Goal: Task Accomplishment & Management: Complete application form

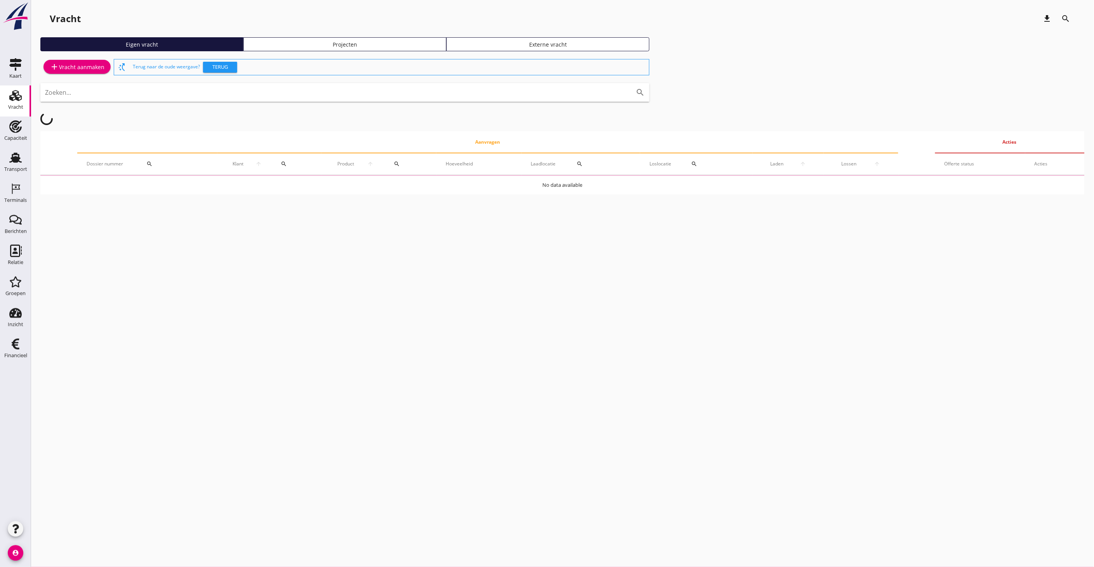
click at [350, 43] on div "Projecten" at bounding box center [345, 44] width 196 height 8
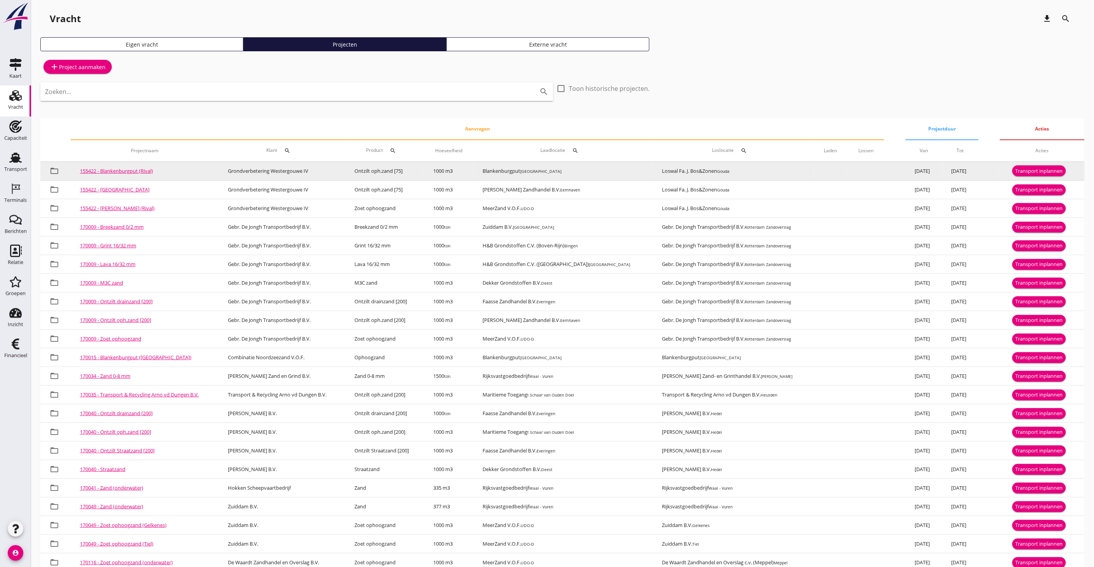
click at [1037, 171] on div "Transport inplannen" at bounding box center [1039, 171] width 47 height 8
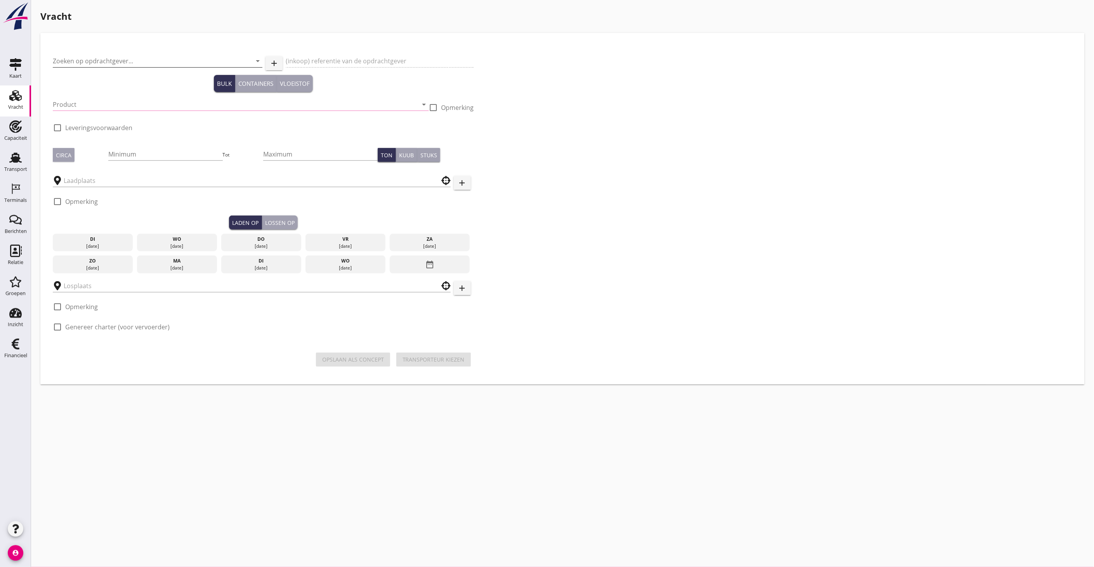
type input "Grondverbetering Westergouwe IV"
type input "Ontzilt oph.zand [75] (6120)"
type input "1000"
type input "Loswal Fa. J. Bos&Zonen"
checkbox input "true"
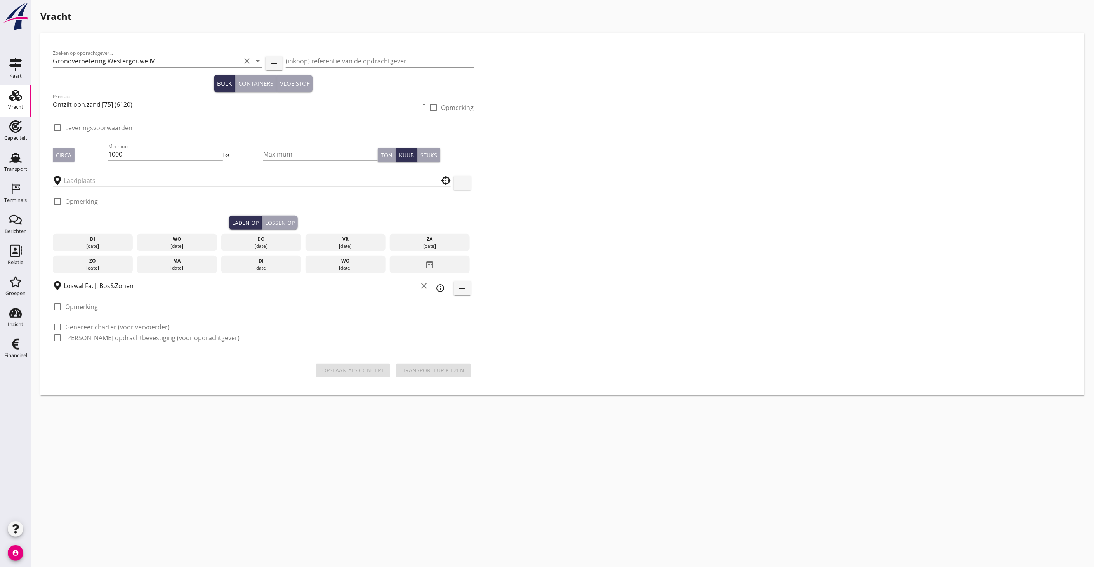
type input "Blankenburgput"
checkbox input "true"
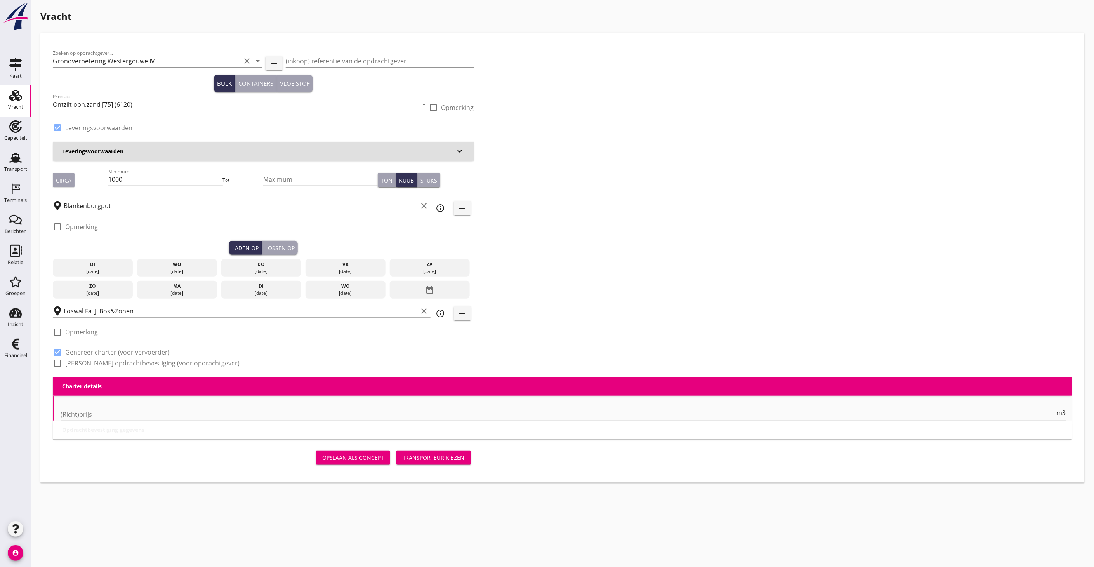
type input "2.2"
radio input "false"
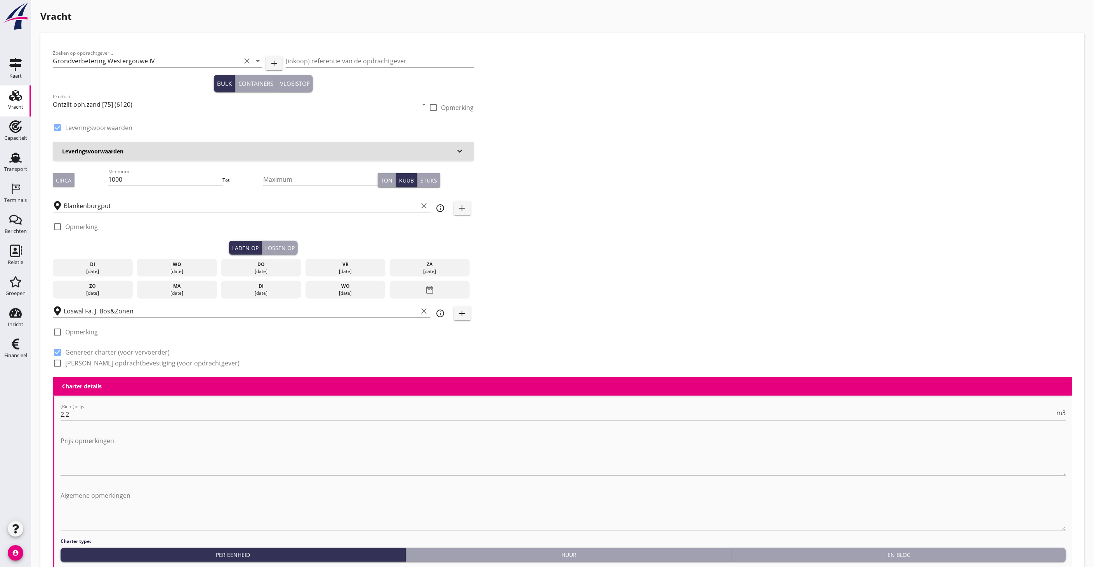
click at [105, 268] on div "[DATE]" at bounding box center [93, 271] width 76 height 7
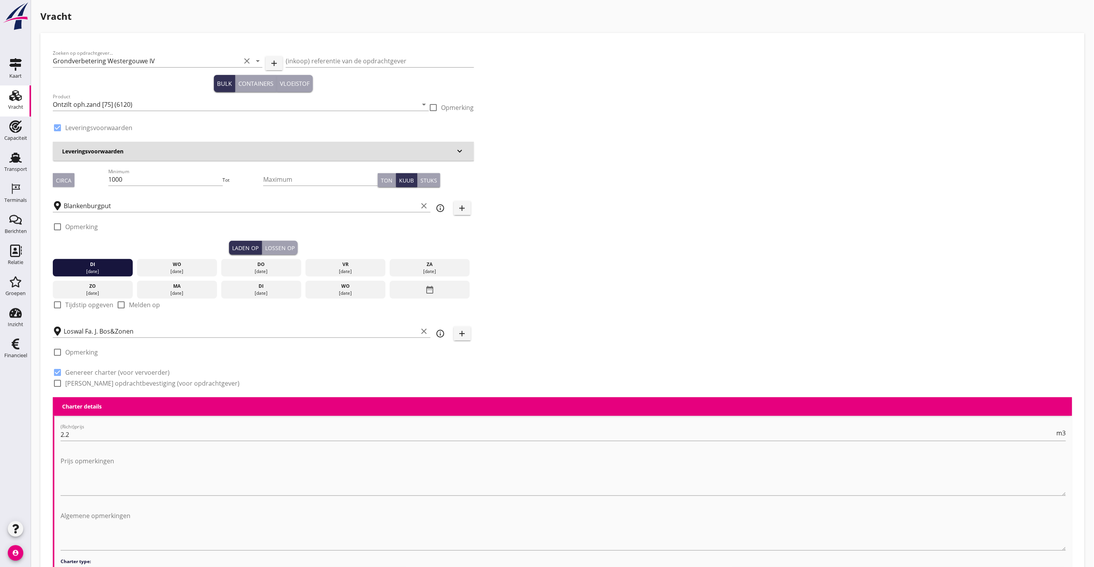
click at [280, 242] on button "Lossen op" at bounding box center [280, 248] width 36 height 14
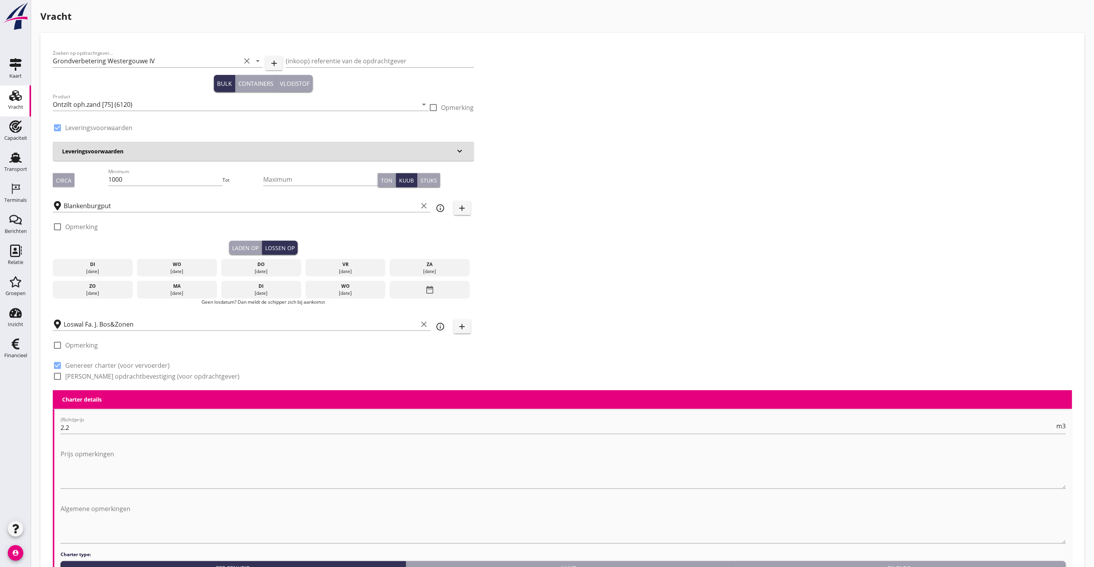
click at [184, 266] on div "wo" at bounding box center [177, 264] width 76 height 7
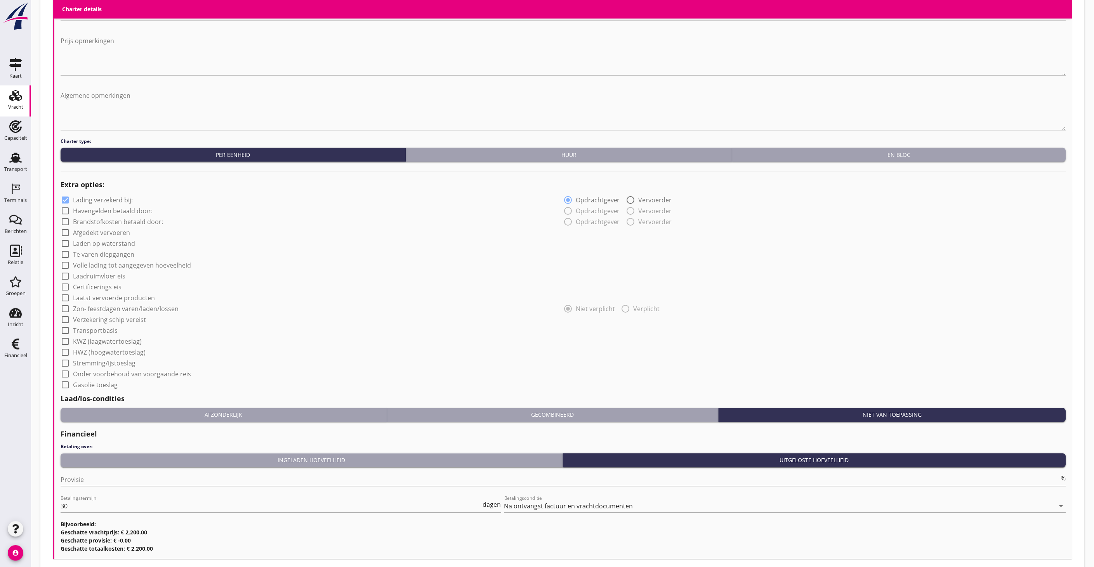
scroll to position [478, 0]
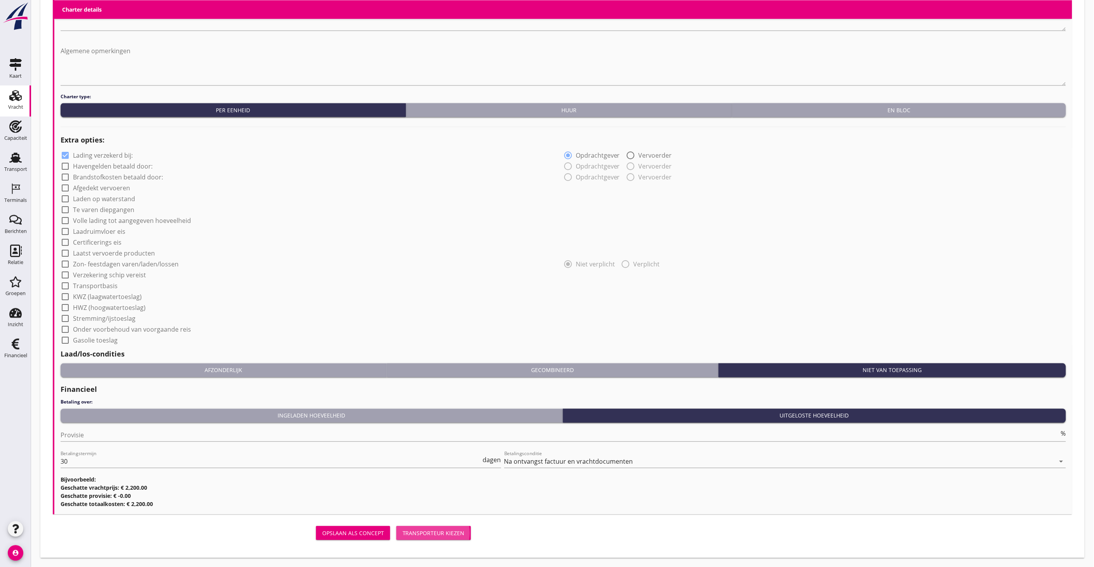
click at [456, 535] on div "Transporteur kiezen" at bounding box center [434, 533] width 62 height 8
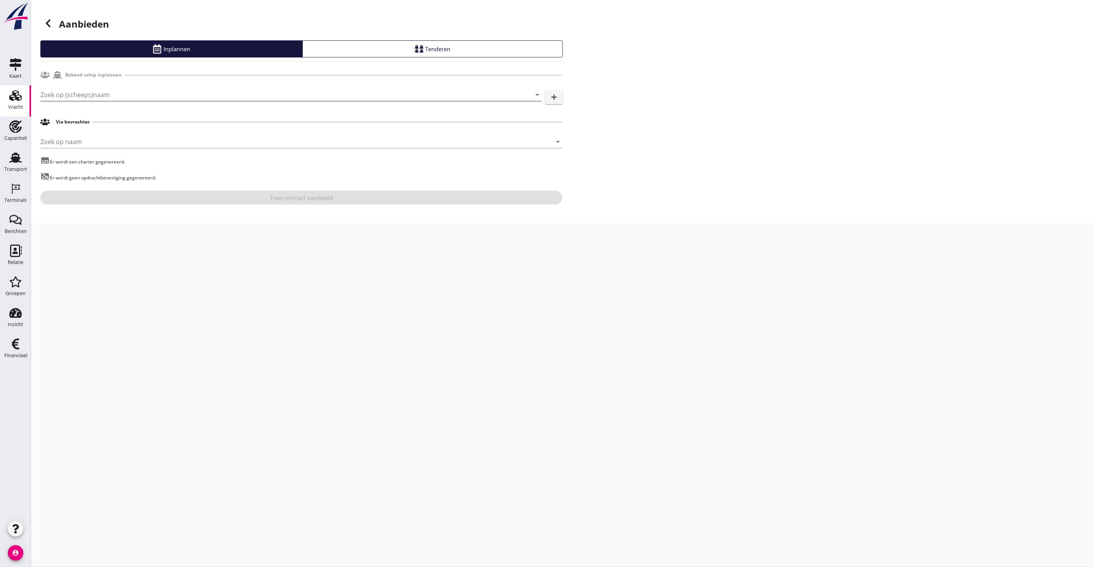
click at [91, 90] on input "Zoek op (scheeps)naam" at bounding box center [280, 95] width 480 height 12
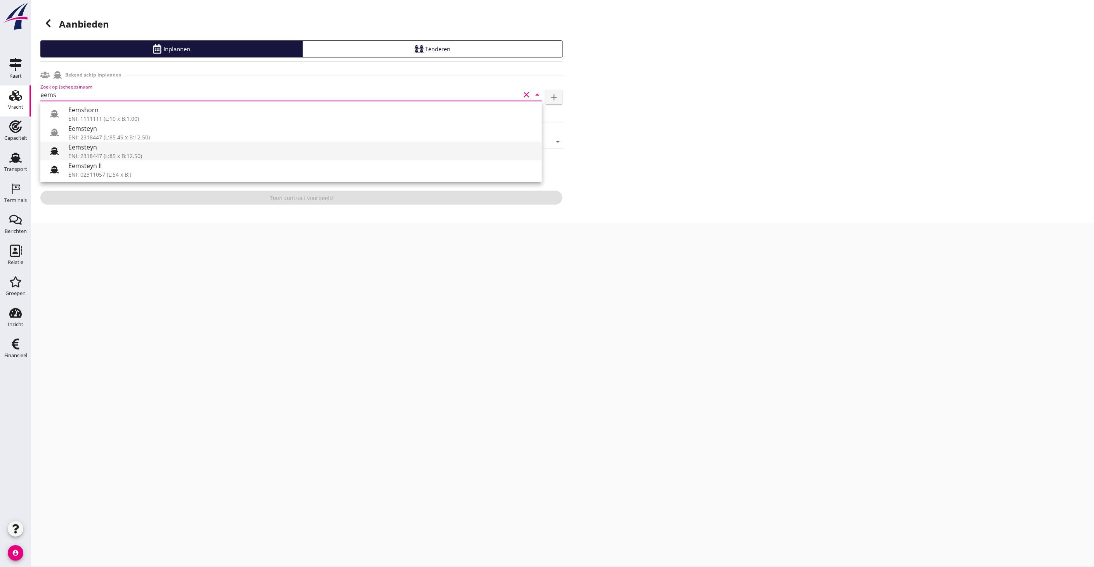
click at [54, 149] on icon at bounding box center [54, 150] width 9 height 9
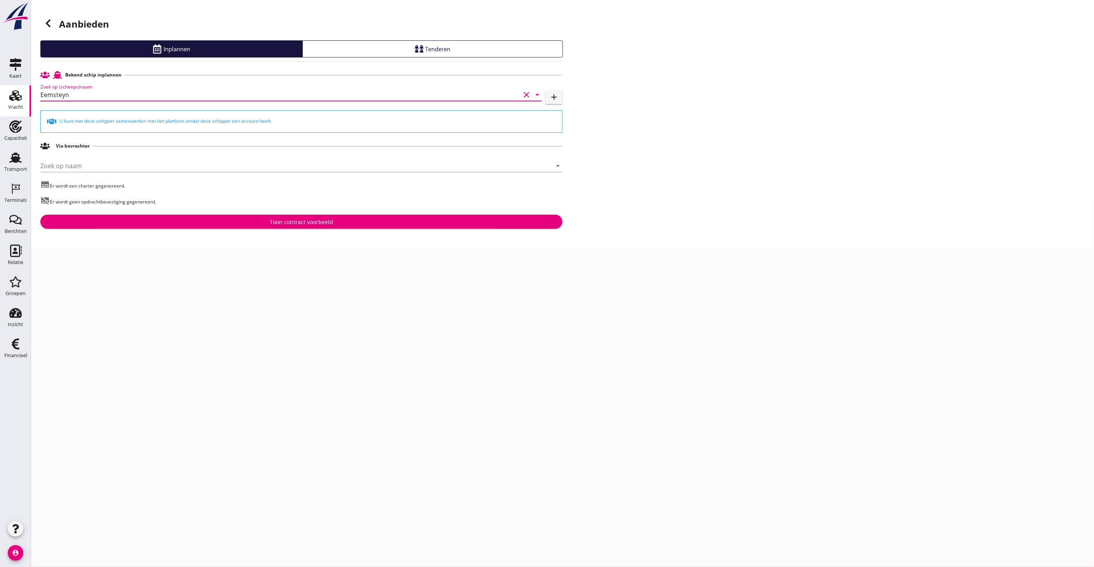
type input "Eemsteyn"
click at [298, 220] on div "Toon contract voorbeeld" at bounding box center [301, 222] width 63 height 8
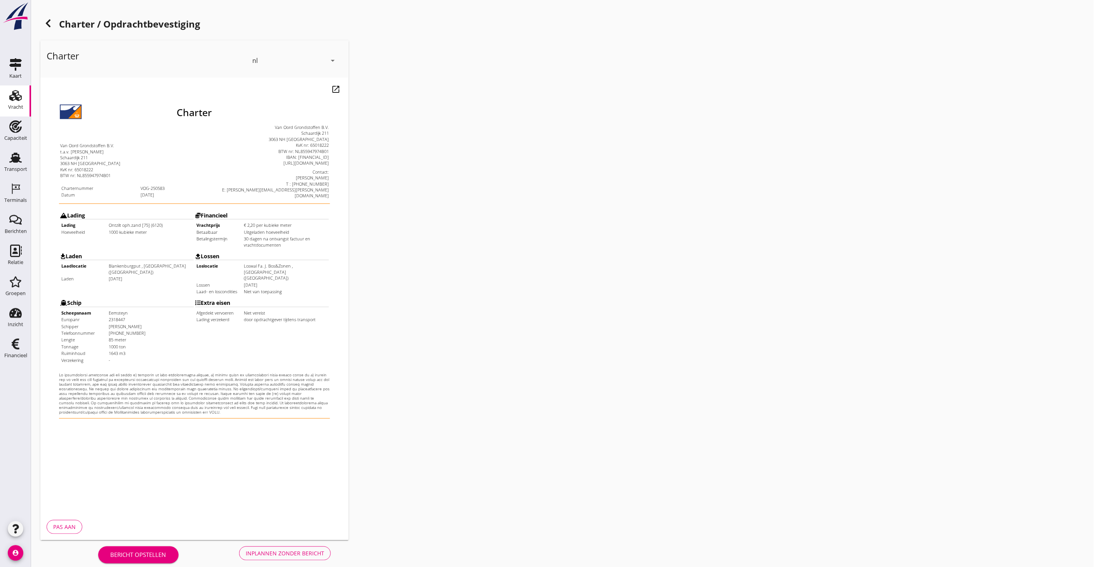
click at [284, 554] on div "Inplannen zonder bericht" at bounding box center [285, 553] width 78 height 8
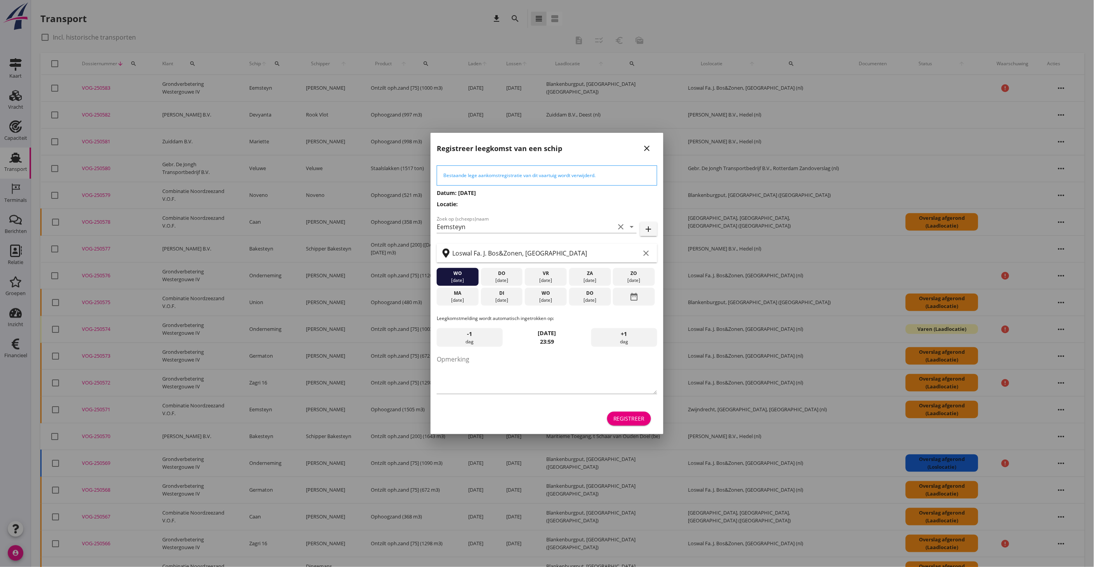
click at [637, 422] on div "Registreer" at bounding box center [628, 418] width 31 height 8
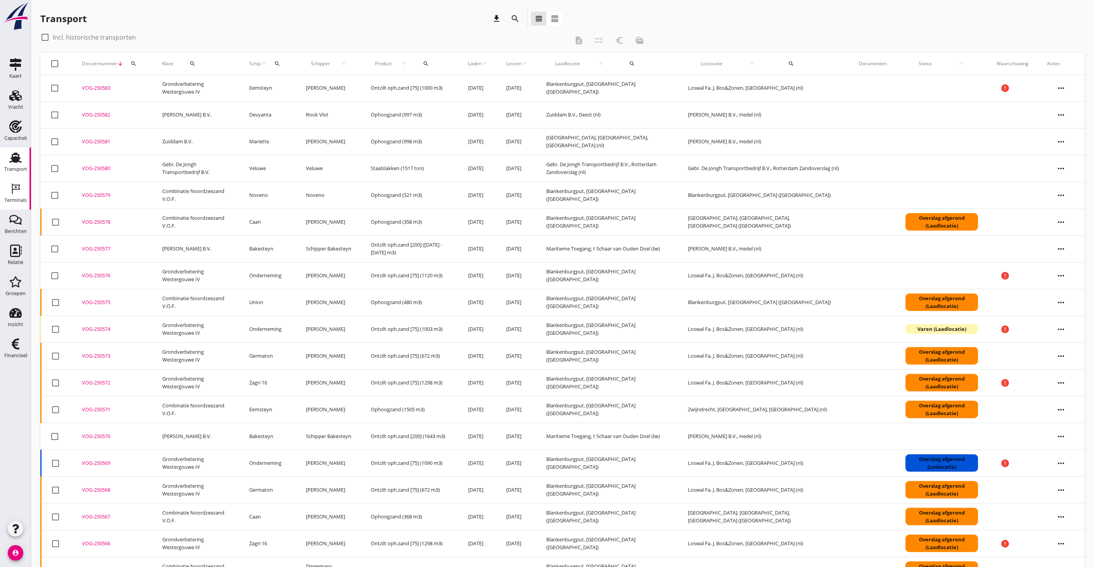
click at [18, 190] on icon "Terminals" at bounding box center [15, 188] width 12 height 12
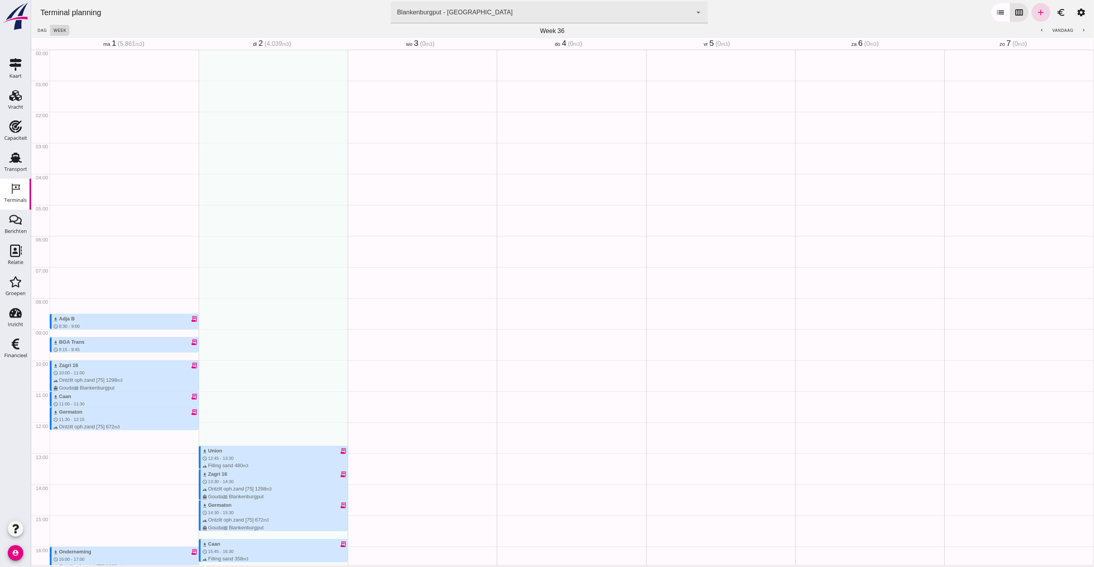
drag, startPoint x: 233, startPoint y: 342, endPoint x: 236, endPoint y: 370, distance: 27.4
click at [236, 370] on div "download Union receipt_long schedule 12:45 - 13:30 terrain Filling sand 480 m3 …" at bounding box center [272, 422] width 149 height 745
type input "Combinatie Noordzeezand V.O.F."
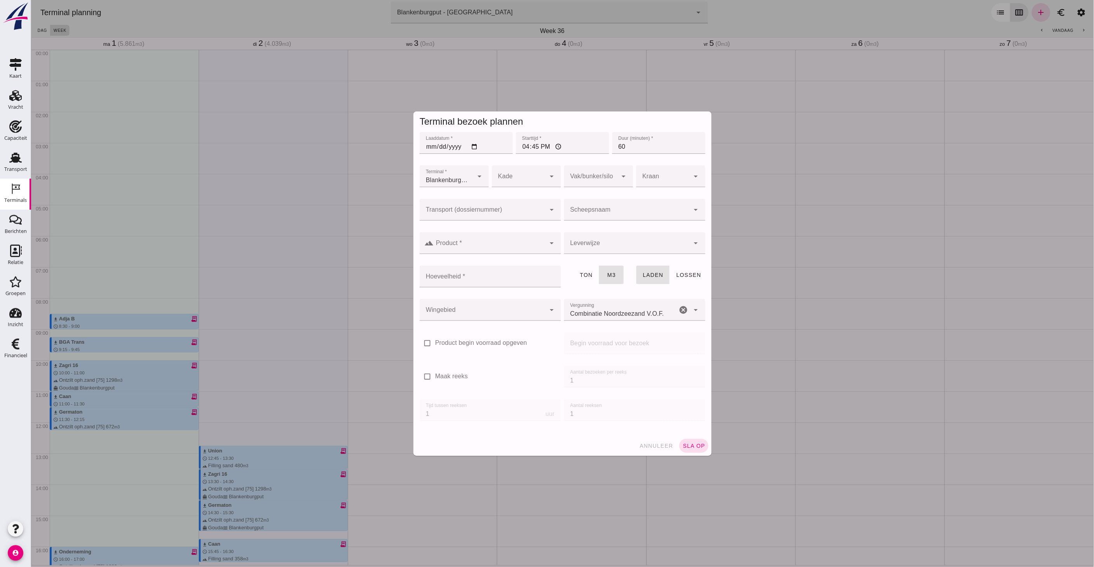
click input "Transport (dossiernummer)"
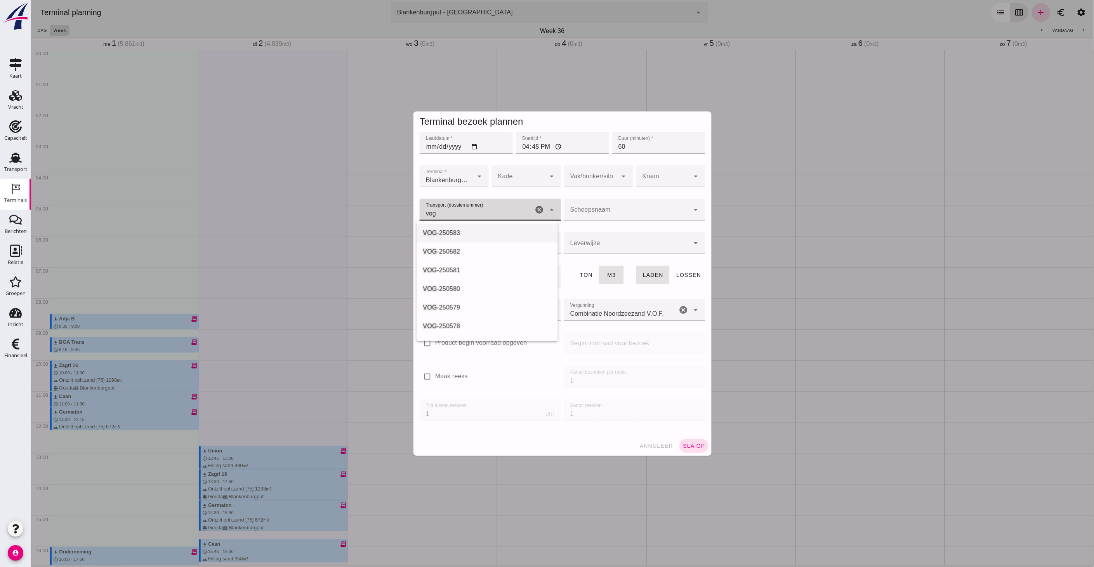
click at [471, 233] on div "VOG -250583" at bounding box center [486, 232] width 129 height 9
type input "VOG-250583"
type input "franco_on_shore"
type input "1643"
type input "VOG-250583"
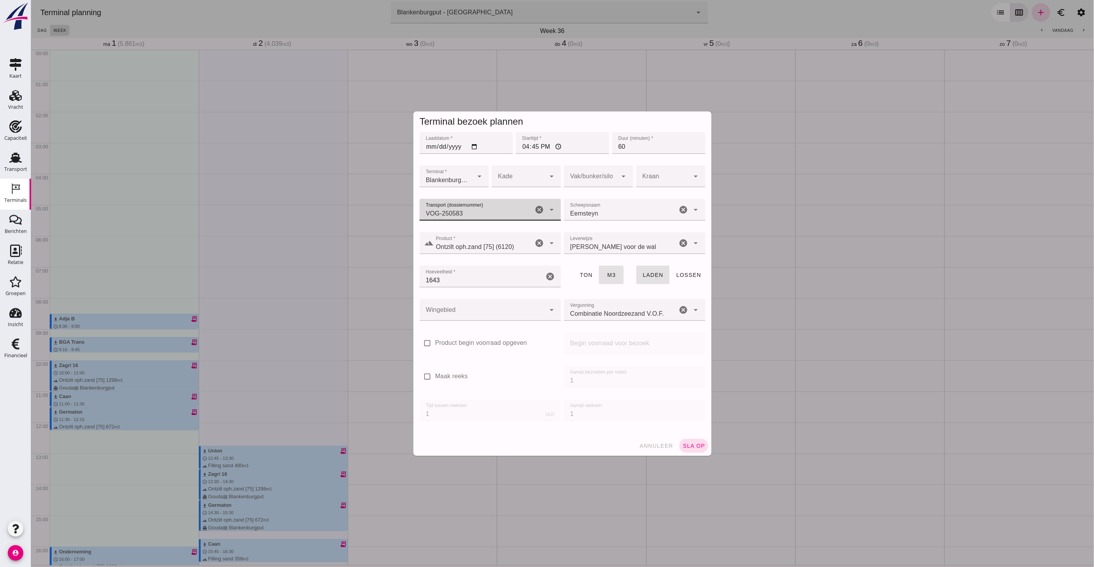
click div
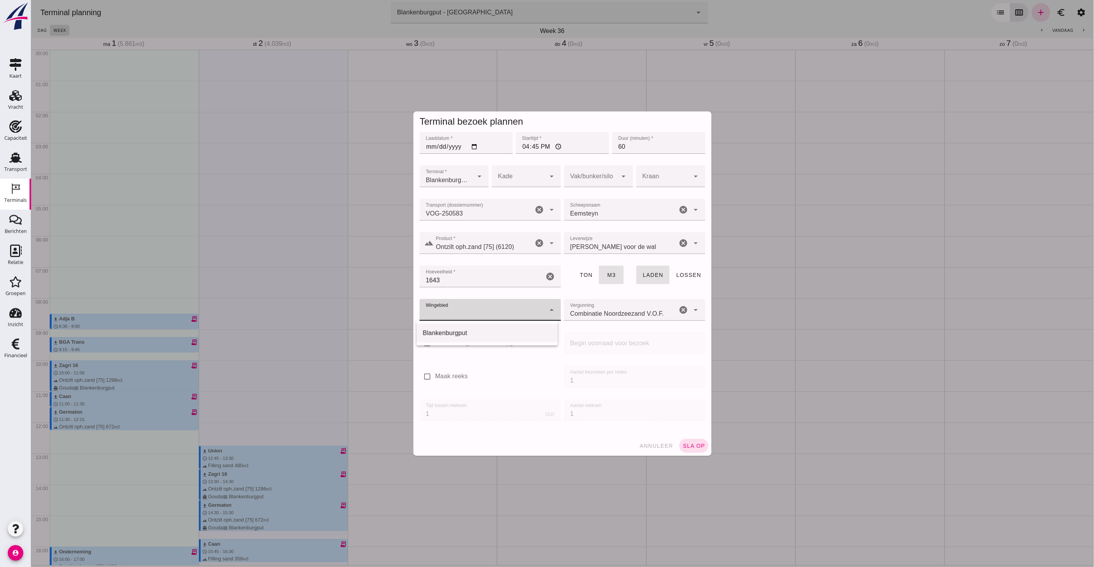
click at [470, 332] on div "Blankenburgput" at bounding box center [486, 332] width 129 height 9
type input "333"
click span "sla op"
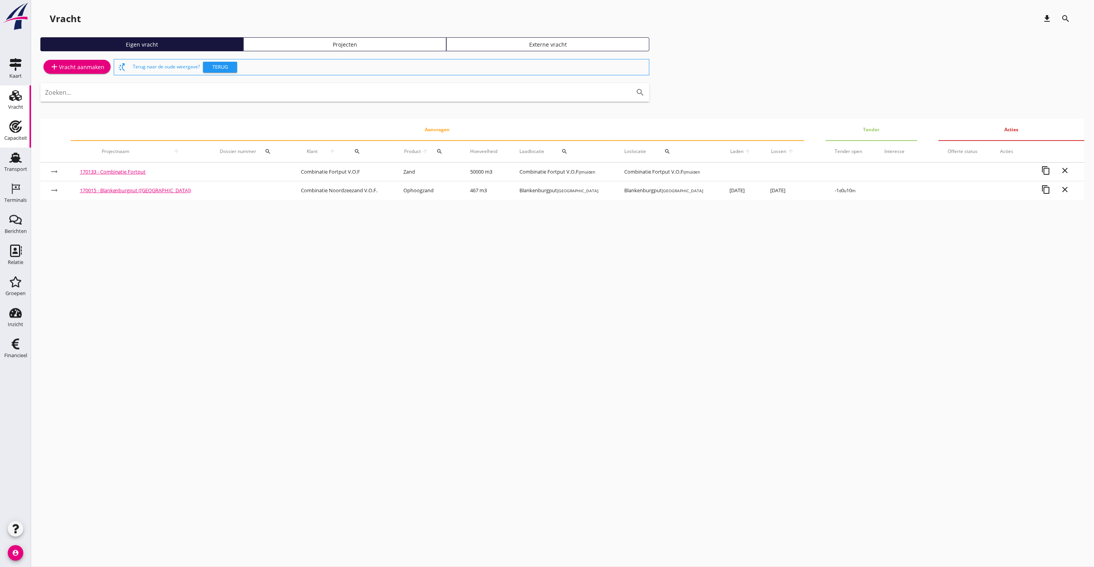
drag, startPoint x: 22, startPoint y: 134, endPoint x: 27, endPoint y: 132, distance: 5.7
click at [22, 134] on div "Capaciteit" at bounding box center [15, 138] width 23 height 11
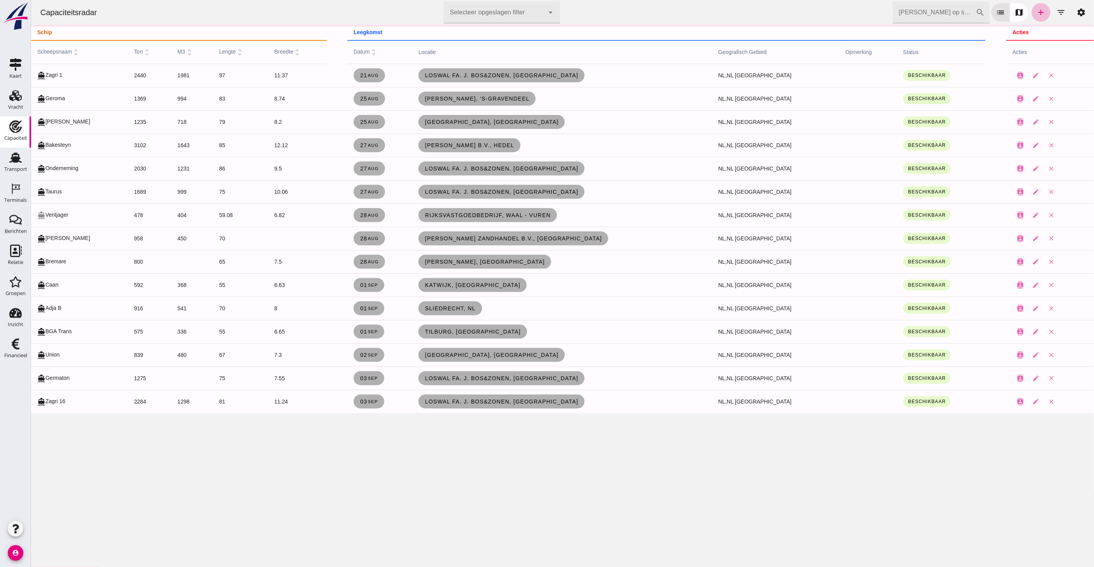
click div
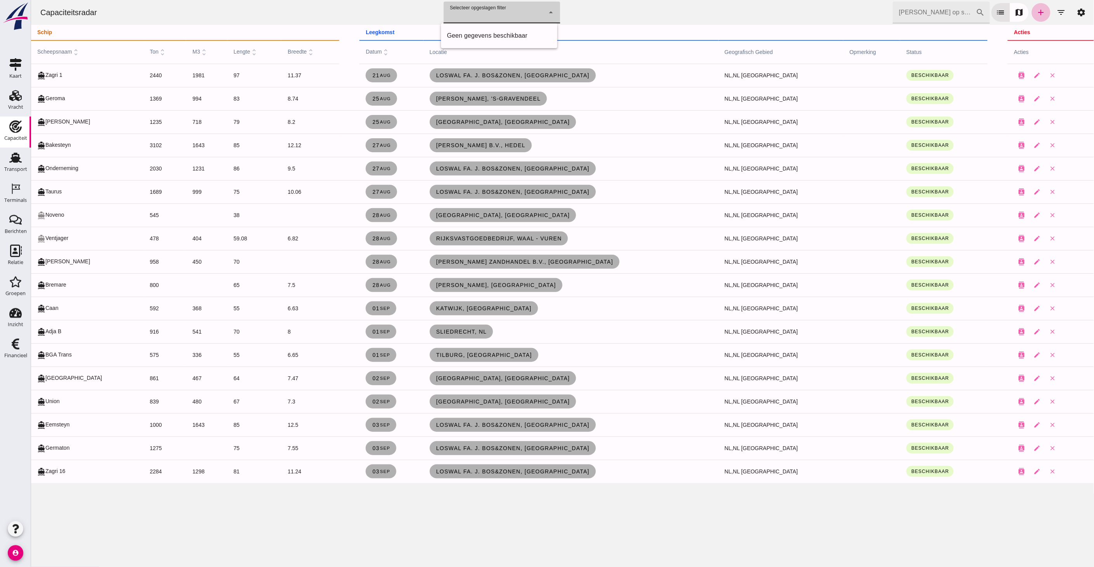
drag, startPoint x: 502, startPoint y: 29, endPoint x: 501, endPoint y: 34, distance: 5.1
click div "Geen gegevens beschikbaar"
click at [20, 199] on div "Terminals" at bounding box center [15, 200] width 23 height 5
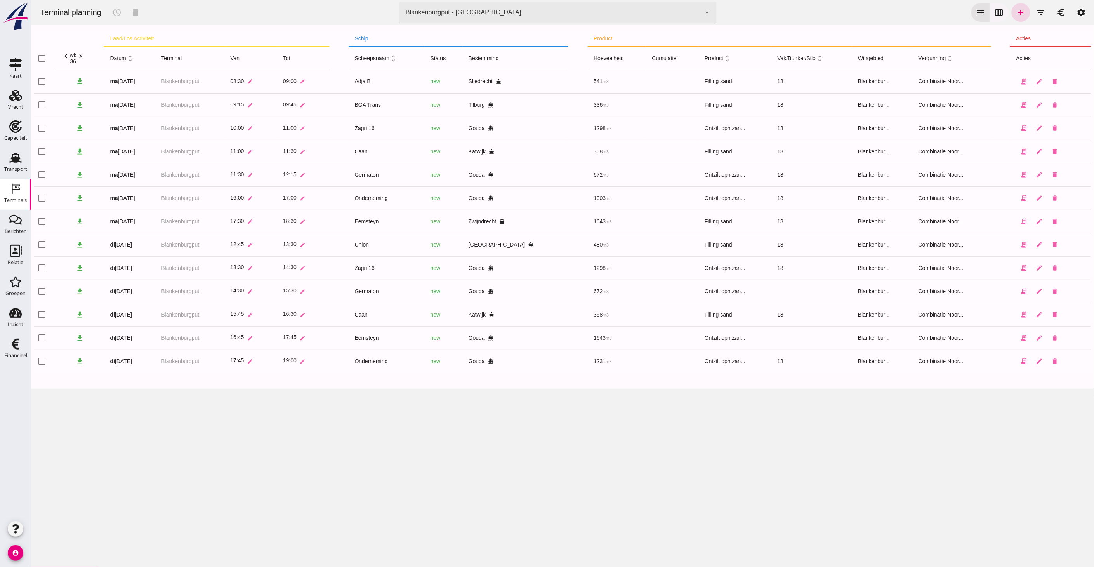
click at [994, 15] on icon "calendar_view_week" at bounding box center [998, 12] width 9 height 9
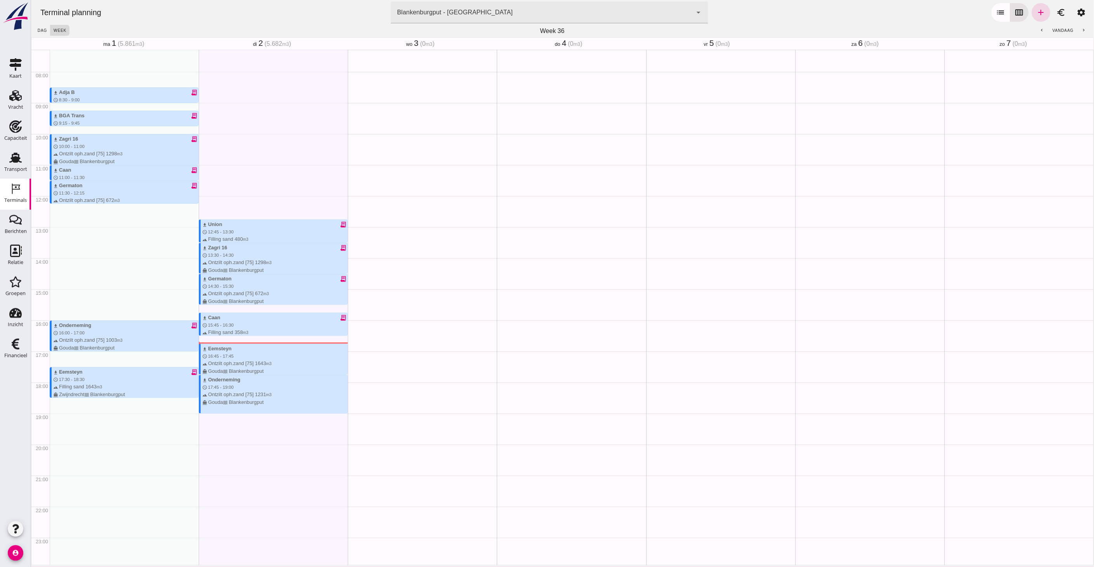
scroll to position [230, 0]
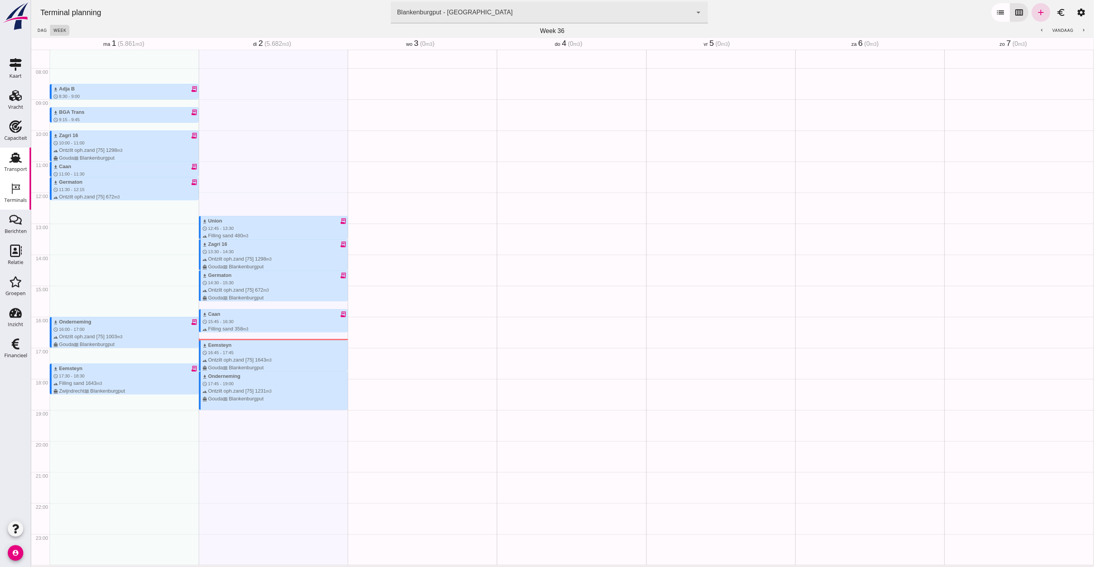
click at [18, 167] on div "Transport" at bounding box center [15, 169] width 23 height 5
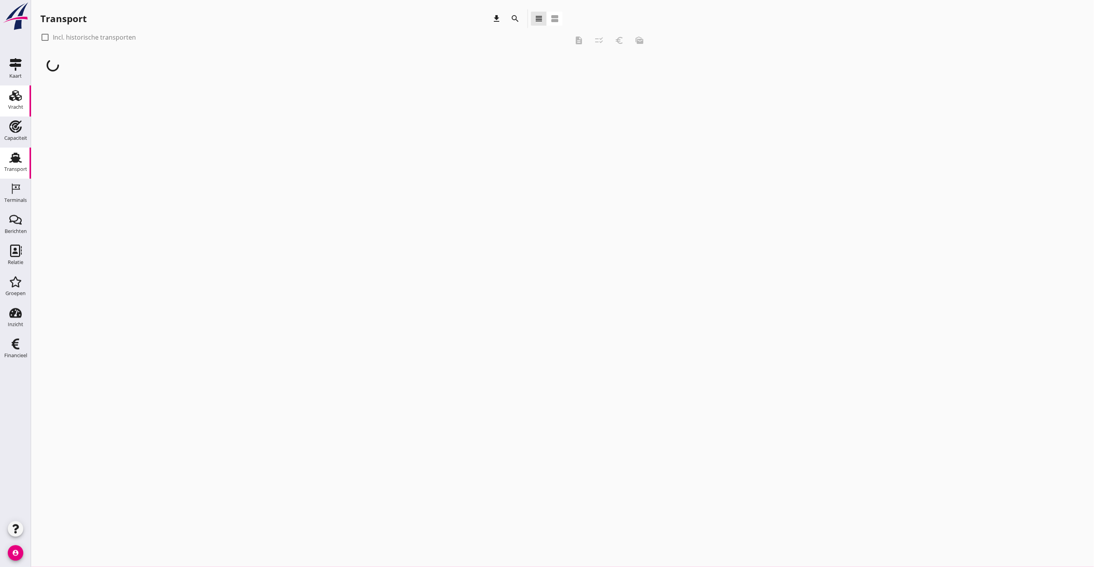
click at [15, 98] on use at bounding box center [15, 95] width 12 height 11
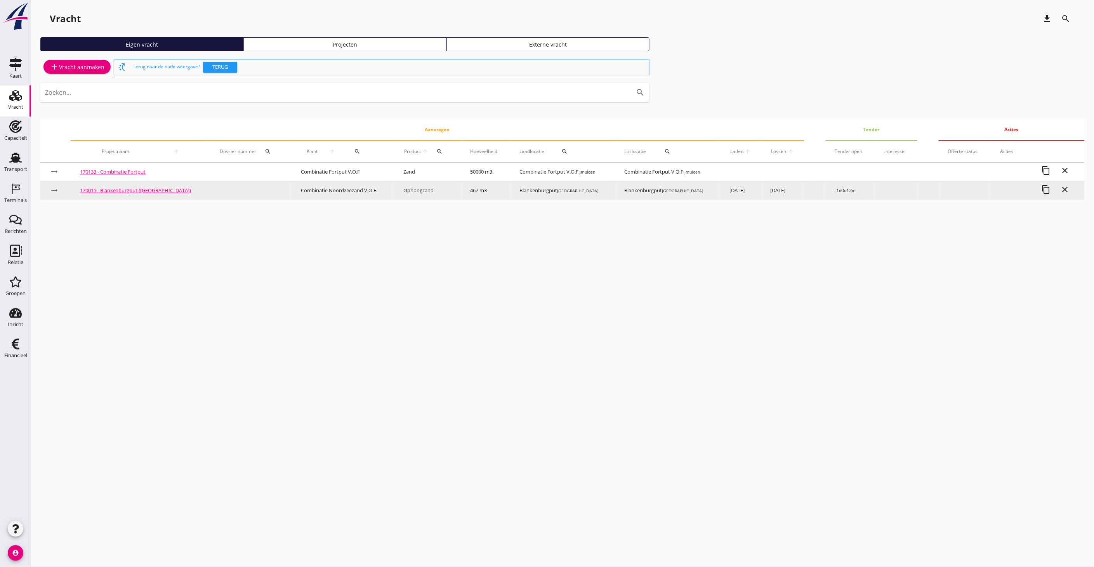
click at [144, 191] on link "170015 - Blankenburgput ([GEOGRAPHIC_DATA])" at bounding box center [135, 190] width 111 height 7
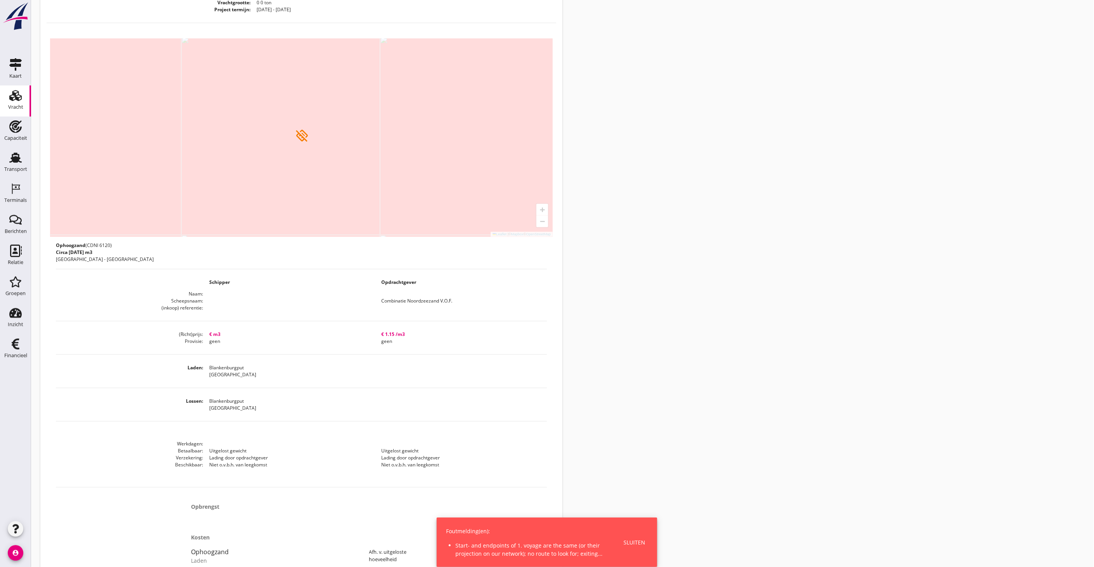
scroll to position [161, 0]
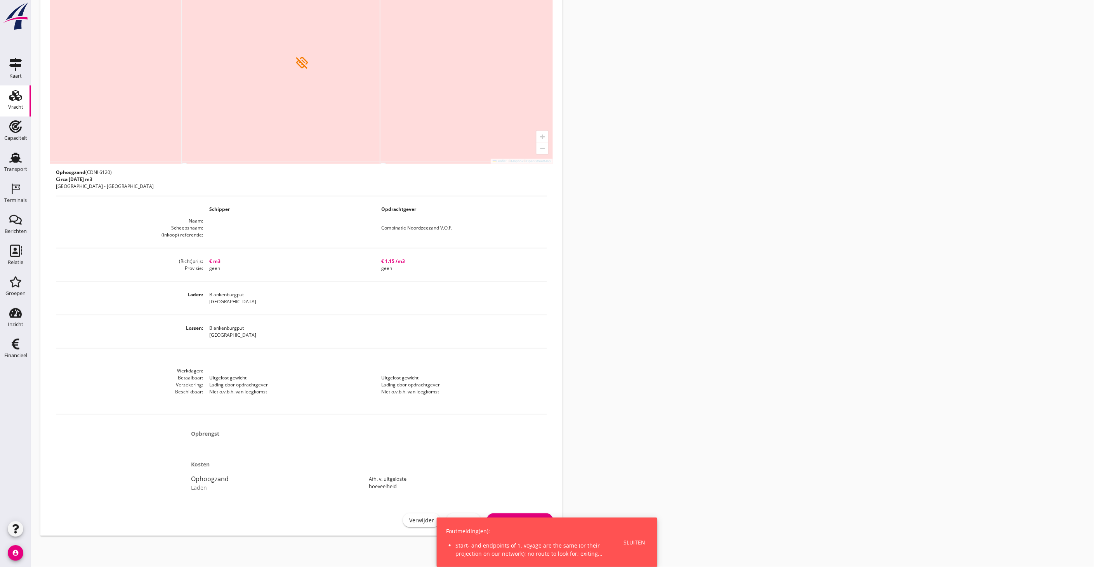
click at [460, 513] on div "Verwijder Wijzig Transport inplannen" at bounding box center [302, 520] width 510 height 19
click at [463, 514] on link "Wijzig" at bounding box center [463, 520] width 34 height 14
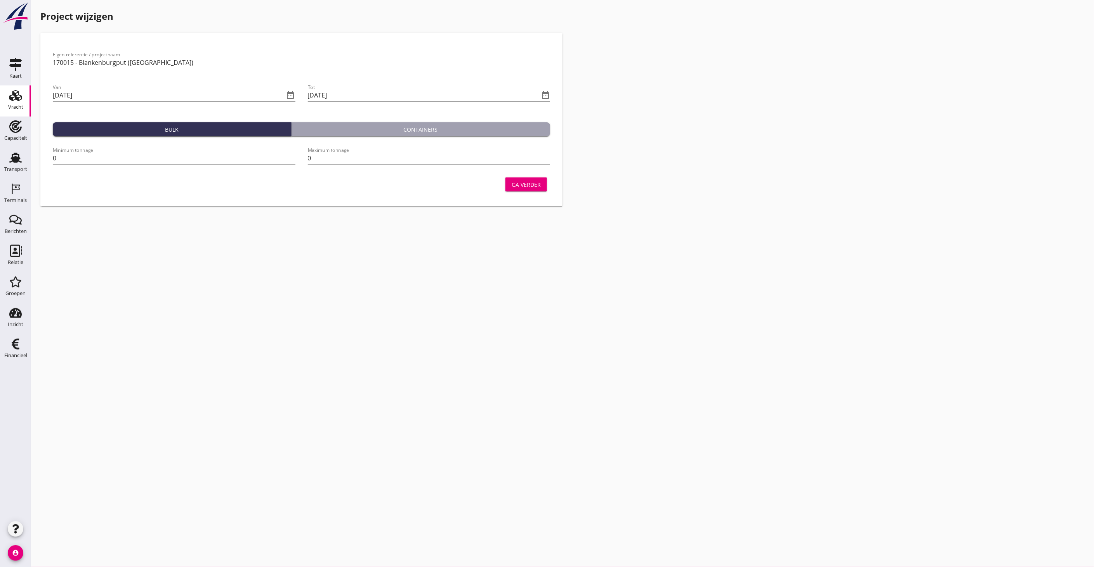
click at [17, 100] on use at bounding box center [15, 95] width 12 height 11
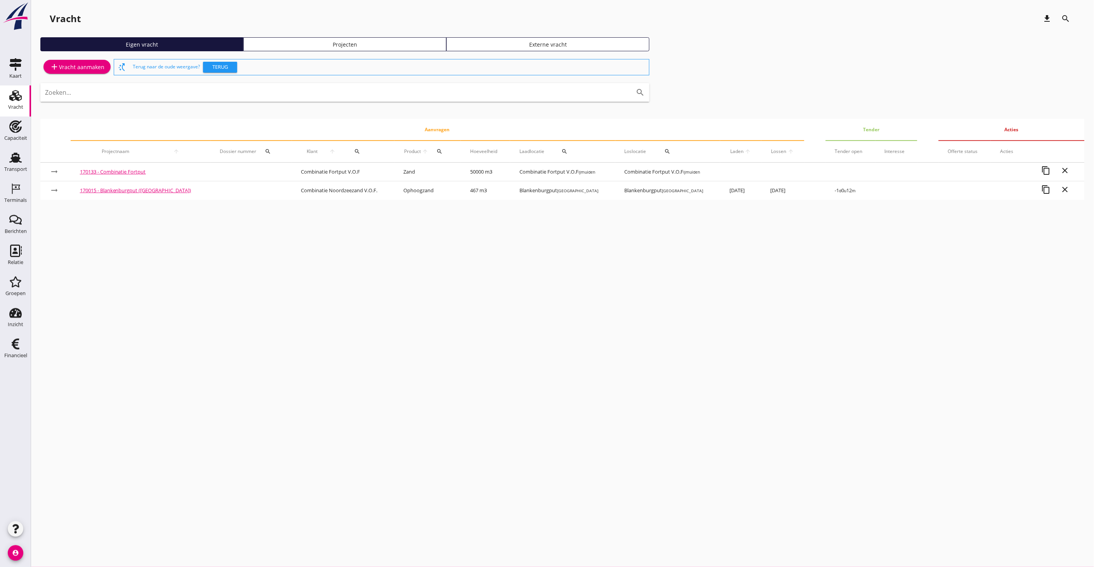
click at [356, 42] on div "Projecten" at bounding box center [345, 44] width 196 height 8
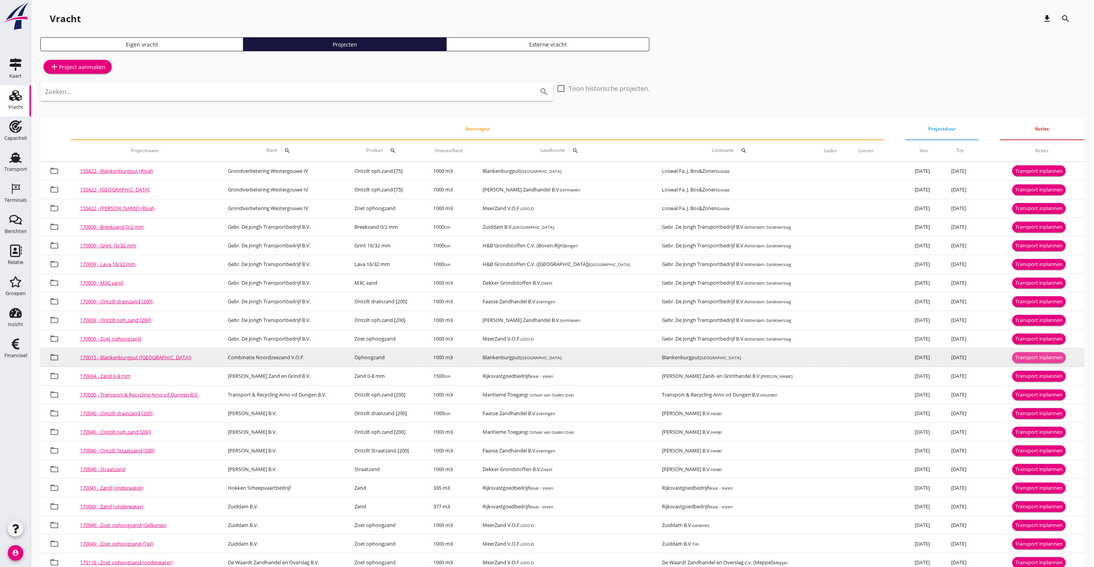
click at [1026, 354] on div "Transport inplannen" at bounding box center [1039, 358] width 47 height 8
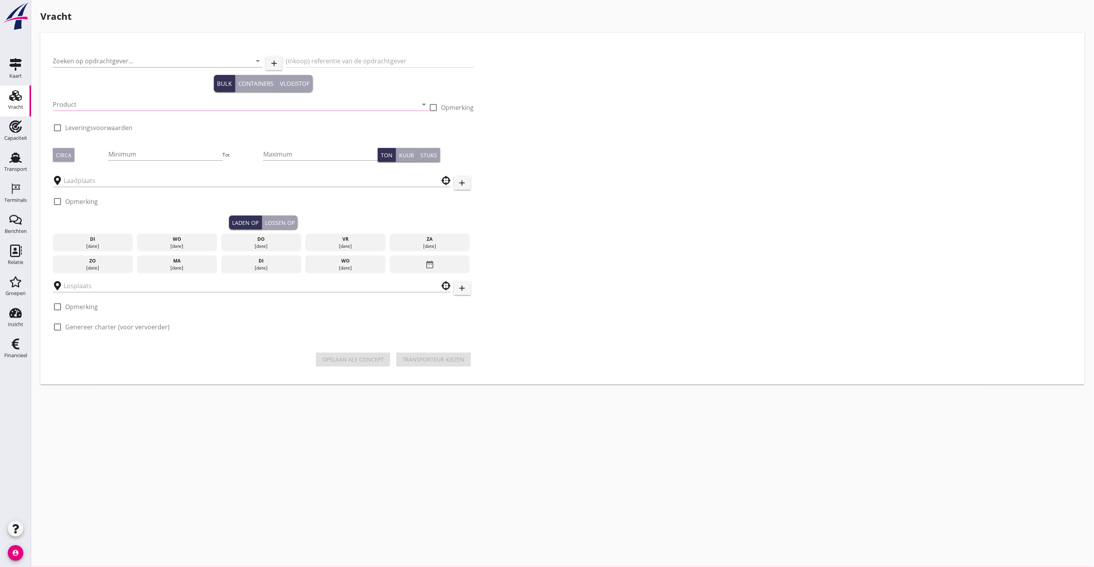
type input "Combinatie Noordzeezand V.O.F."
type input "Ophoogzand (6120)"
type input "1000"
type input "Blankenburgput"
checkbox input "true"
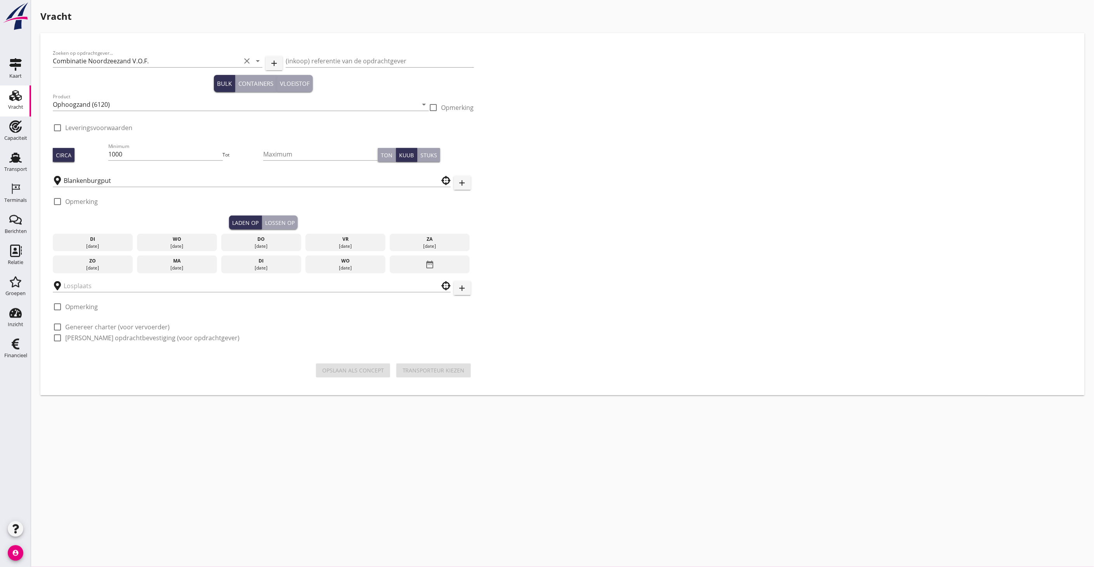
type input "Blankenburgput"
checkbox input "true"
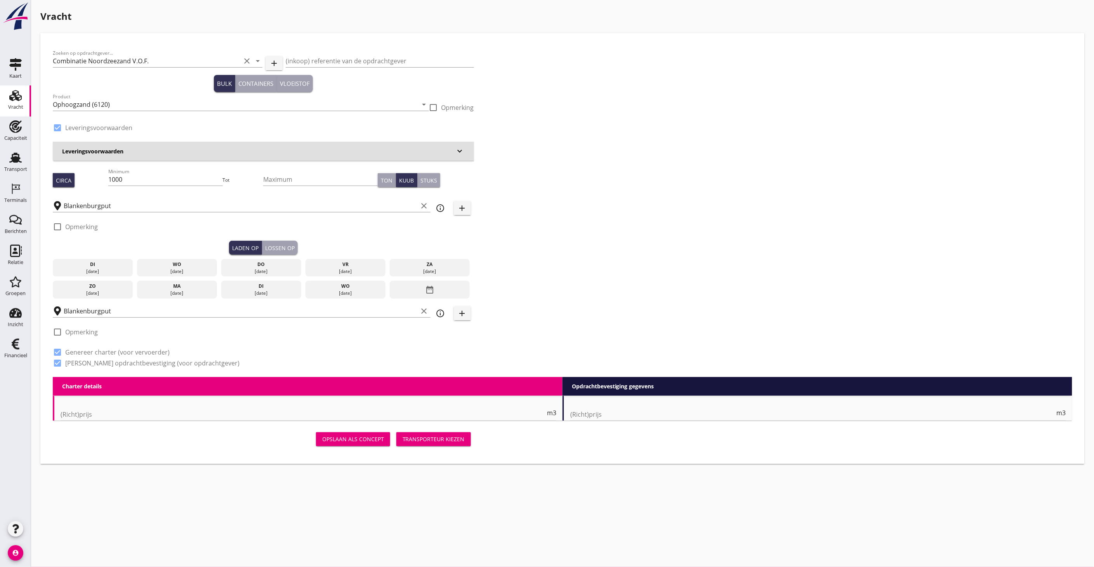
radio input "false"
type input "1.15"
radio input "false"
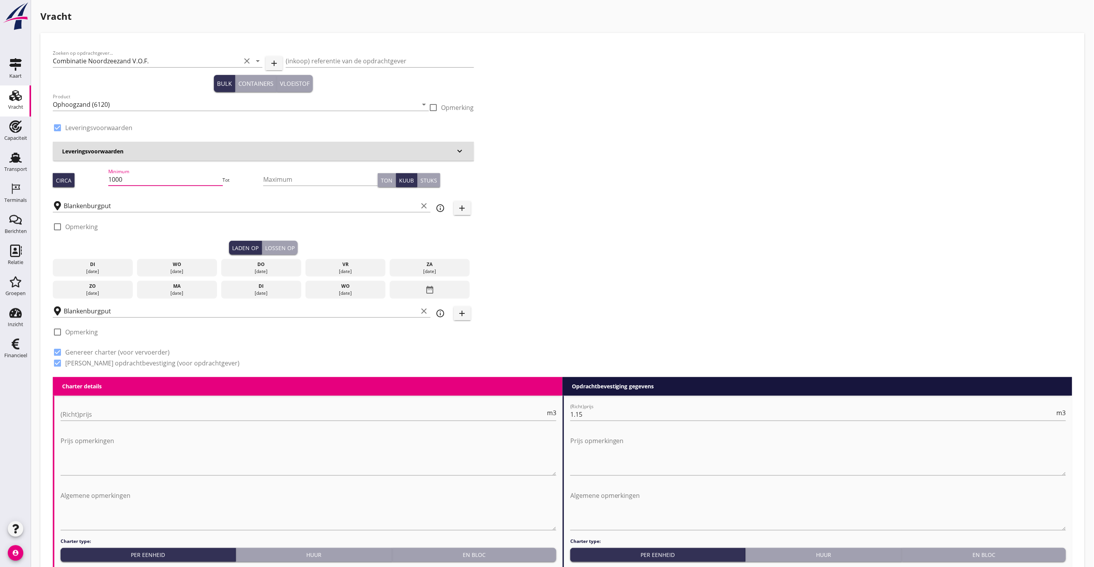
drag, startPoint x: 134, startPoint y: 180, endPoint x: 89, endPoint y: 180, distance: 45.0
click at [89, 180] on div "Circa Minimum 1000 Tot Maximum Ton Kuub Stuks" at bounding box center [263, 180] width 421 height 26
type input "336"
click at [164, 261] on div "wo" at bounding box center [177, 264] width 76 height 7
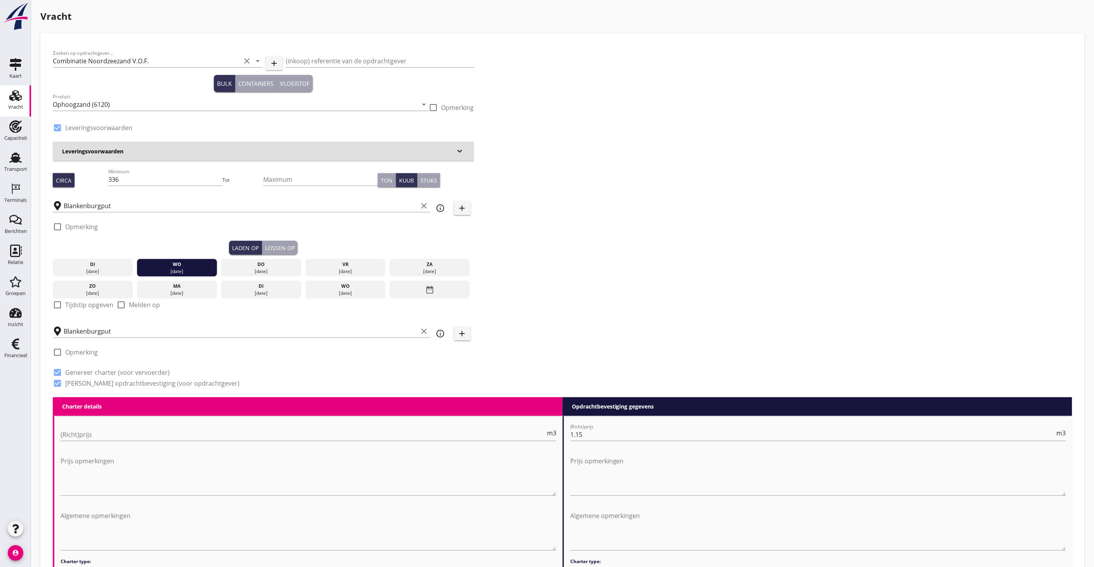
click at [284, 242] on button "Lossen op" at bounding box center [280, 248] width 36 height 14
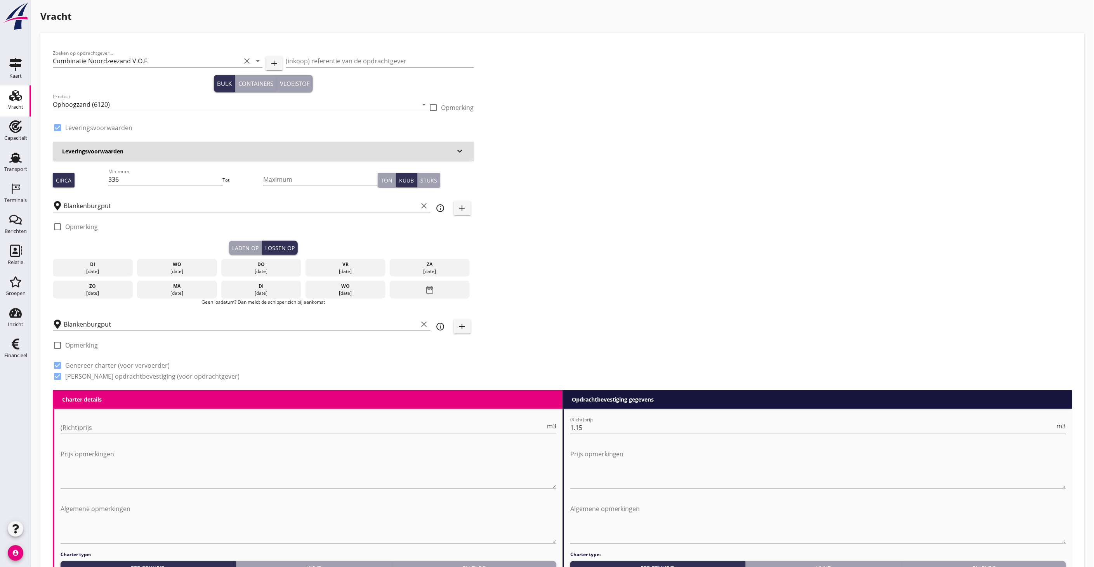
click at [172, 264] on div "wo" at bounding box center [177, 264] width 76 height 7
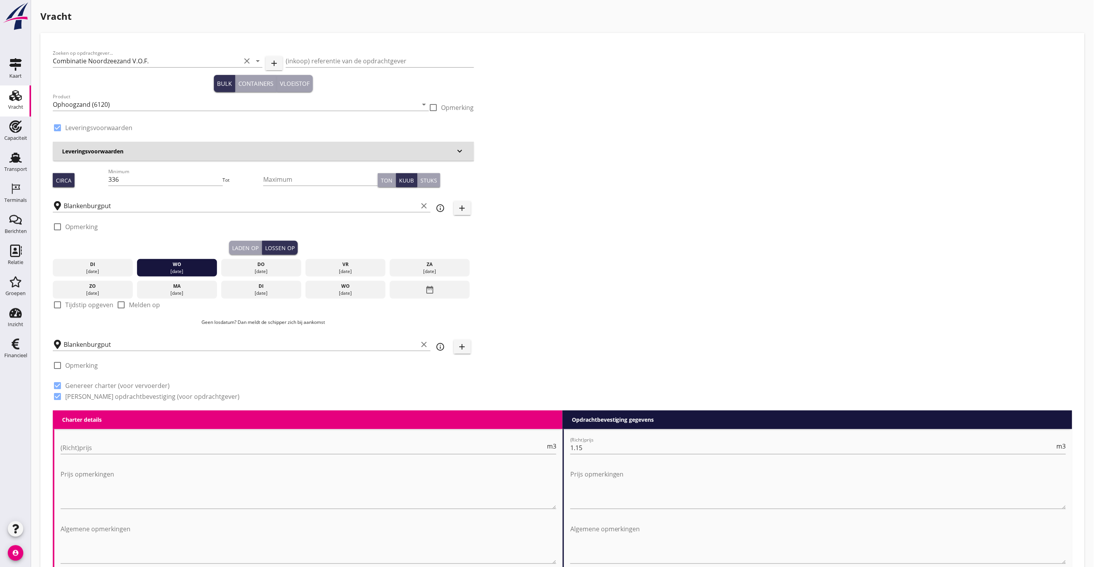
scroll to position [635, 0]
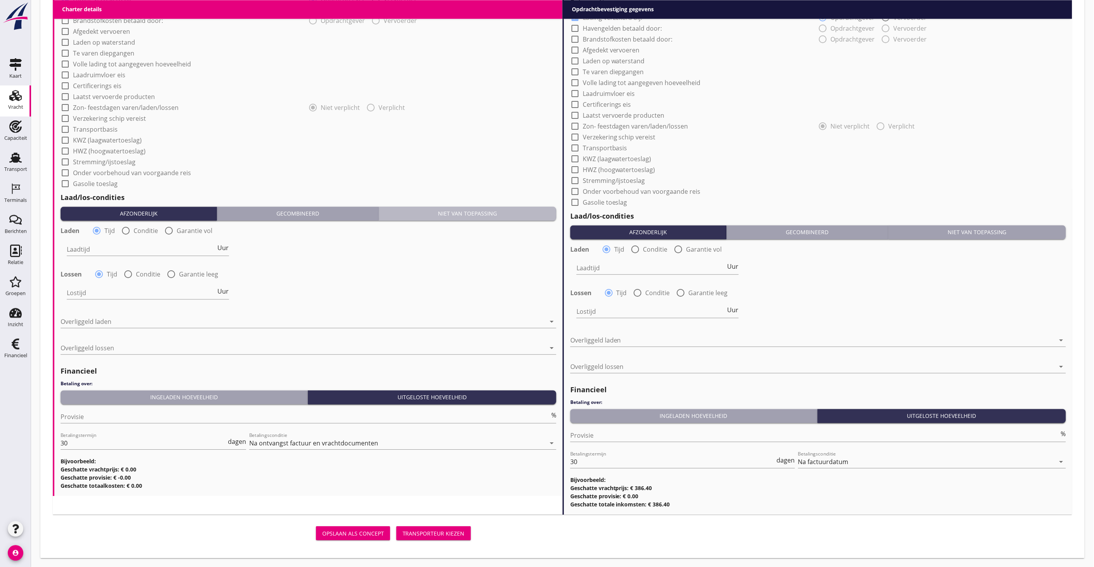
click at [522, 217] on button "Niet van toepassing" at bounding box center [467, 214] width 177 height 14
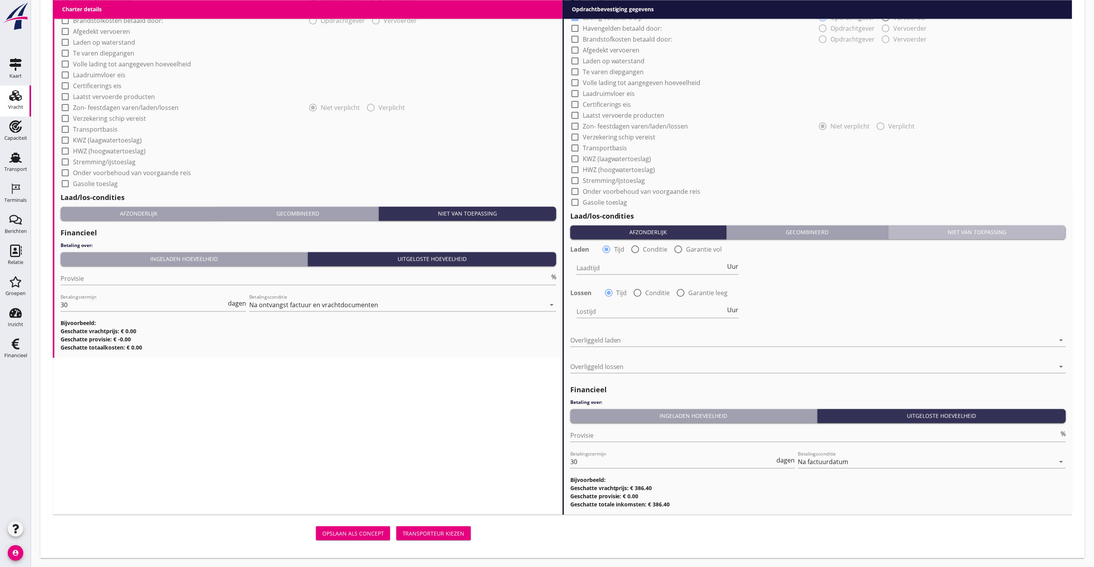
click at [1005, 230] on div "Niet van toepassing" at bounding box center [977, 232] width 171 height 8
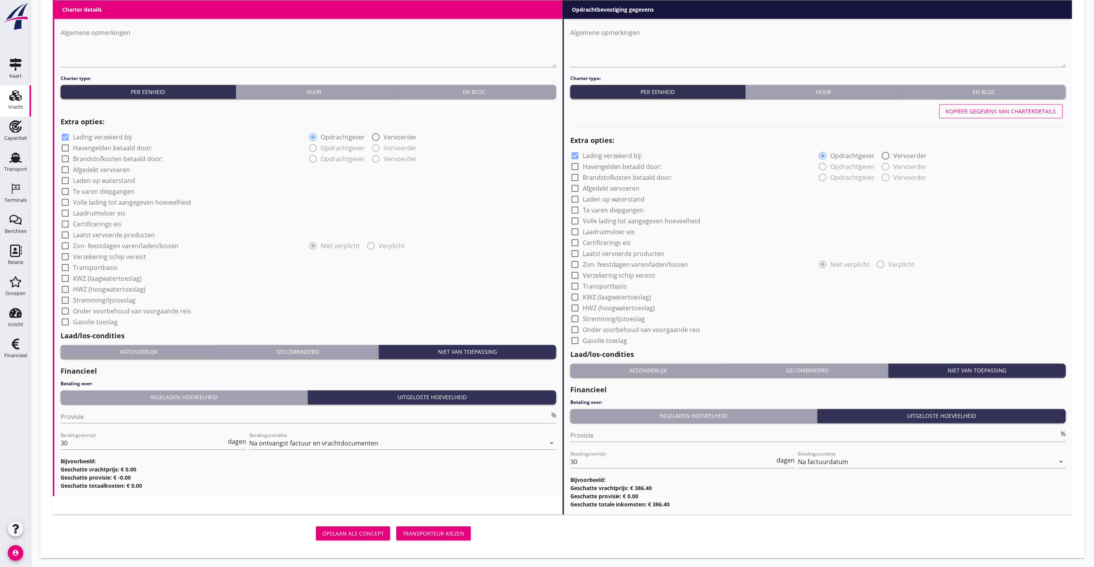
click at [457, 530] on div "Transporteur kiezen" at bounding box center [434, 534] width 62 height 8
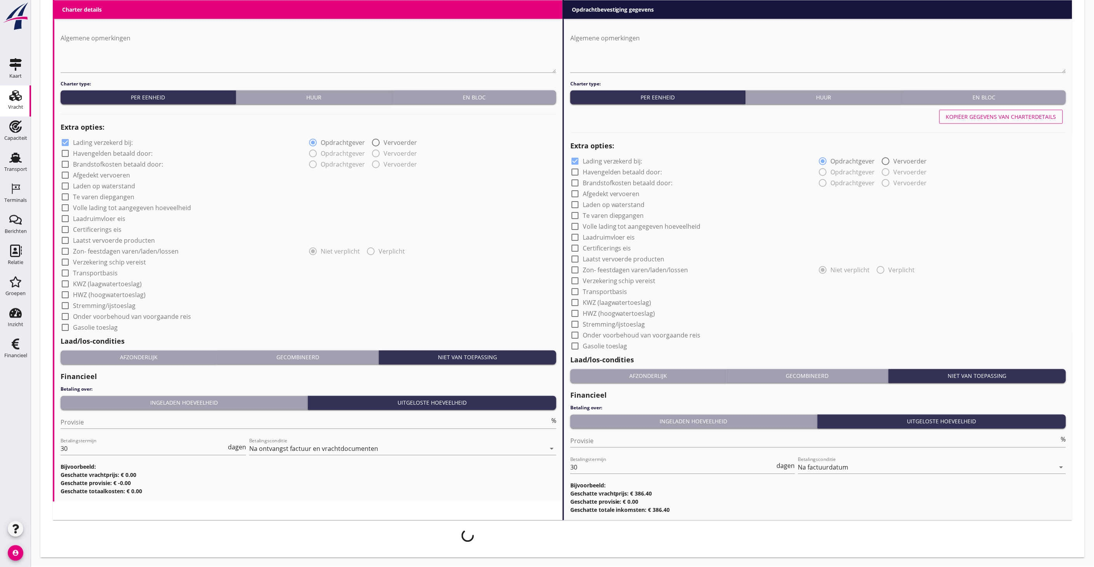
scroll to position [490, 0]
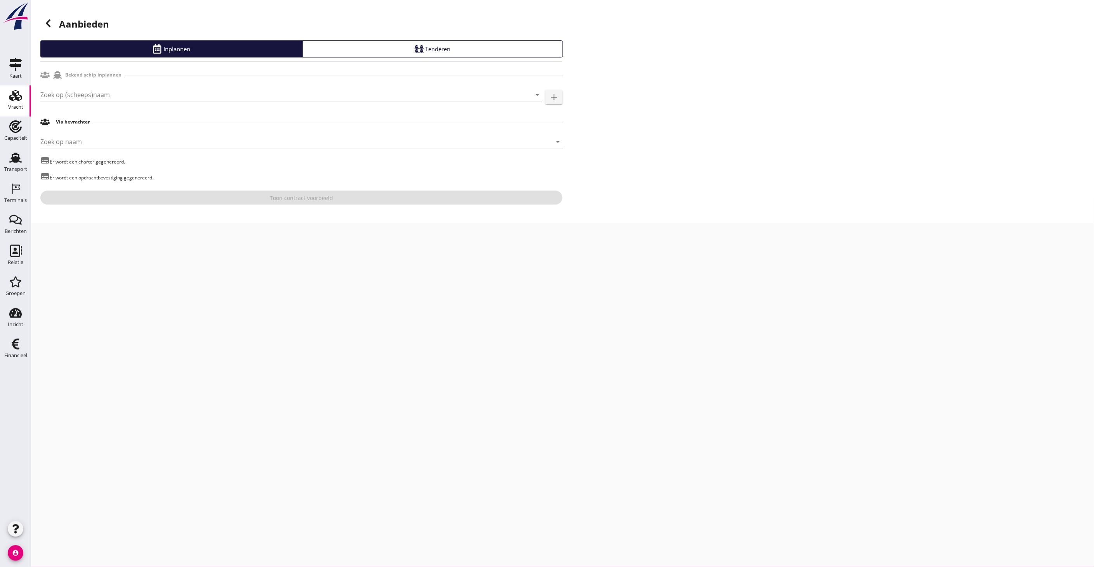
click at [226, 86] on div "Zoek op (scheeps)naam arrow_drop_down add" at bounding box center [301, 96] width 522 height 25
click at [226, 92] on input "Zoek op (scheeps)naam" at bounding box center [280, 95] width 480 height 12
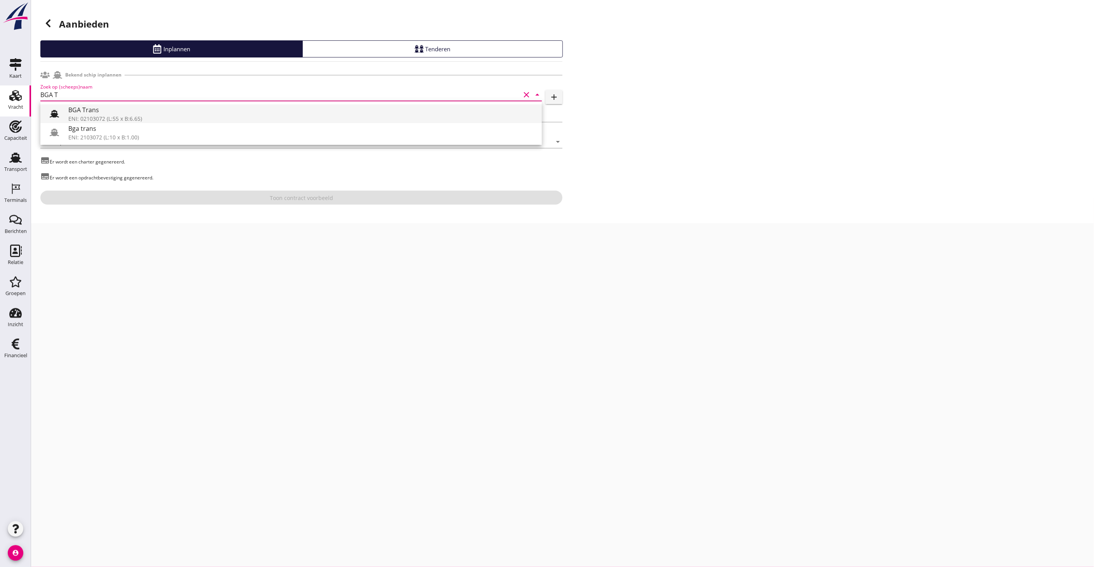
click at [67, 115] on div at bounding box center [58, 114] width 22 height 16
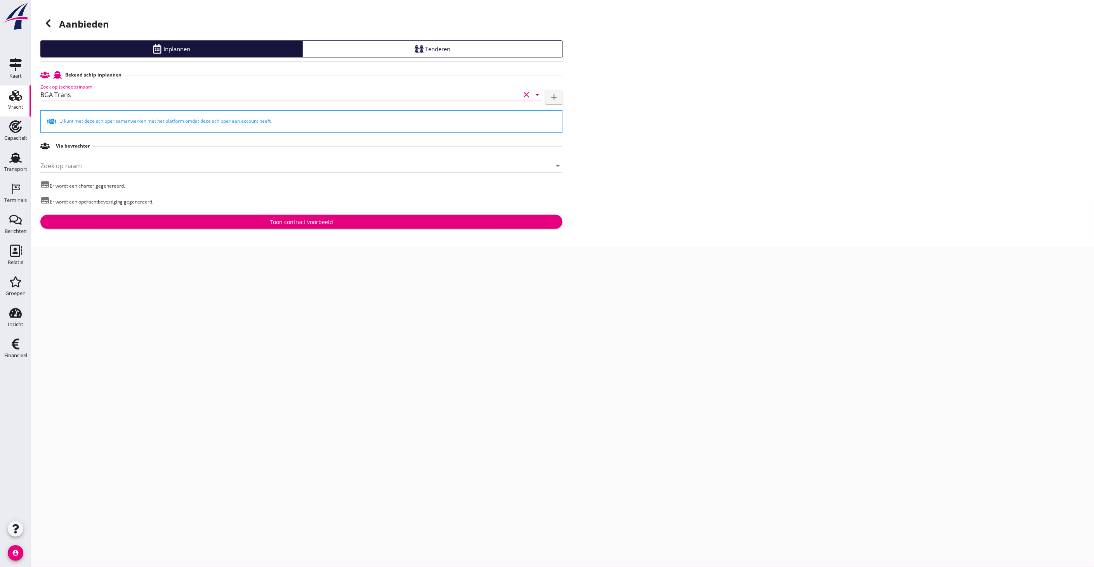
type input "BGA Trans"
click at [346, 224] on div "Toon contract voorbeeld" at bounding box center [302, 222] width 510 height 8
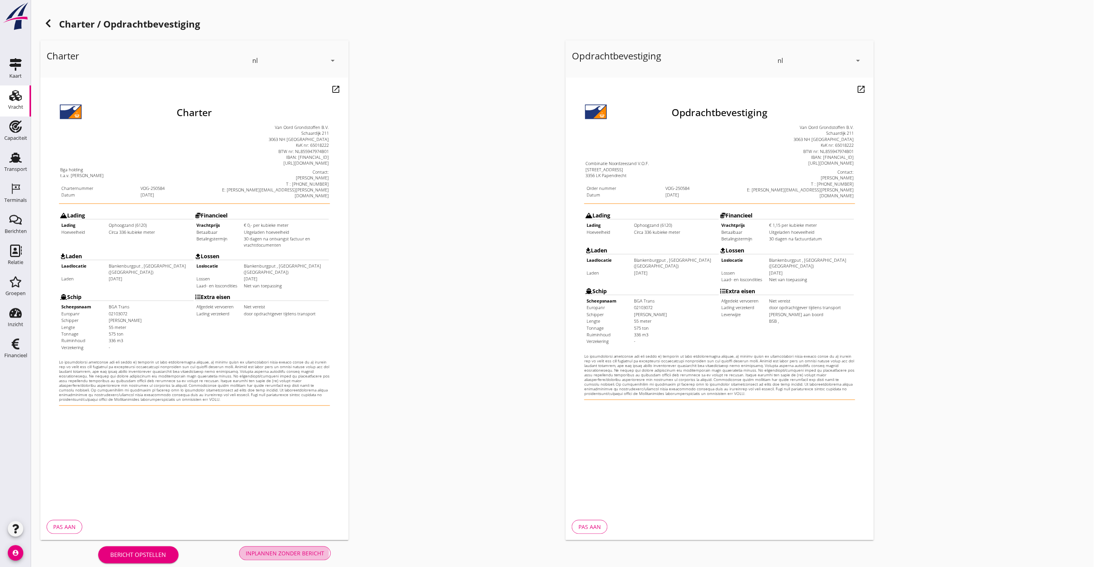
click at [286, 558] on button "Inplannen zonder bericht" at bounding box center [285, 553] width 92 height 14
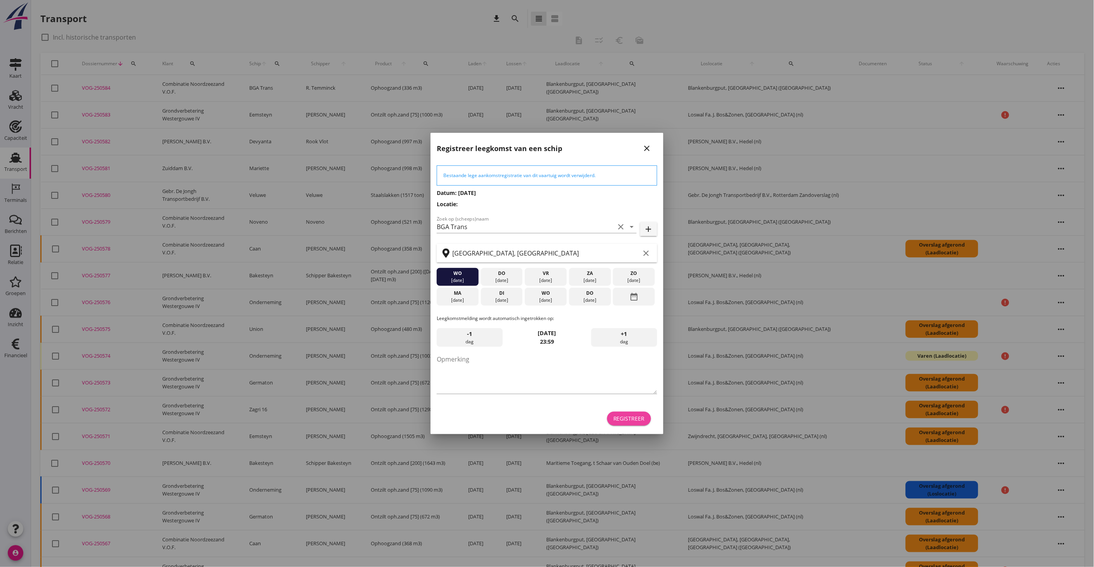
click at [626, 411] on button "Registreer" at bounding box center [629, 418] width 44 height 14
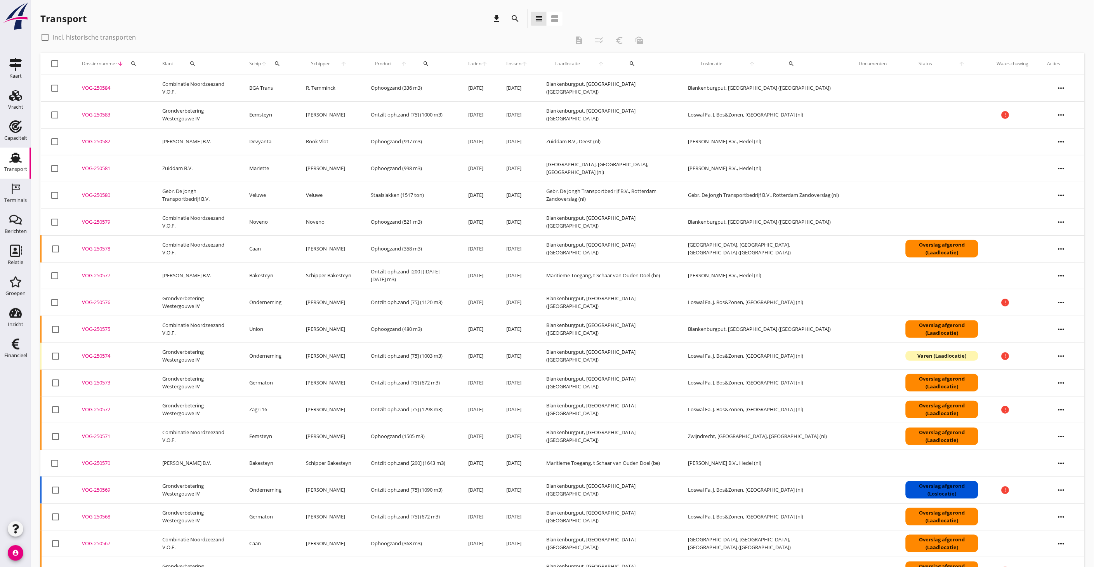
click at [1059, 87] on icon "more_horiz" at bounding box center [1061, 88] width 22 height 22
click at [1057, 153] on link "Vracht aanpassen" at bounding box center [1057, 148] width 68 height 19
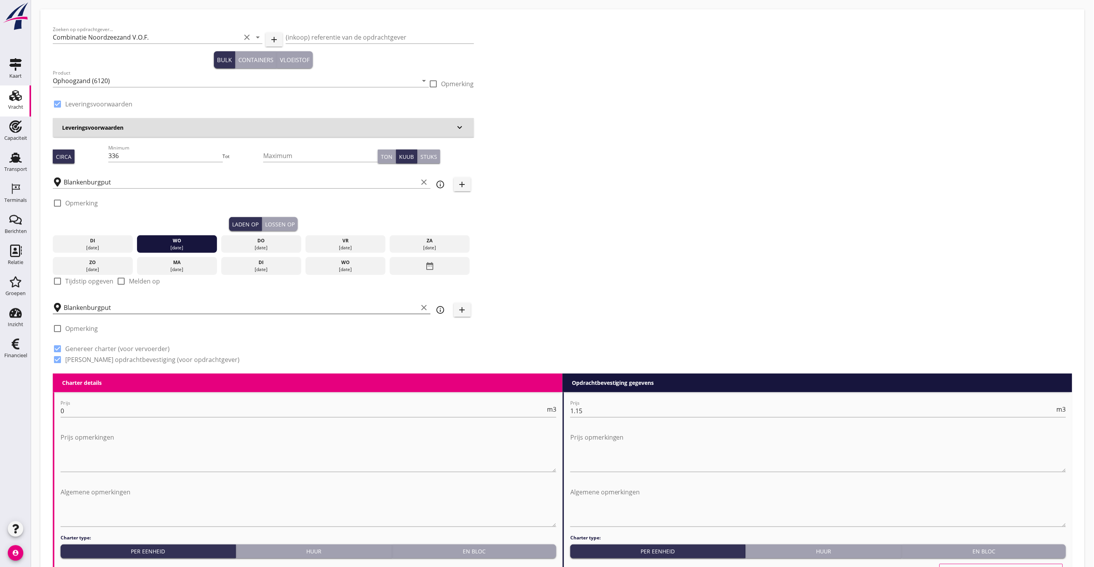
click at [121, 308] on input "Blankenburgput" at bounding box center [241, 307] width 354 height 12
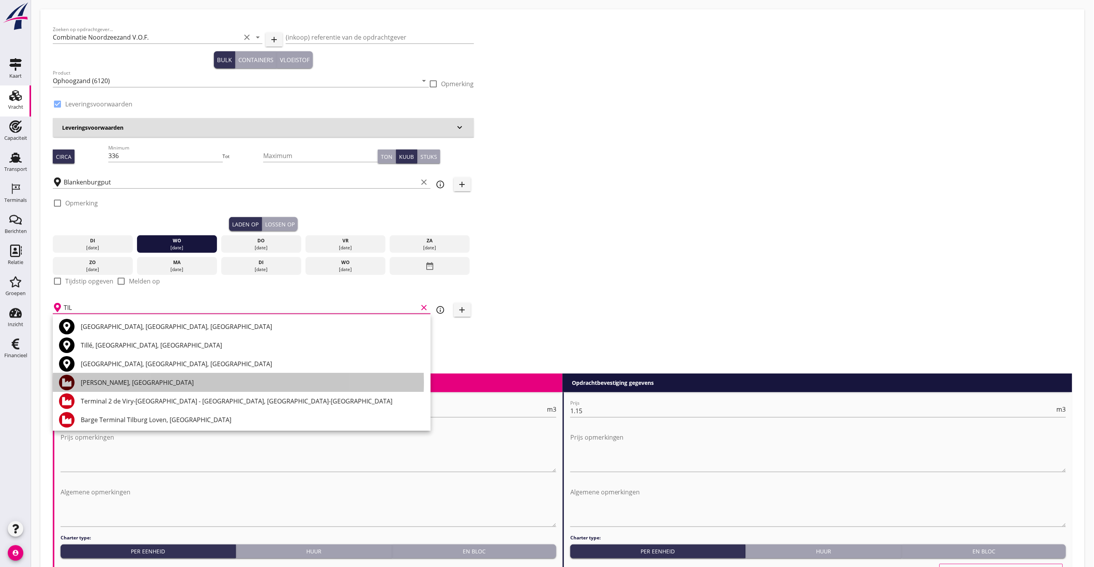
drag, startPoint x: 138, startPoint y: 380, endPoint x: 145, endPoint y: 378, distance: 6.9
click at [139, 380] on div "[PERSON_NAME], [GEOGRAPHIC_DATA]" at bounding box center [253, 382] width 344 height 9
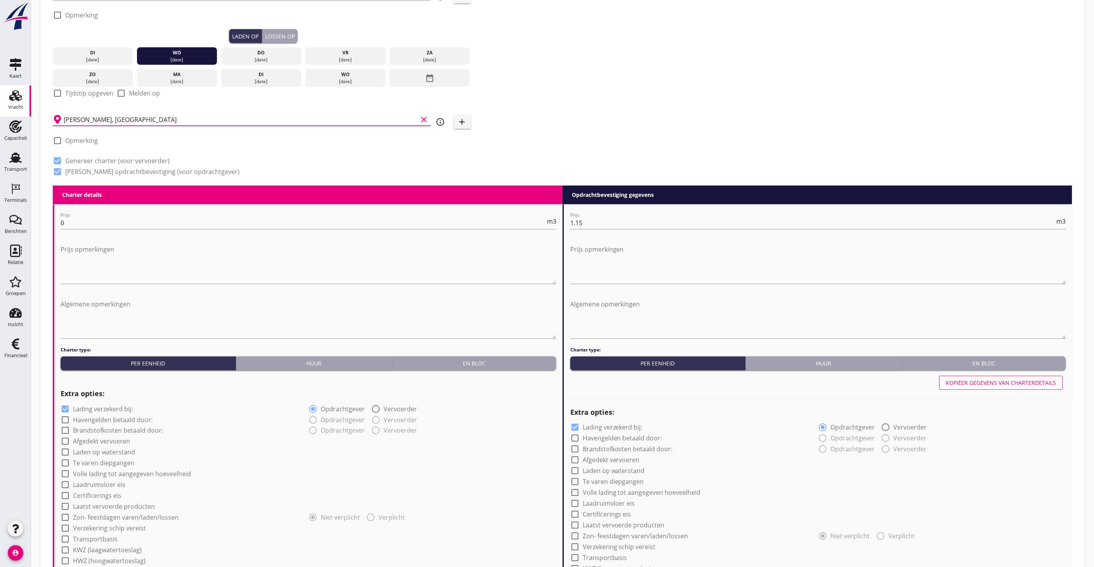
scroll to position [460, 0]
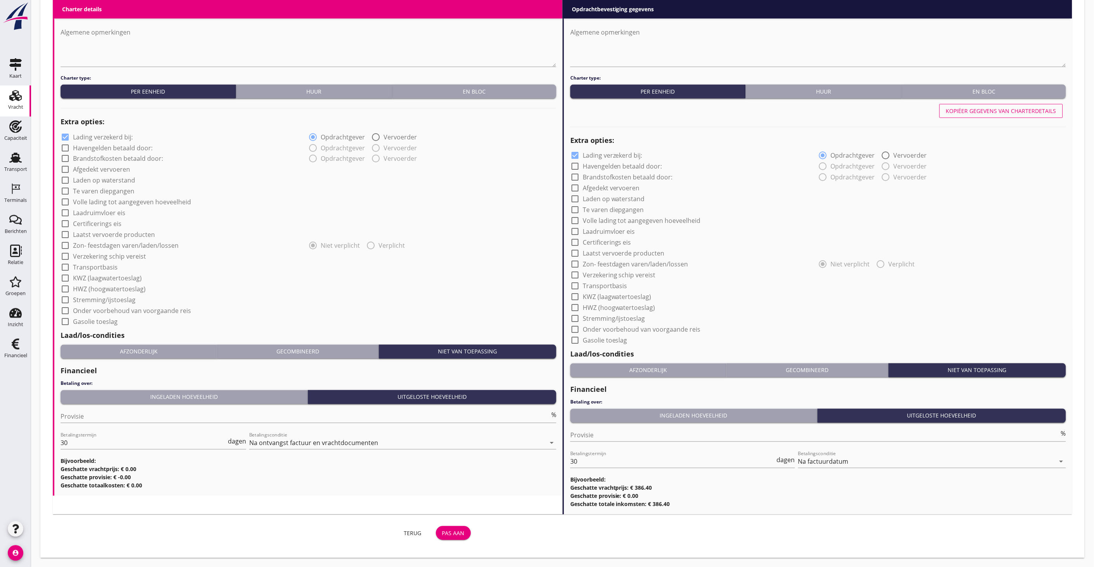
type input "[PERSON_NAME], [GEOGRAPHIC_DATA]"
click at [458, 532] on div "Pas aan" at bounding box center [453, 533] width 23 height 8
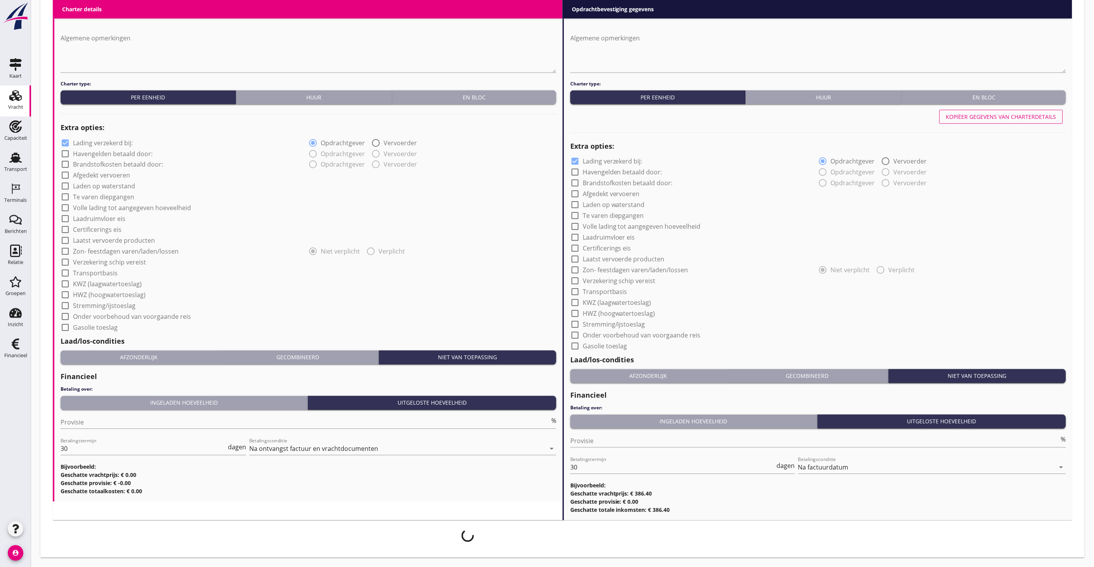
scroll to position [453, 0]
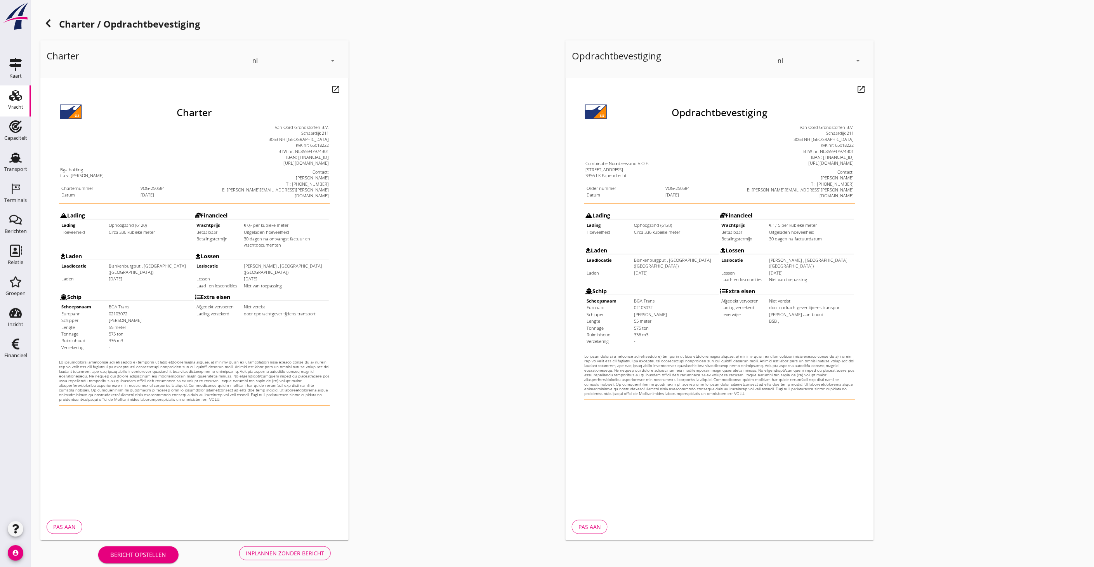
click at [306, 549] on div "Inplannen zonder bericht" at bounding box center [285, 553] width 78 height 8
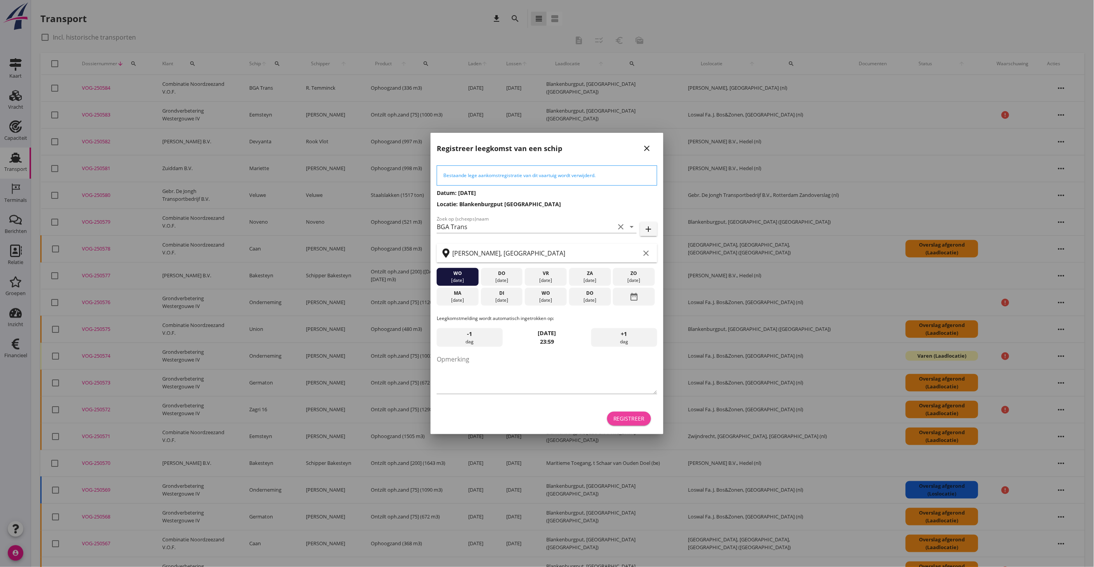
click at [637, 420] on div "Registreer" at bounding box center [628, 418] width 31 height 8
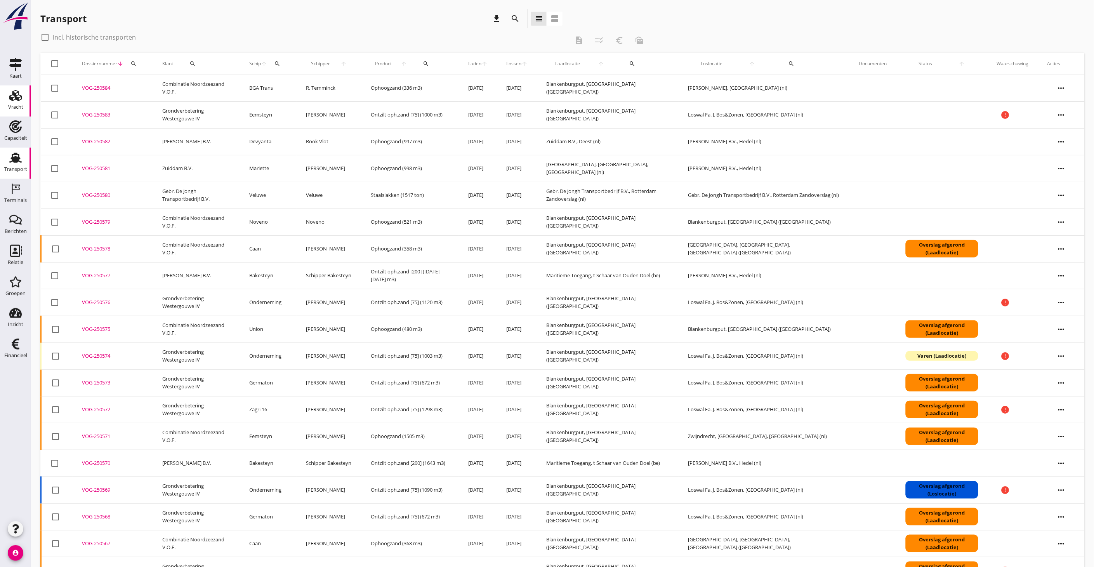
click at [16, 89] on icon "Vracht" at bounding box center [15, 95] width 12 height 12
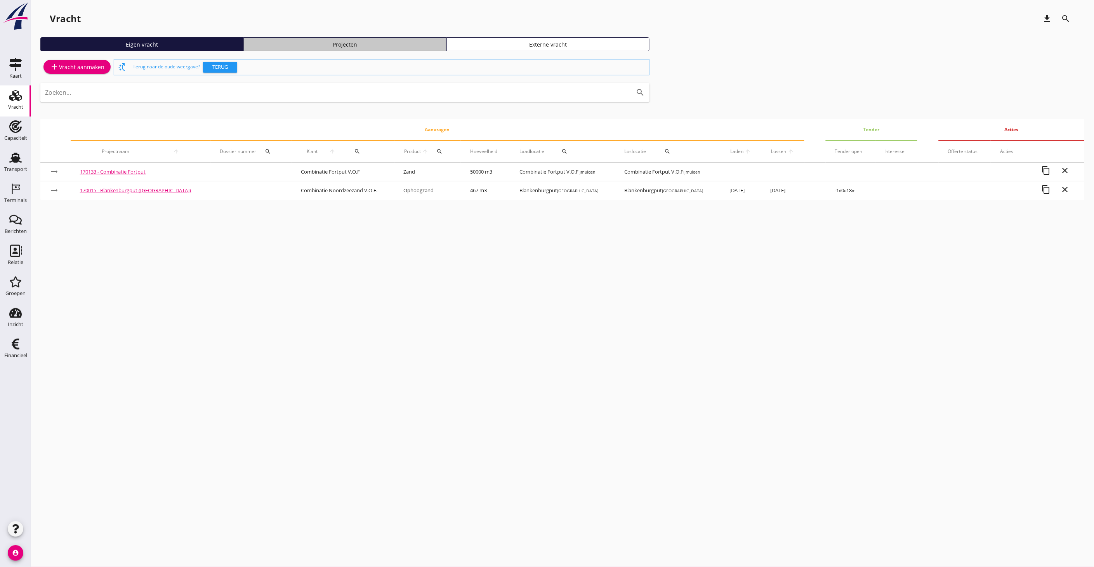
click at [278, 48] on link "Projecten" at bounding box center [344, 44] width 203 height 14
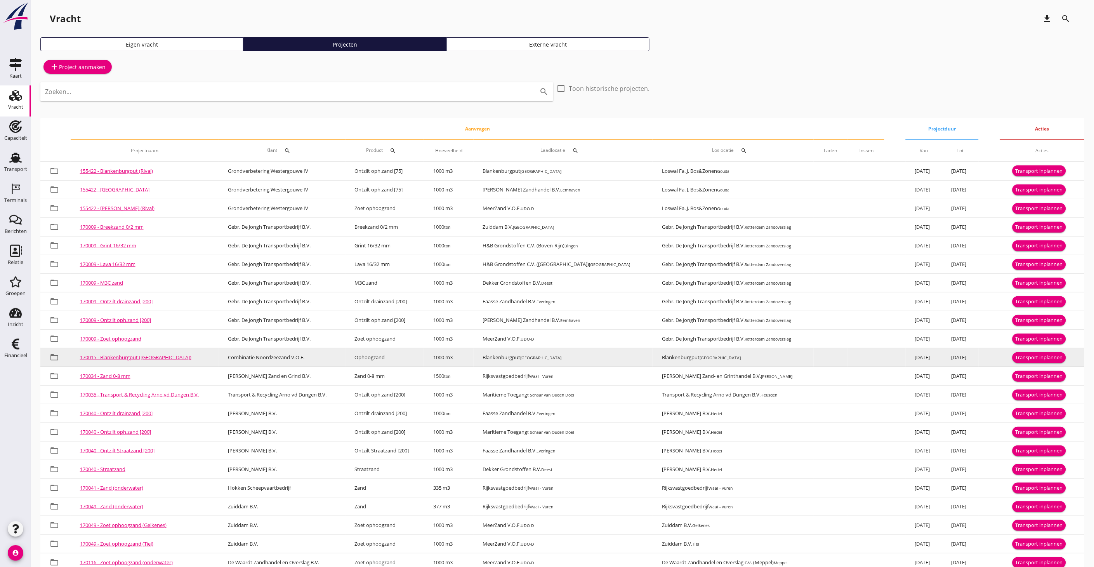
click at [1017, 356] on div "Transport inplannen" at bounding box center [1039, 358] width 47 height 8
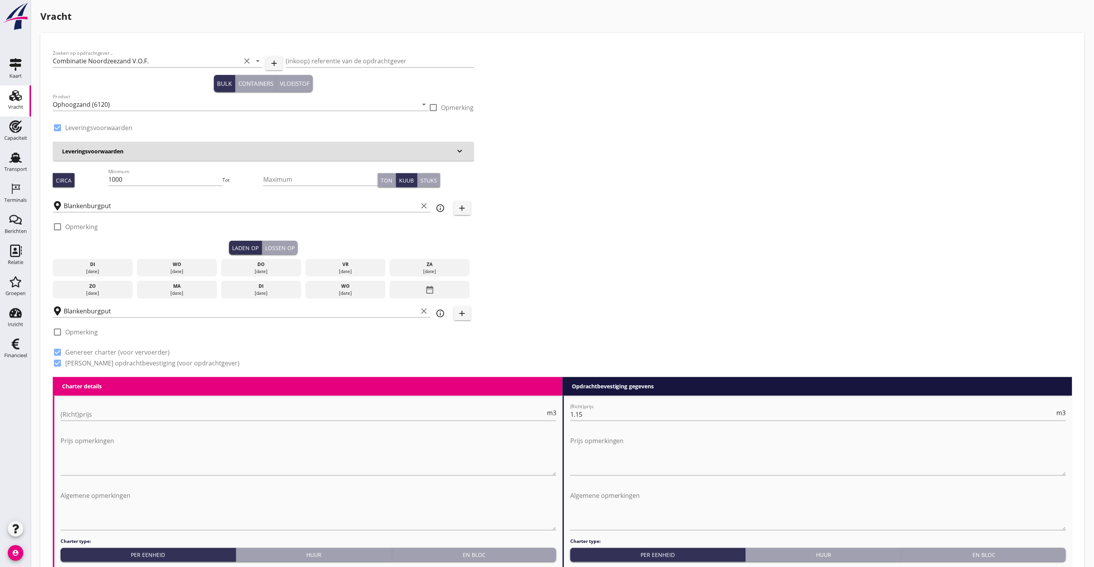
click at [188, 263] on div "wo" at bounding box center [177, 264] width 76 height 7
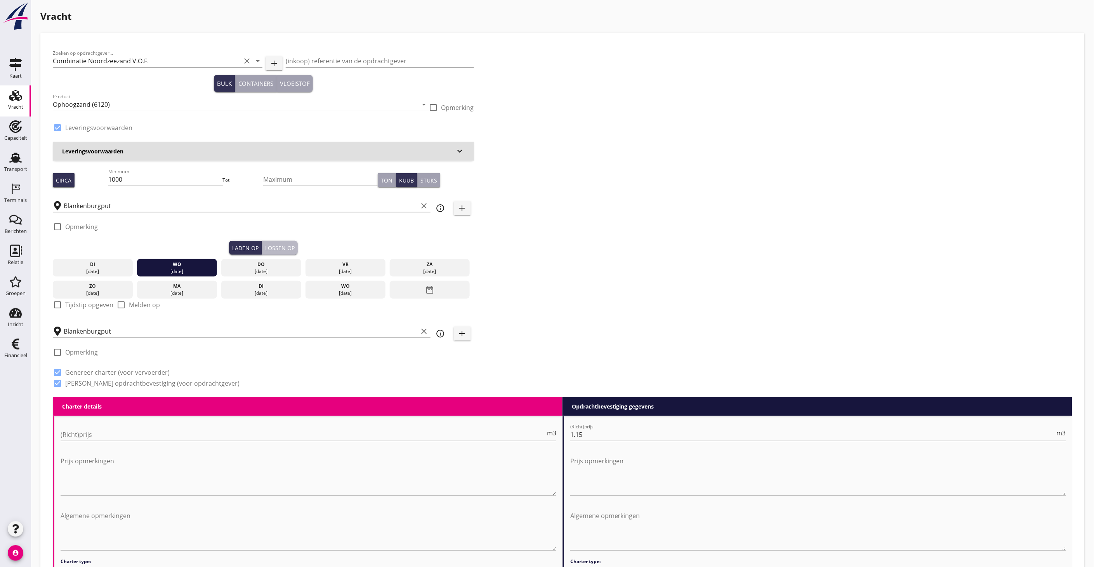
click at [273, 244] on div "Lossen op" at bounding box center [280, 248] width 30 height 8
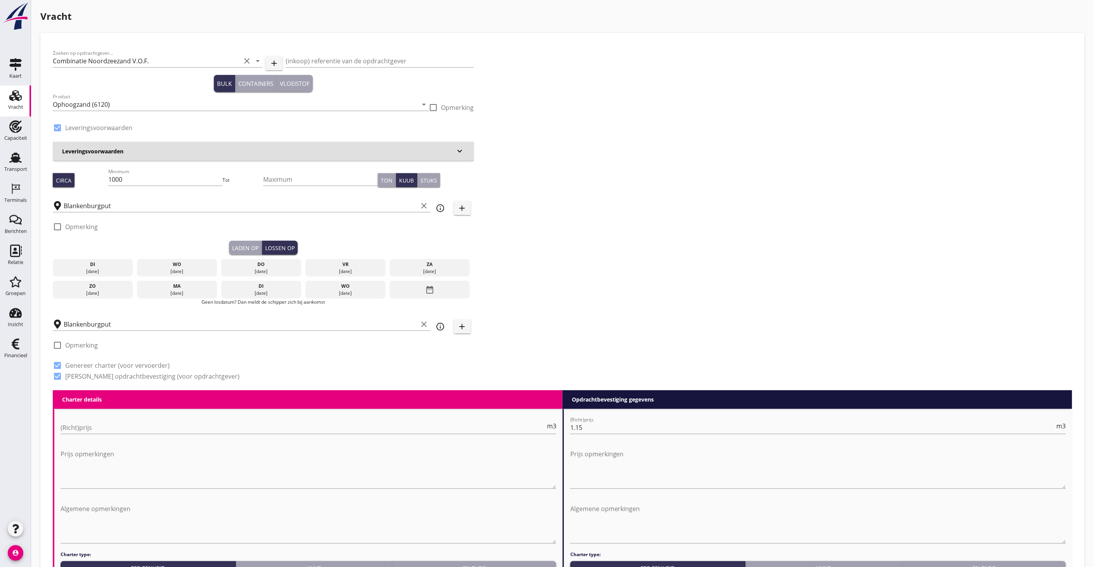
click at [190, 267] on div "wo" at bounding box center [177, 264] width 76 height 7
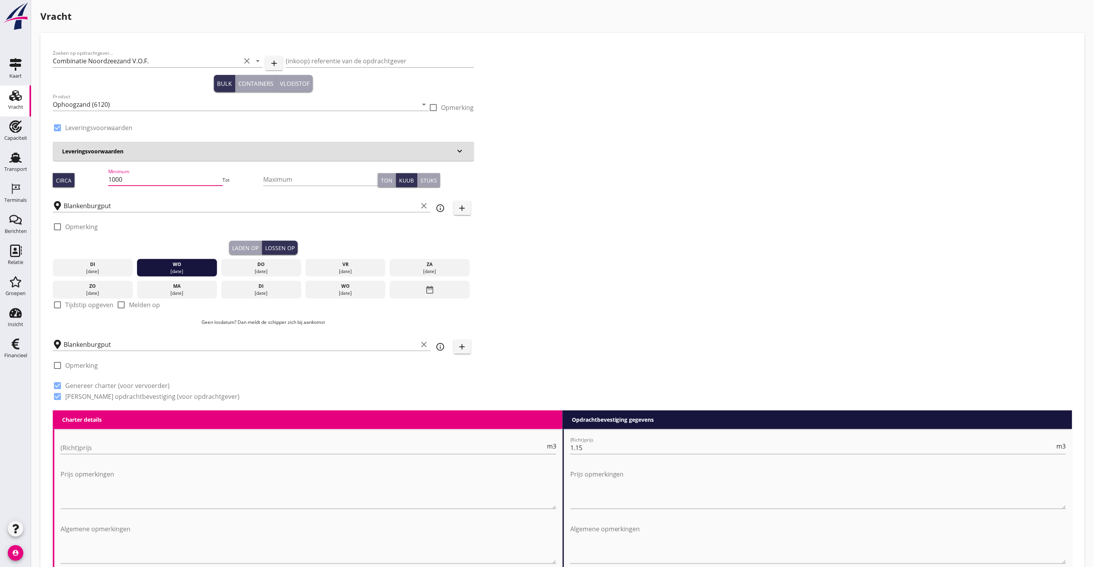
drag, startPoint x: 137, startPoint y: 183, endPoint x: 105, endPoint y: 181, distance: 31.9
click at [105, 181] on div "Circa Minimum 1000 Tot Maximum Ton Kuub Stuks" at bounding box center [263, 180] width 421 height 26
click at [167, 177] on input "1000" at bounding box center [165, 179] width 115 height 12
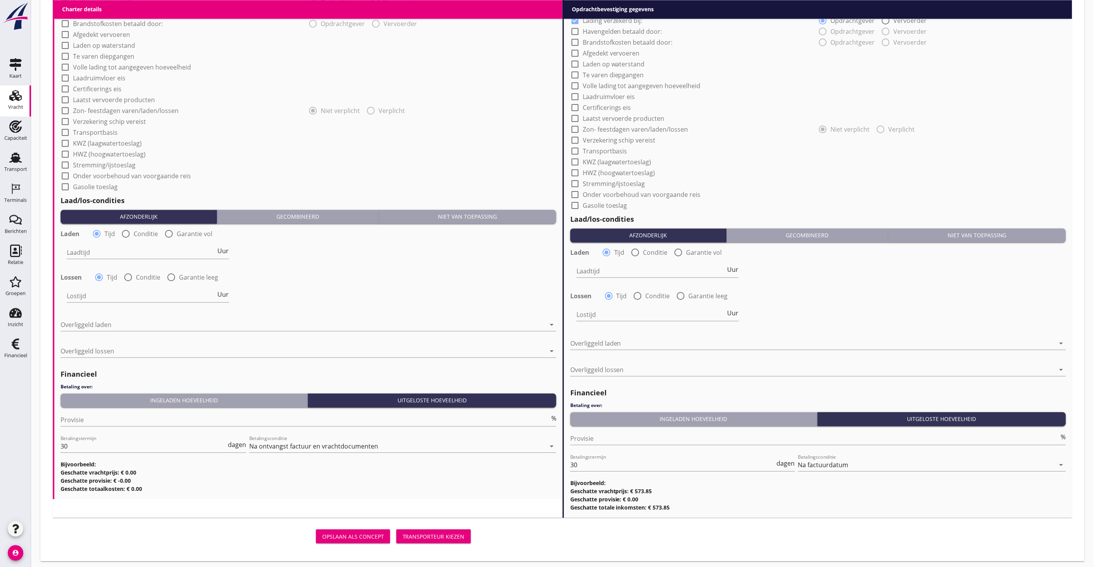
scroll to position [635, 0]
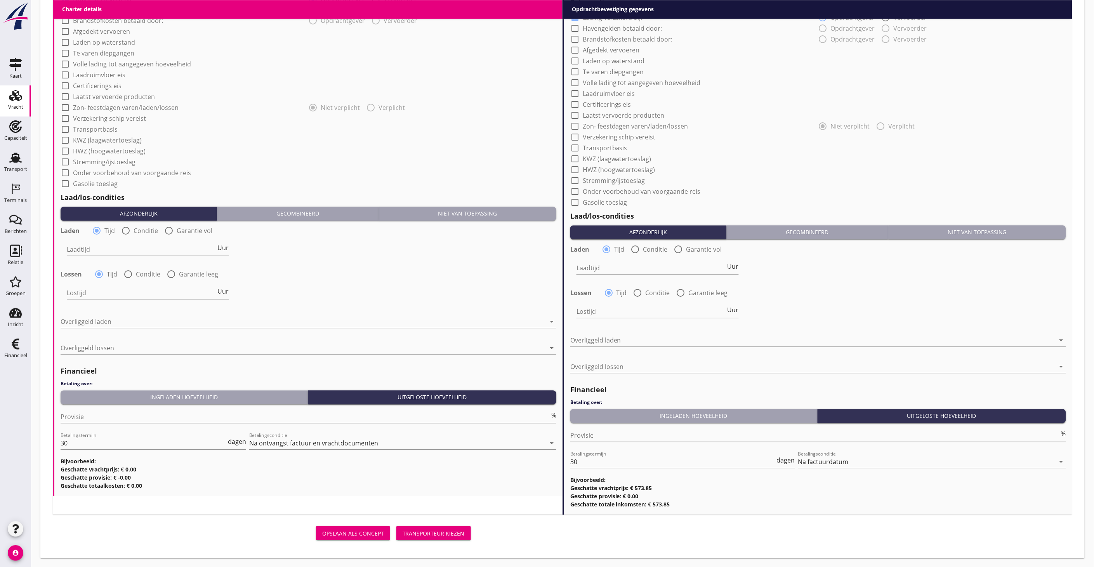
type input "499"
click at [501, 214] on div "Niet van toepassing" at bounding box center [467, 213] width 171 height 8
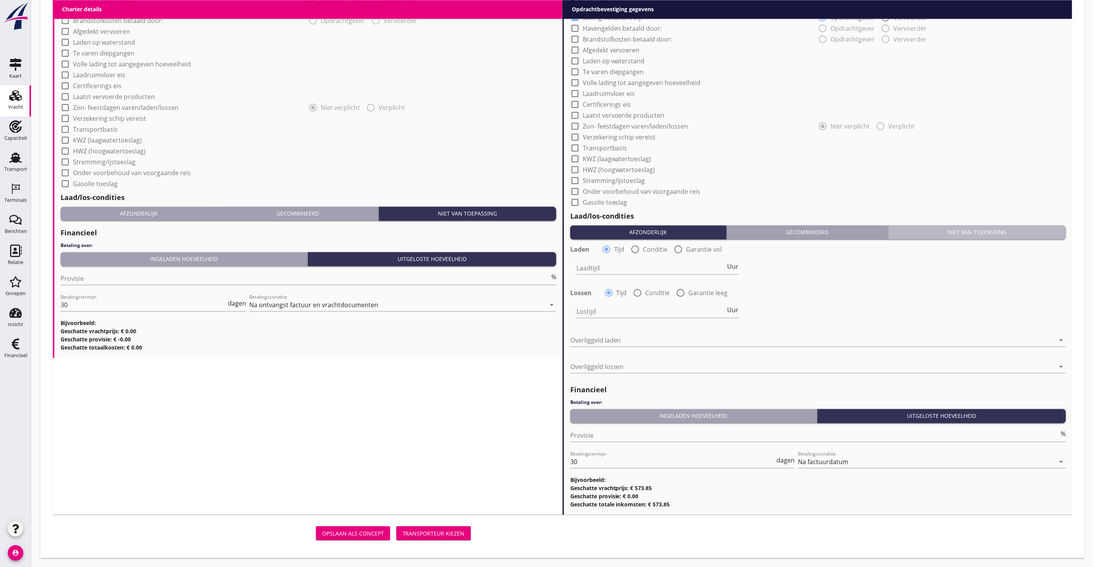
click at [947, 235] on div "Niet van toepassing" at bounding box center [977, 232] width 171 height 8
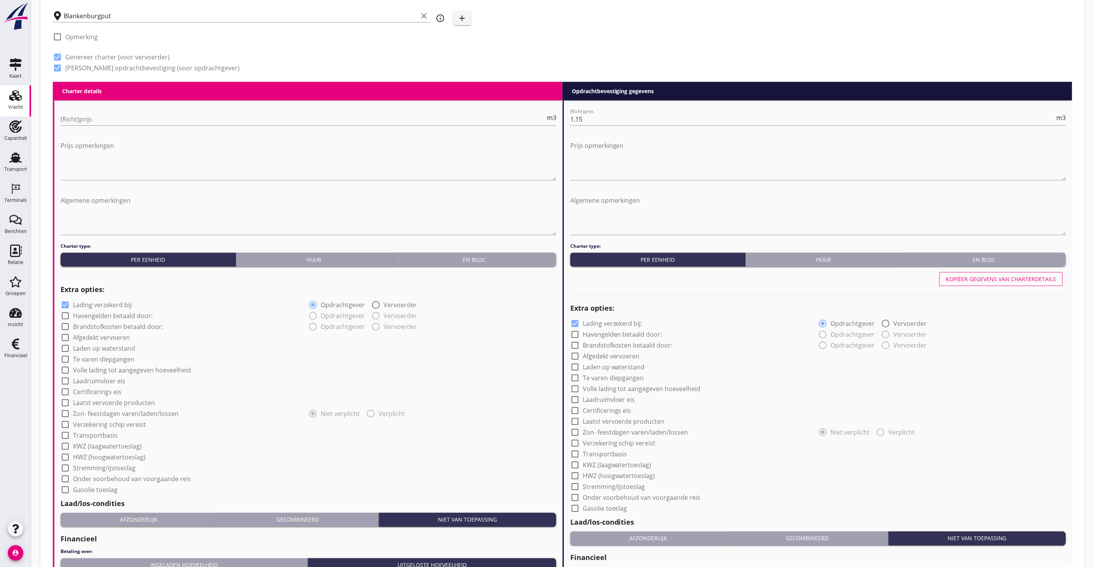
scroll to position [194, 0]
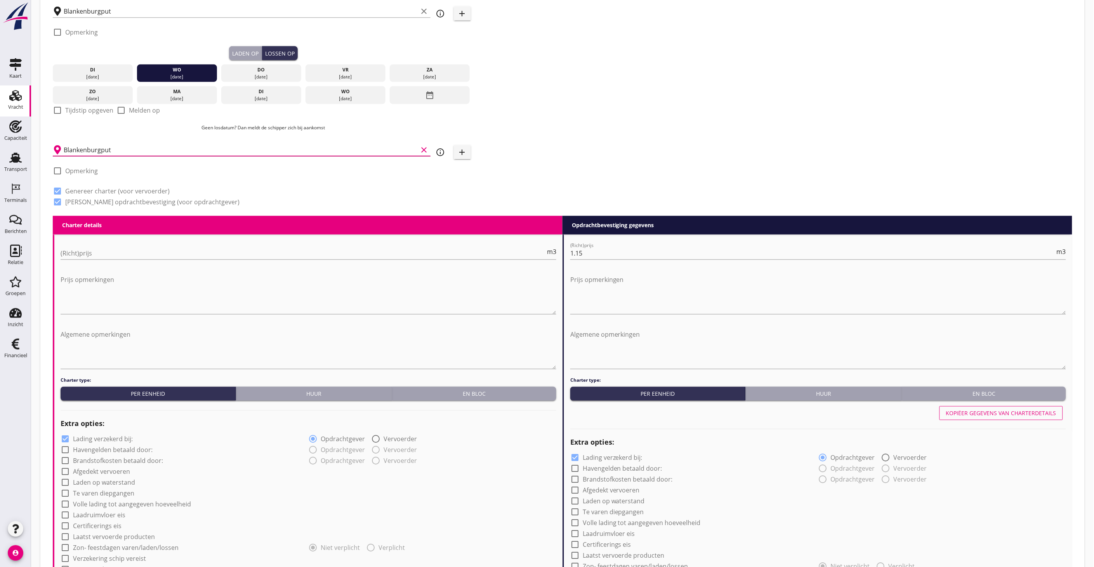
click at [96, 149] on input "Blankenburgput" at bounding box center [241, 150] width 354 height 12
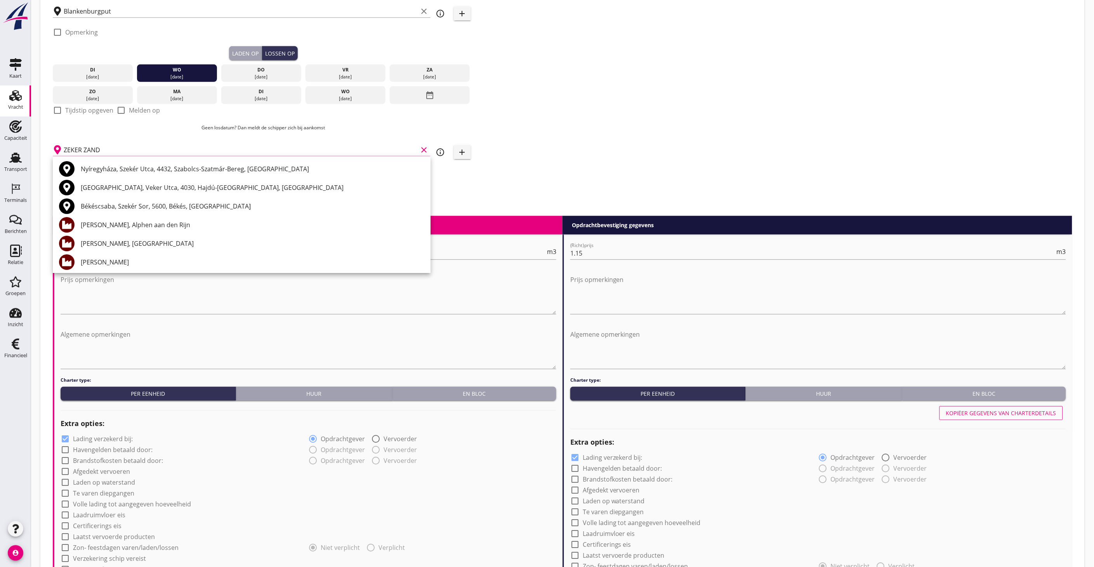
type input "ZEKER ZAND"
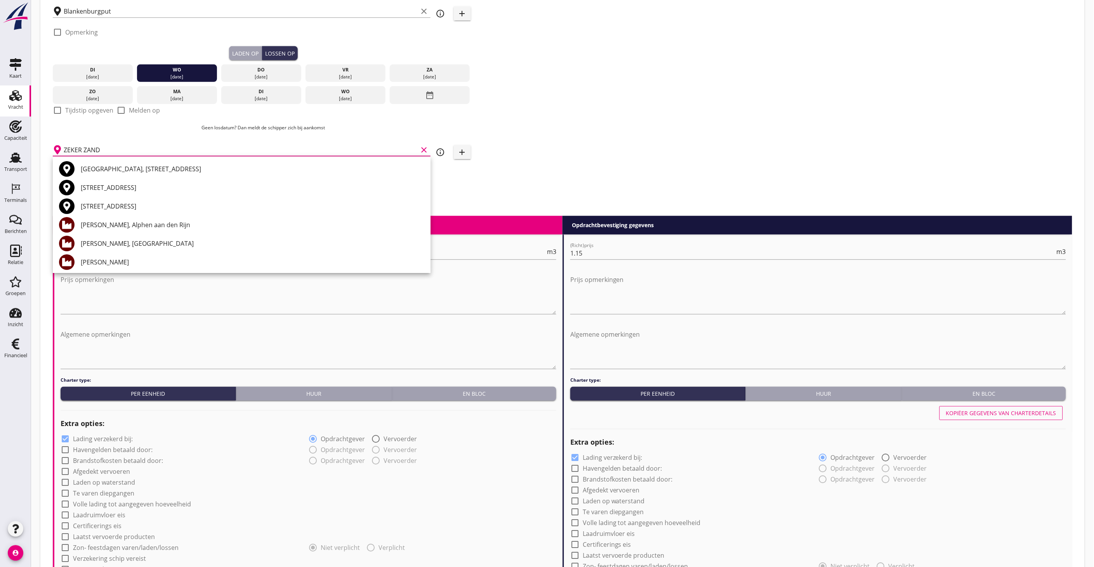
click at [619, 159] on div "Zoeken op opdrachtgever... Combinatie Noordzeezand V.O.F. clear arrow_drop_down…" at bounding box center [563, 33] width 1026 height 365
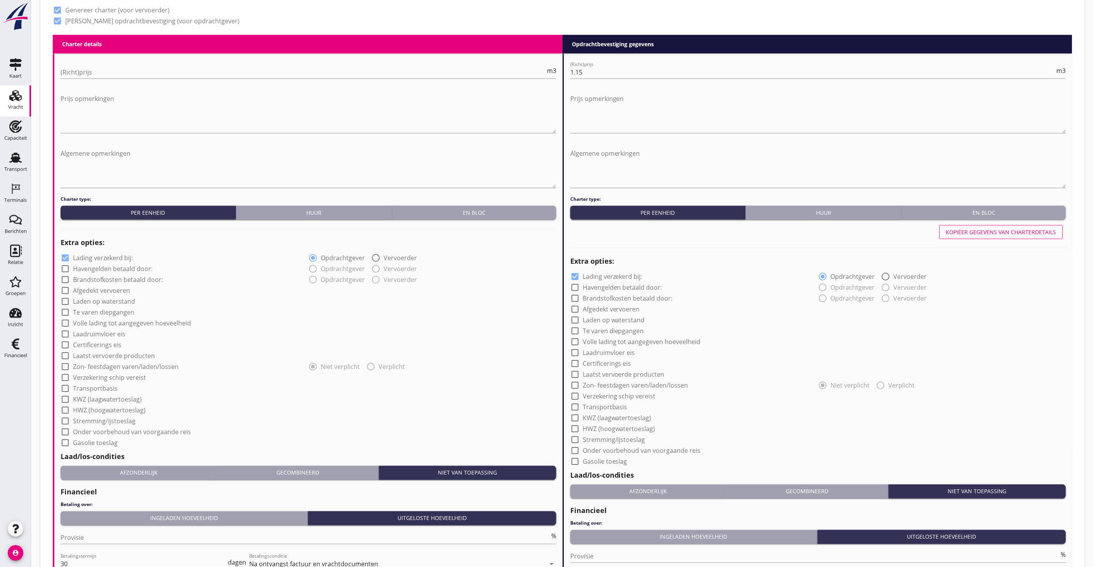
scroll to position [496, 0]
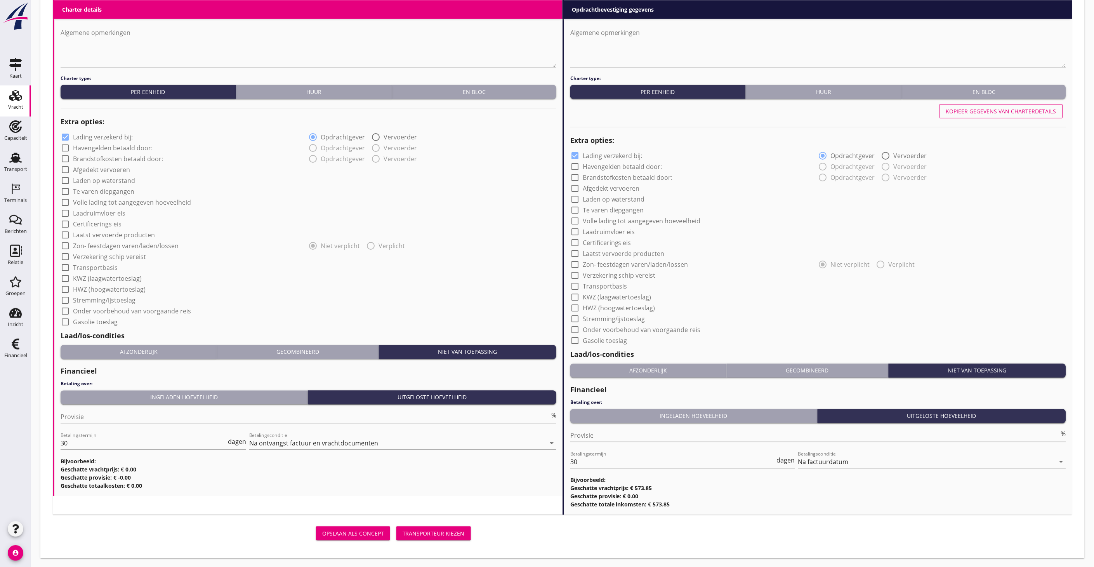
click at [436, 533] on div "Transporteur kiezen" at bounding box center [434, 534] width 62 height 8
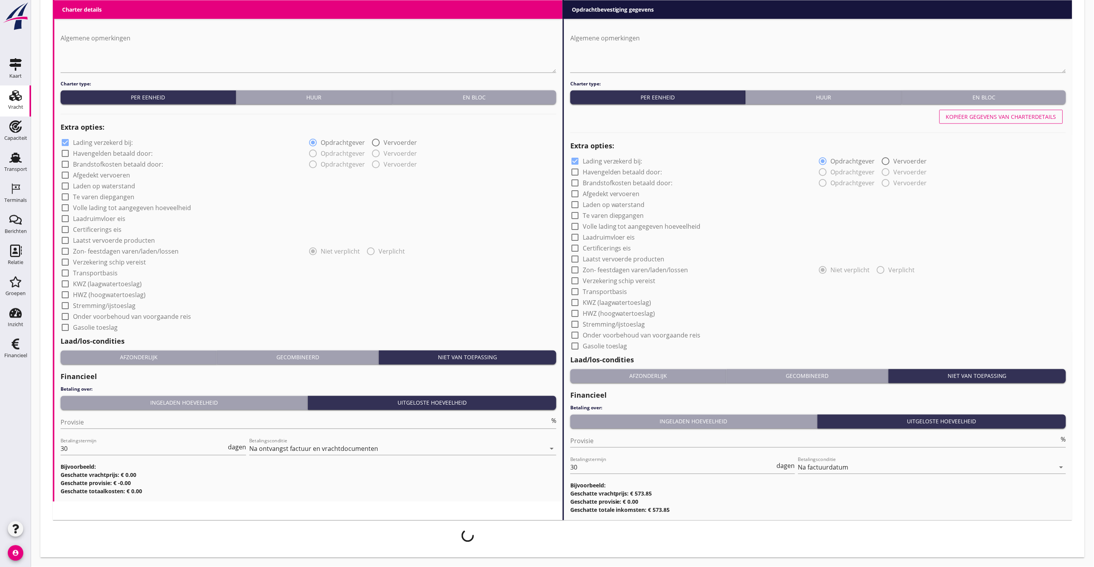
scroll to position [490, 0]
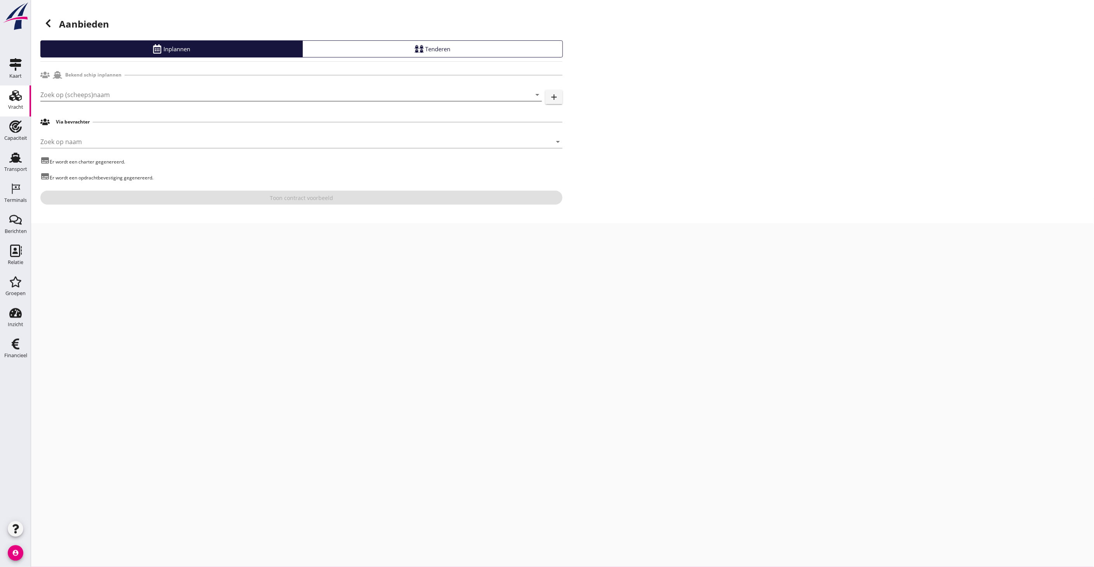
click at [117, 97] on input "Zoek op (scheeps)naam" at bounding box center [280, 95] width 480 height 12
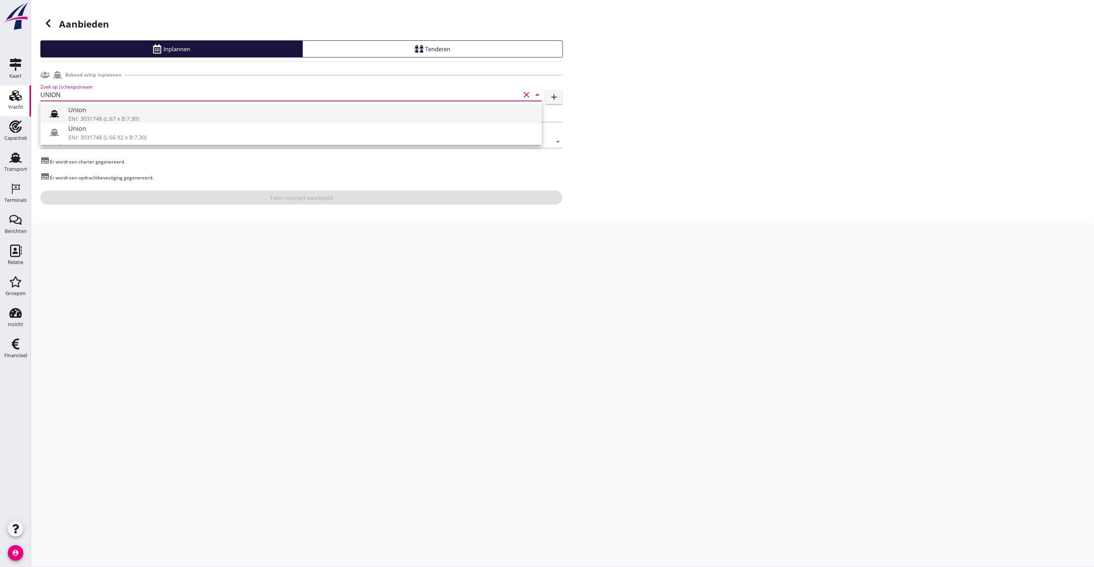
click at [57, 113] on icon at bounding box center [54, 113] width 9 height 9
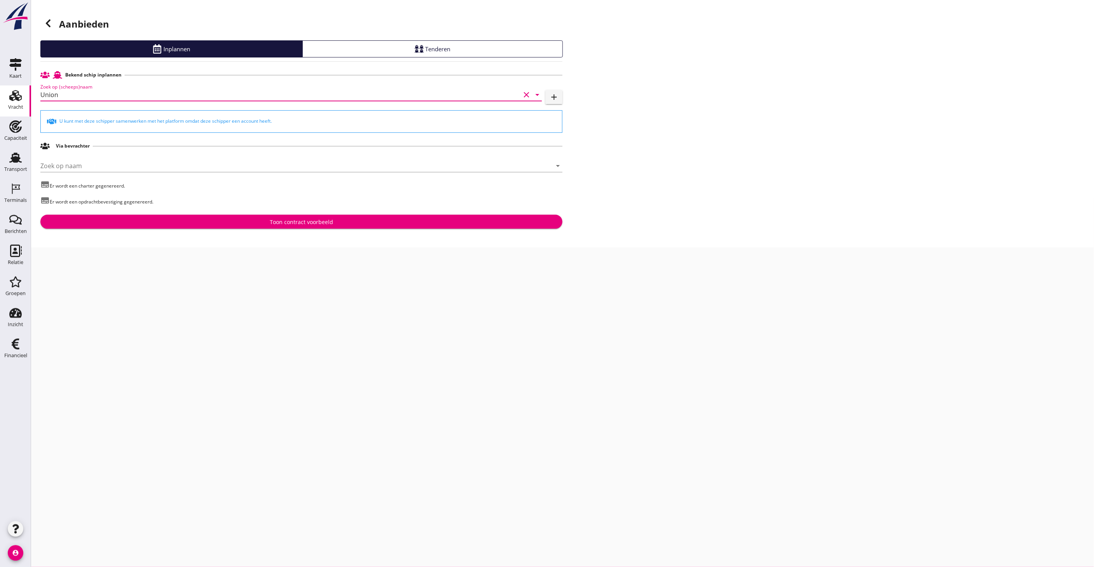
type input "Union"
click at [239, 221] on div "Toon contract voorbeeld" at bounding box center [302, 222] width 510 height 8
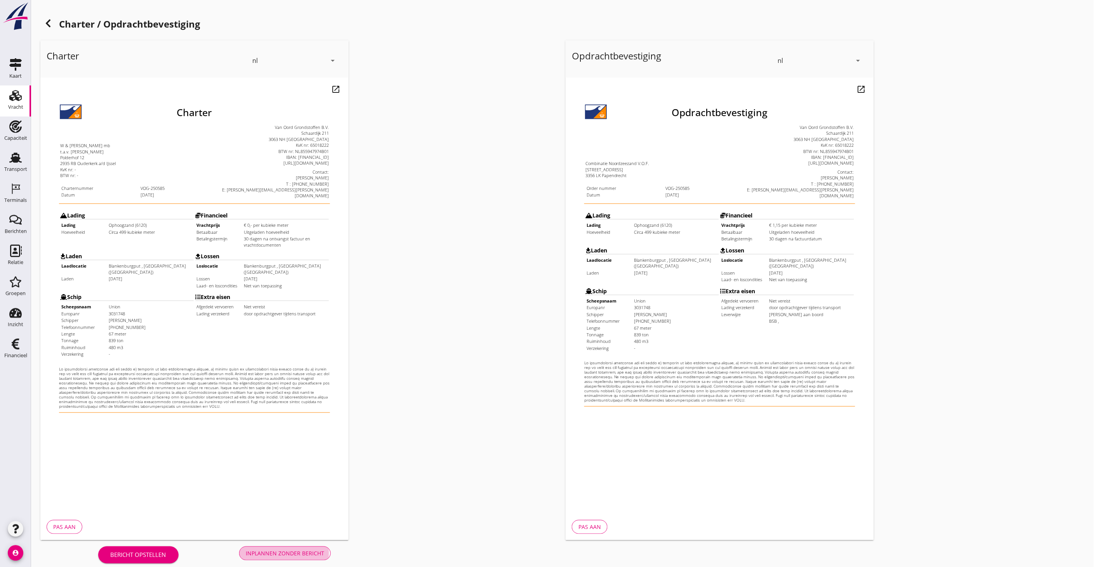
click at [289, 551] on div "Inplannen zonder bericht" at bounding box center [285, 553] width 78 height 8
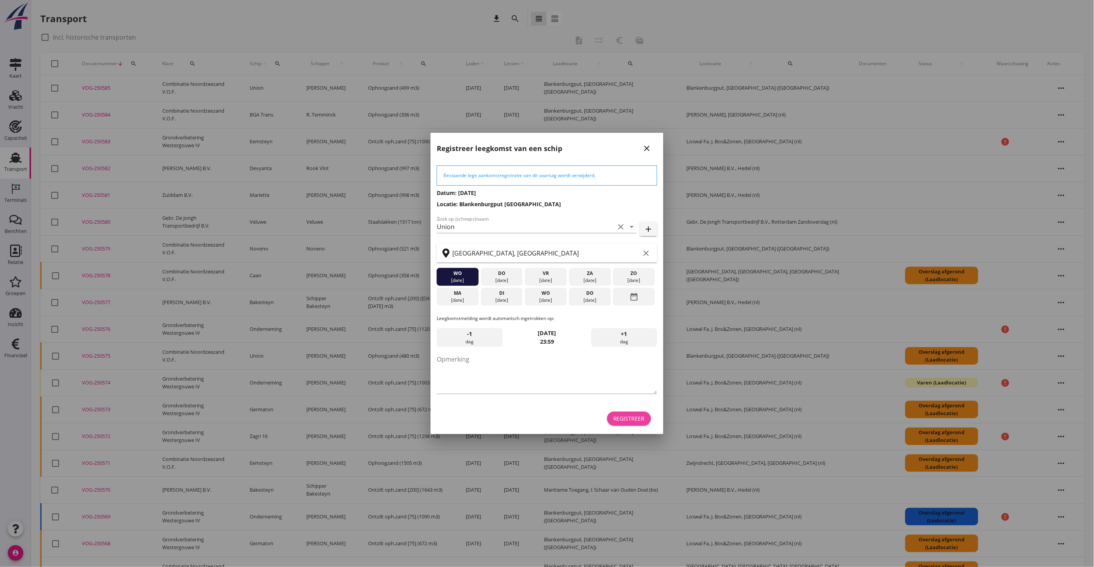
click at [633, 424] on button "Registreer" at bounding box center [629, 418] width 44 height 14
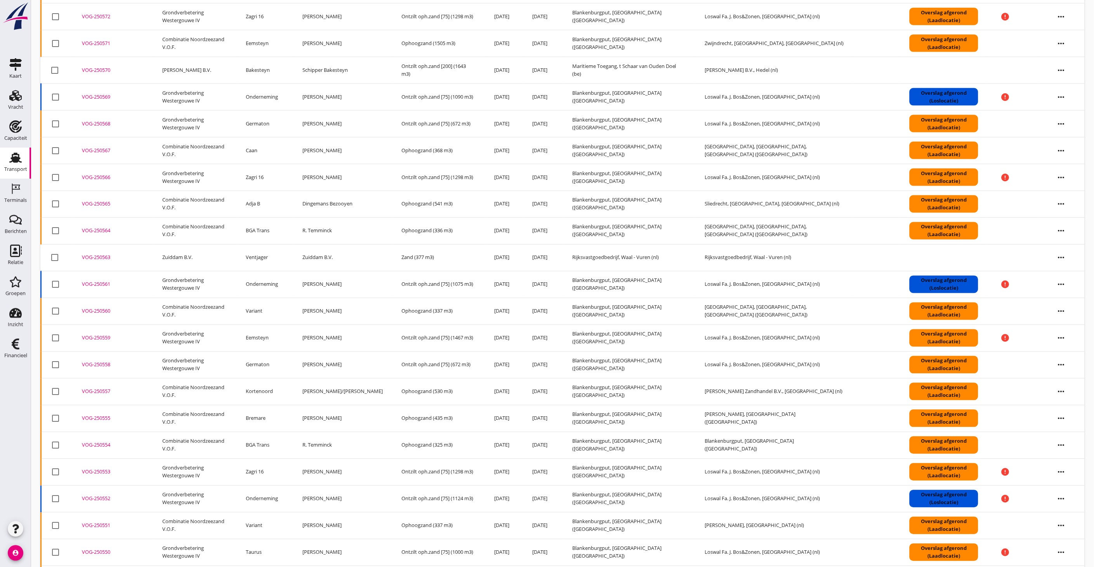
scroll to position [432, 0]
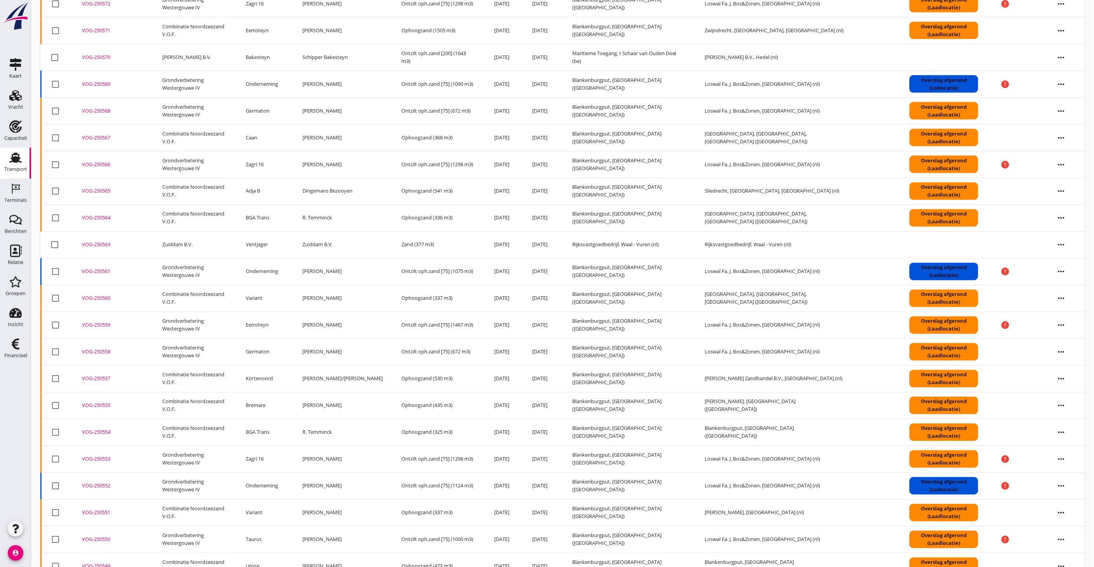
click at [1066, 410] on icon "more_horiz" at bounding box center [1061, 406] width 22 height 22
click at [1059, 507] on div "Vracht kopieeren" at bounding box center [1057, 503] width 56 height 9
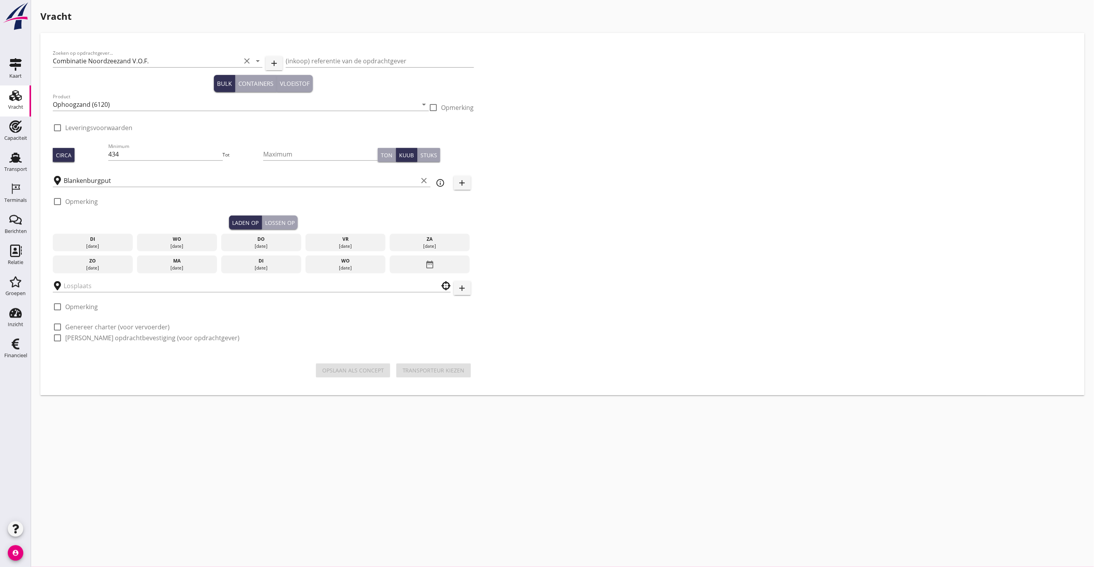
checkbox input "true"
type input "[PERSON_NAME]"
checkbox input "true"
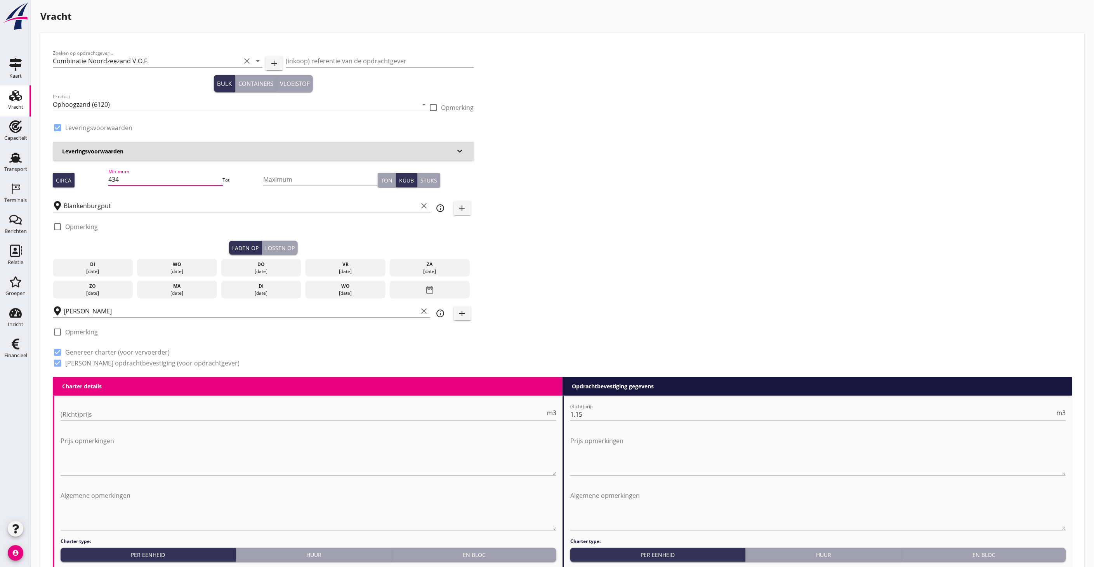
click at [125, 182] on input "434" at bounding box center [165, 179] width 115 height 12
click at [162, 266] on div "wo" at bounding box center [177, 264] width 76 height 7
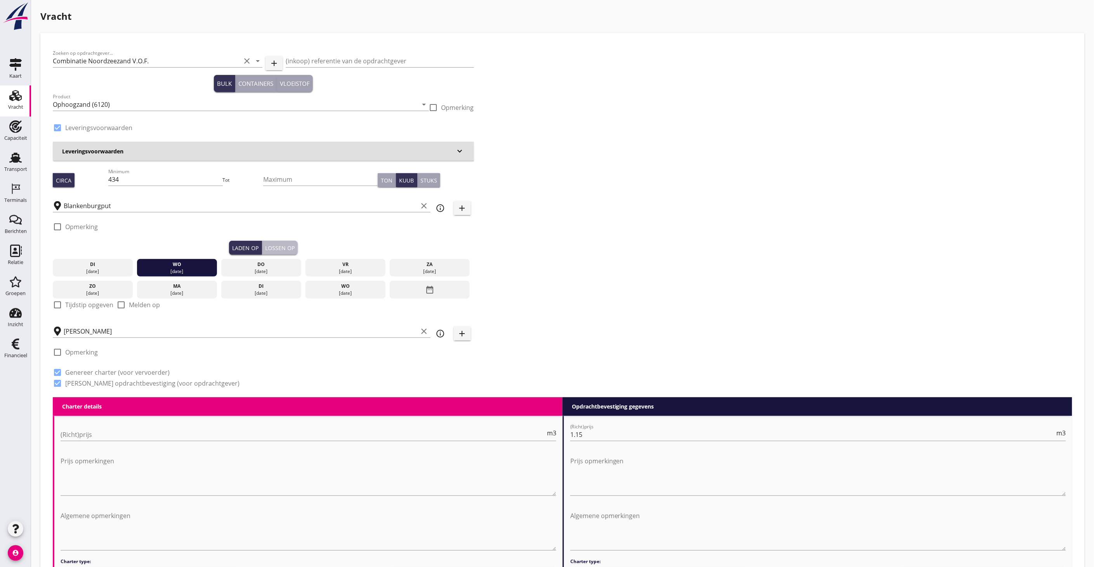
click at [278, 250] on div "Lossen op" at bounding box center [280, 248] width 30 height 8
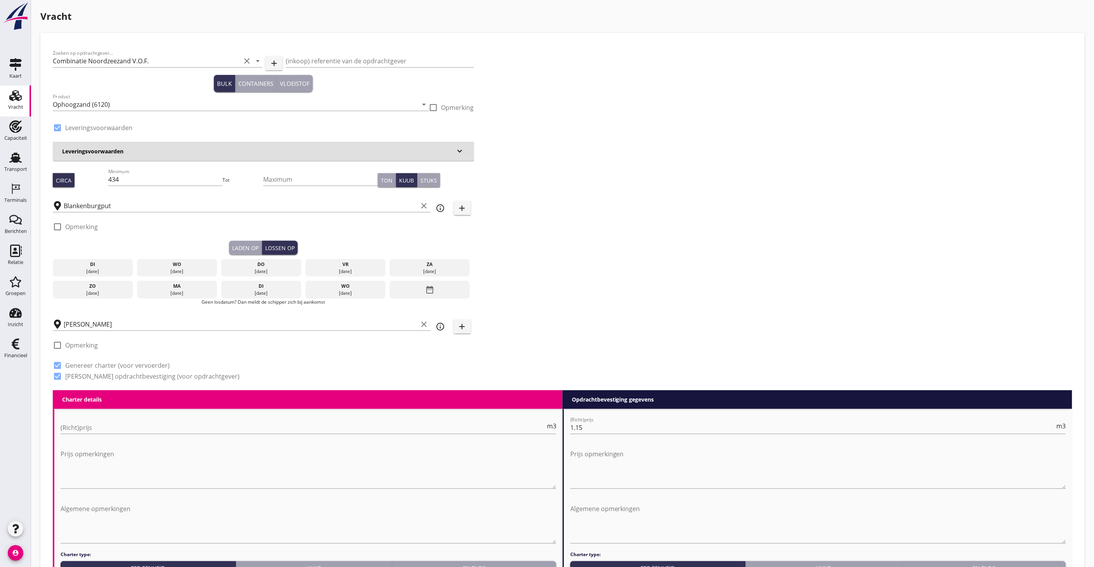
click at [196, 269] on div "[DATE]" at bounding box center [177, 271] width 76 height 7
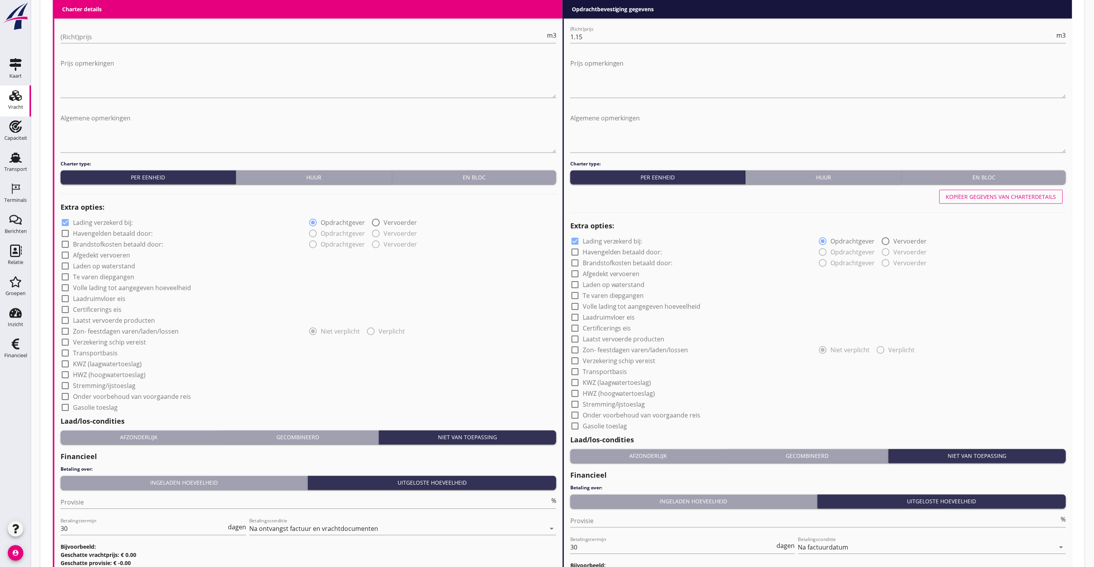
scroll to position [496, 0]
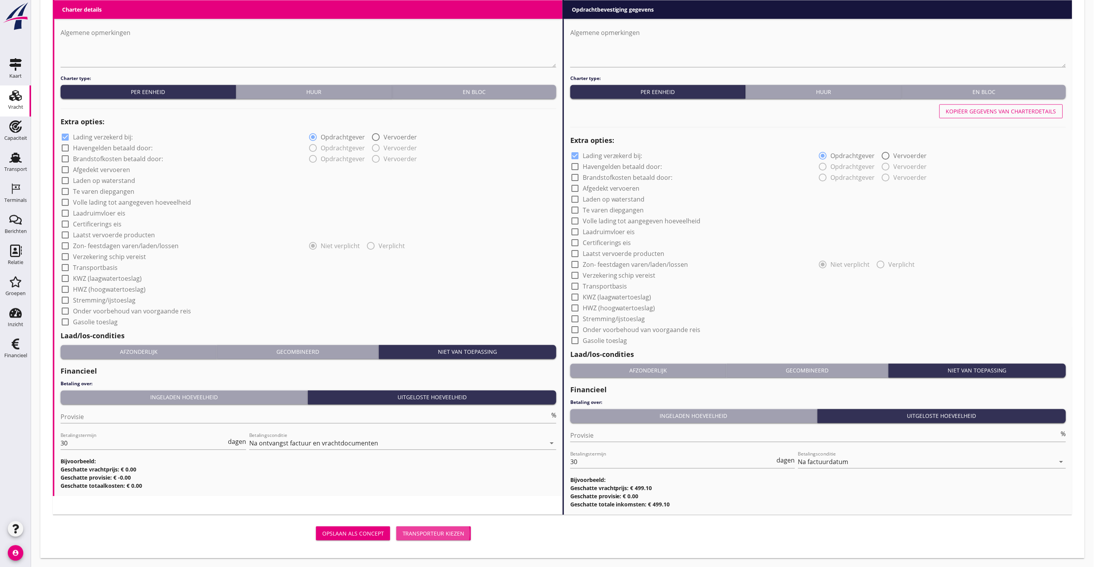
click at [436, 535] on div "Transporteur kiezen" at bounding box center [434, 534] width 62 height 8
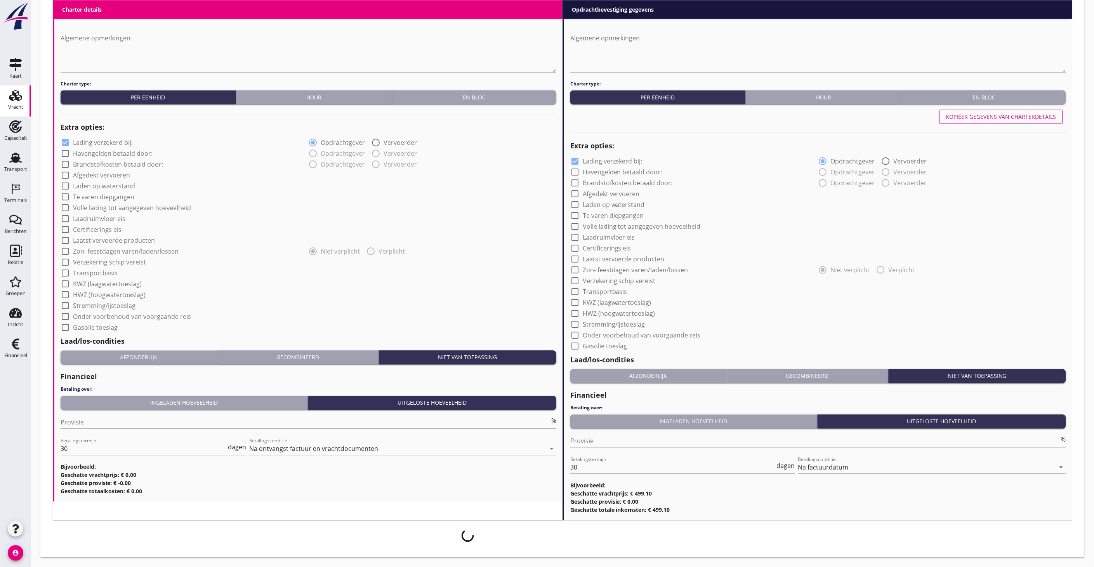
scroll to position [490, 0]
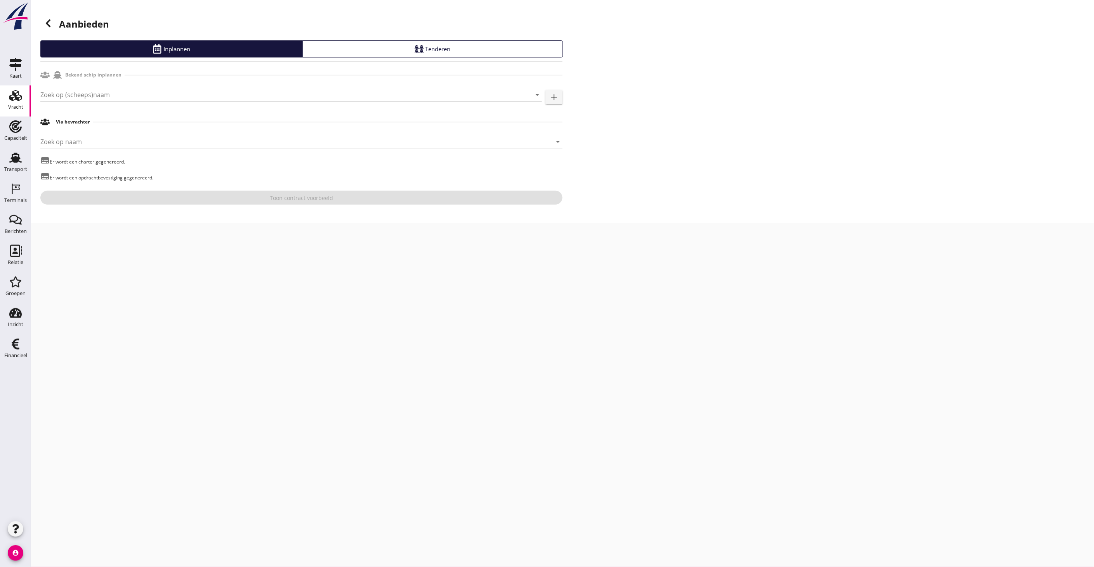
click at [125, 92] on input "Zoek op (scheeps)naam" at bounding box center [280, 95] width 480 height 12
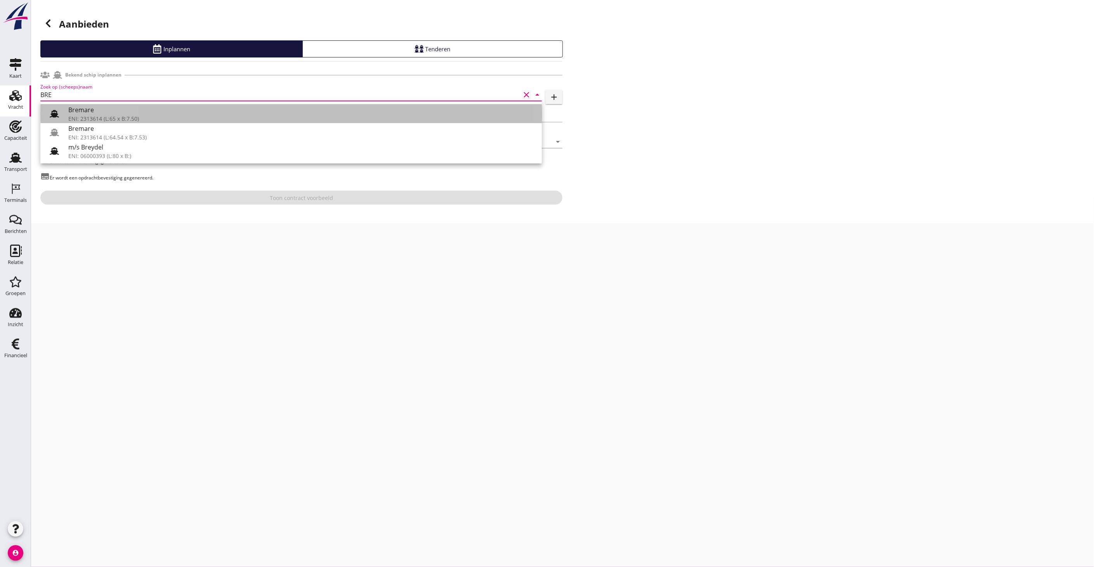
click at [55, 111] on use at bounding box center [54, 113] width 9 height 7
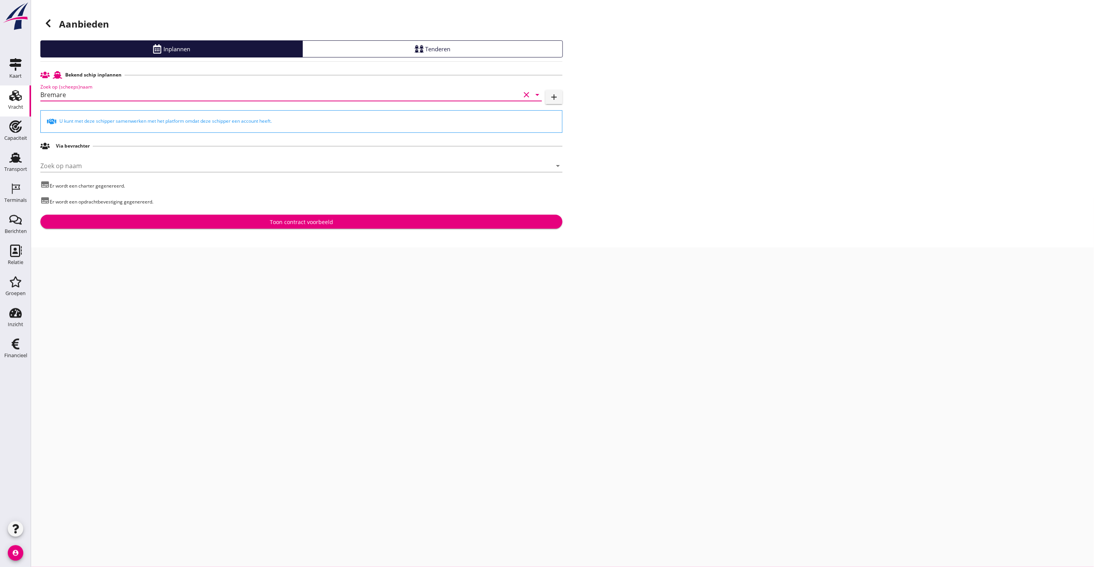
type input "Bremare"
click at [288, 226] on div "Toon contract voorbeeld" at bounding box center [301, 222] width 63 height 8
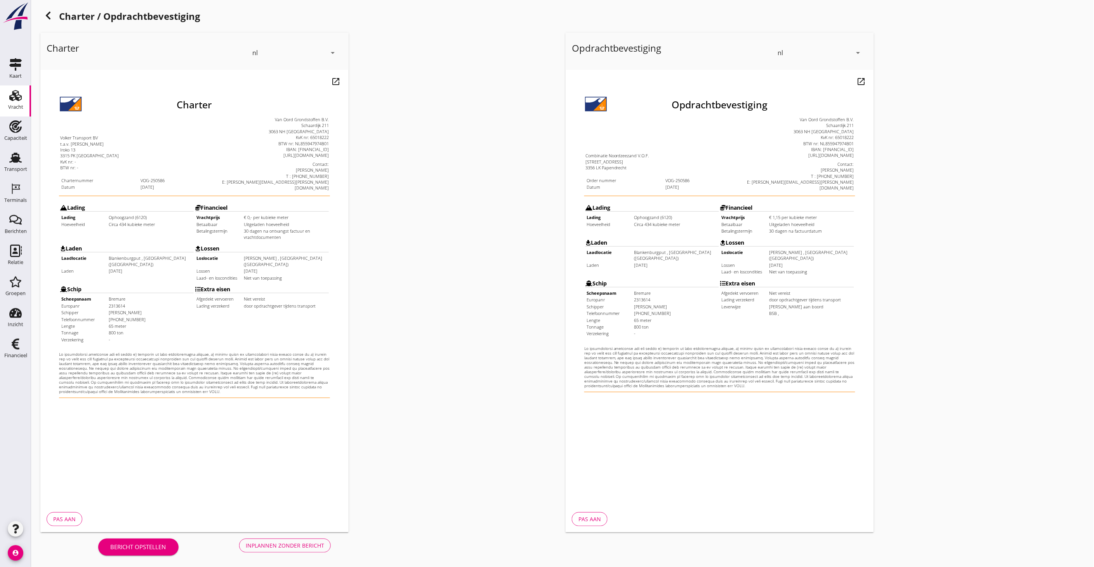
click at [321, 546] on div "Inplannen zonder bericht" at bounding box center [285, 545] width 78 height 8
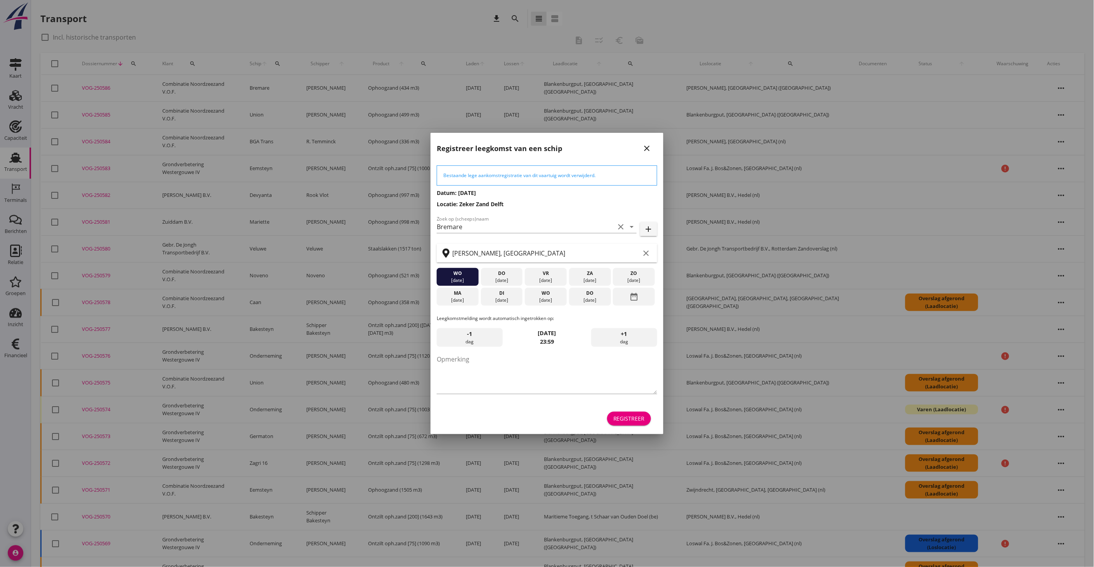
click at [624, 415] on div "Registreer" at bounding box center [628, 418] width 31 height 8
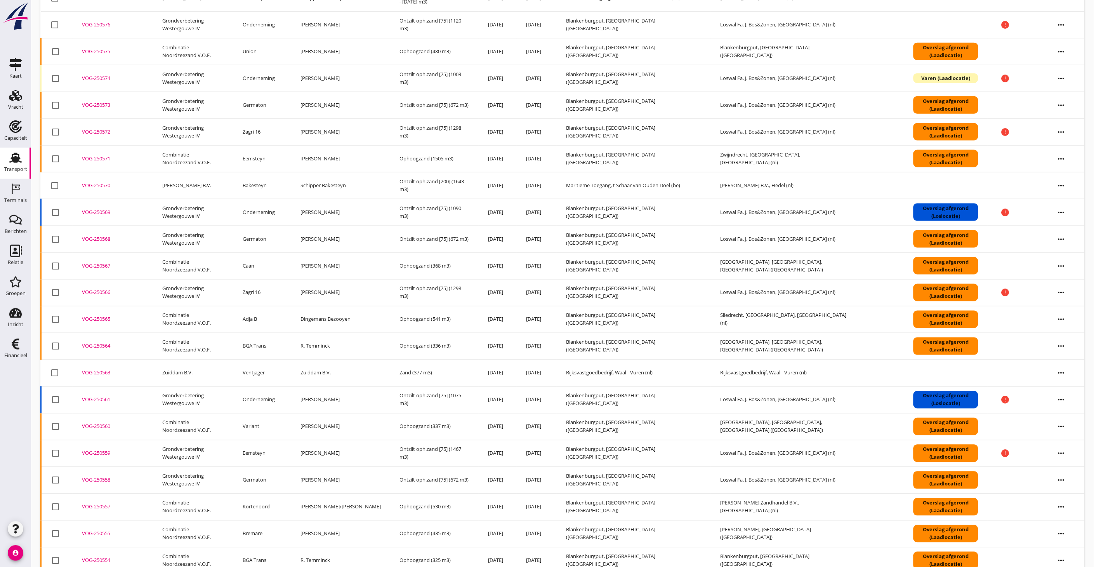
scroll to position [345, 0]
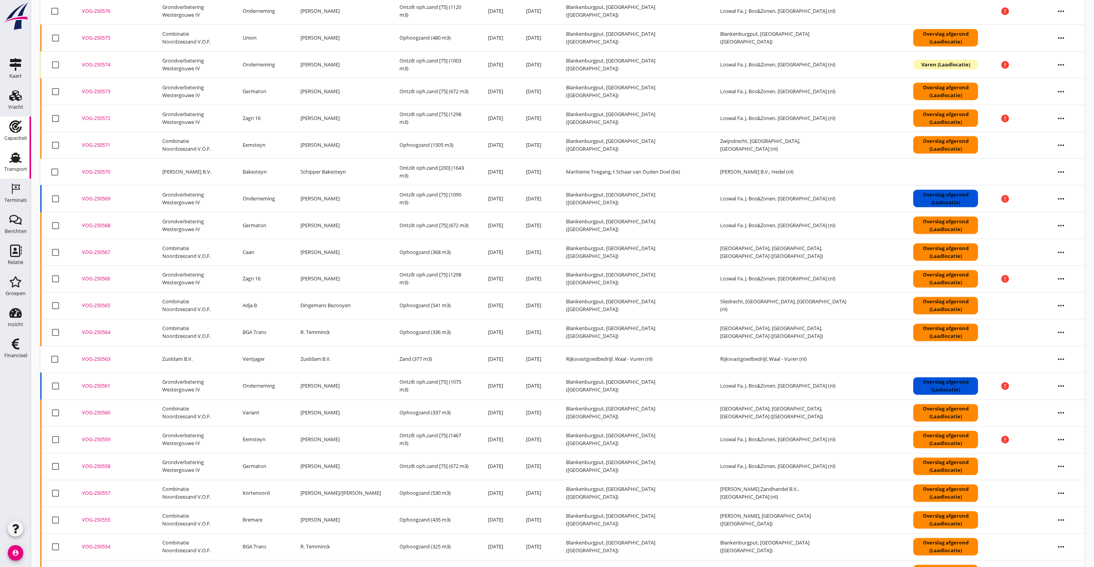
click at [17, 133] on div "Capaciteit" at bounding box center [15, 138] width 23 height 11
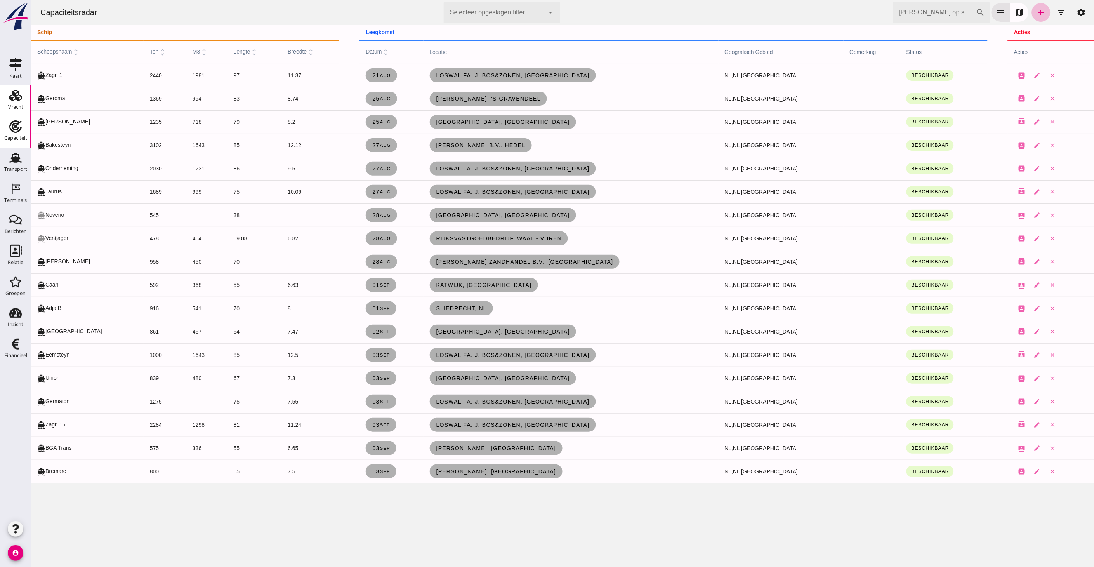
click at [16, 102] on div "Vracht" at bounding box center [15, 107] width 15 height 11
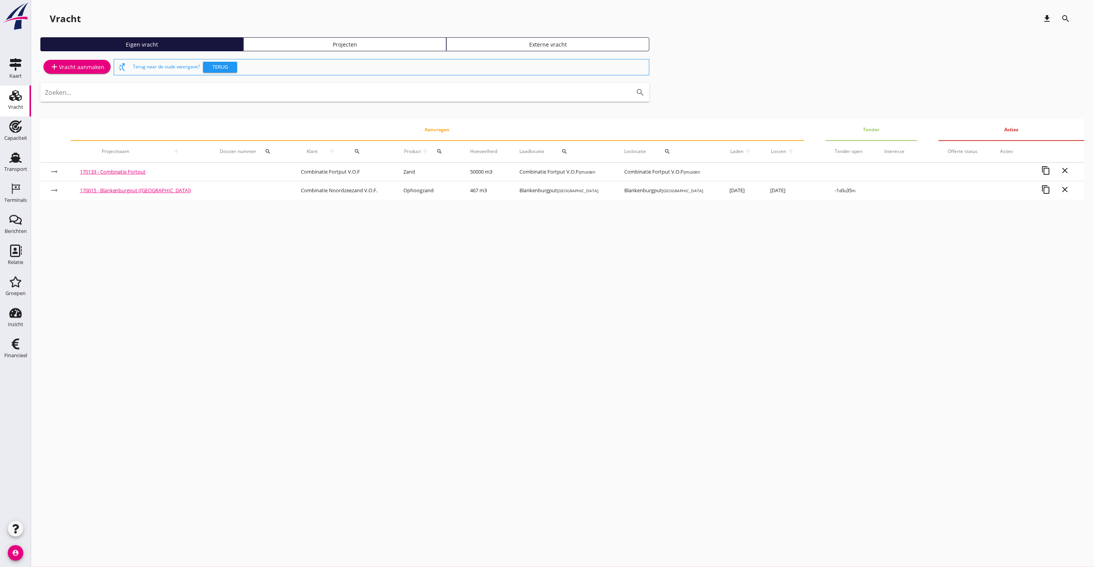
click at [391, 47] on div "Projecten" at bounding box center [345, 44] width 196 height 8
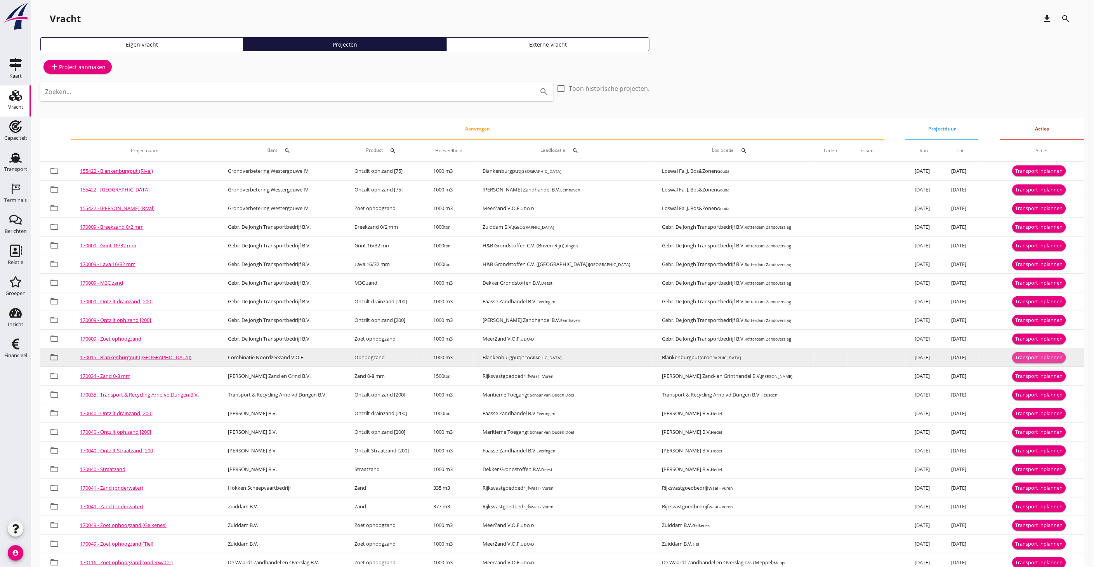
click at [1028, 360] on div "Transport inplannen" at bounding box center [1039, 358] width 47 height 8
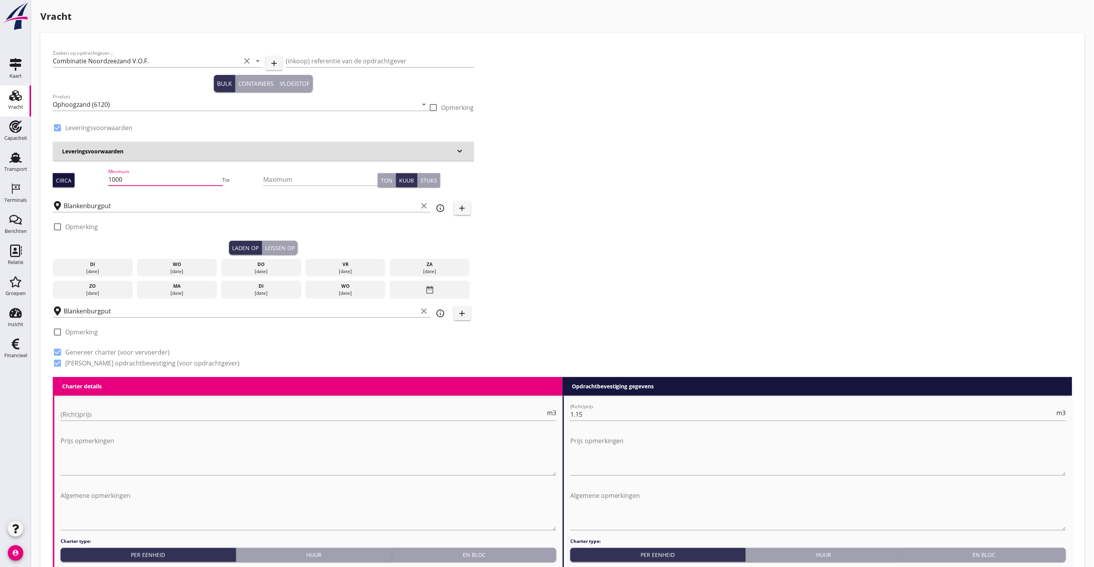
drag, startPoint x: 145, startPoint y: 183, endPoint x: 61, endPoint y: 181, distance: 84.3
click at [61, 181] on div "Circa Minimum 1000 Tot Maximum Ton Kuub Stuks" at bounding box center [263, 180] width 421 height 26
type input "467"
click at [154, 259] on div "[DATE]" at bounding box center [177, 268] width 80 height 18
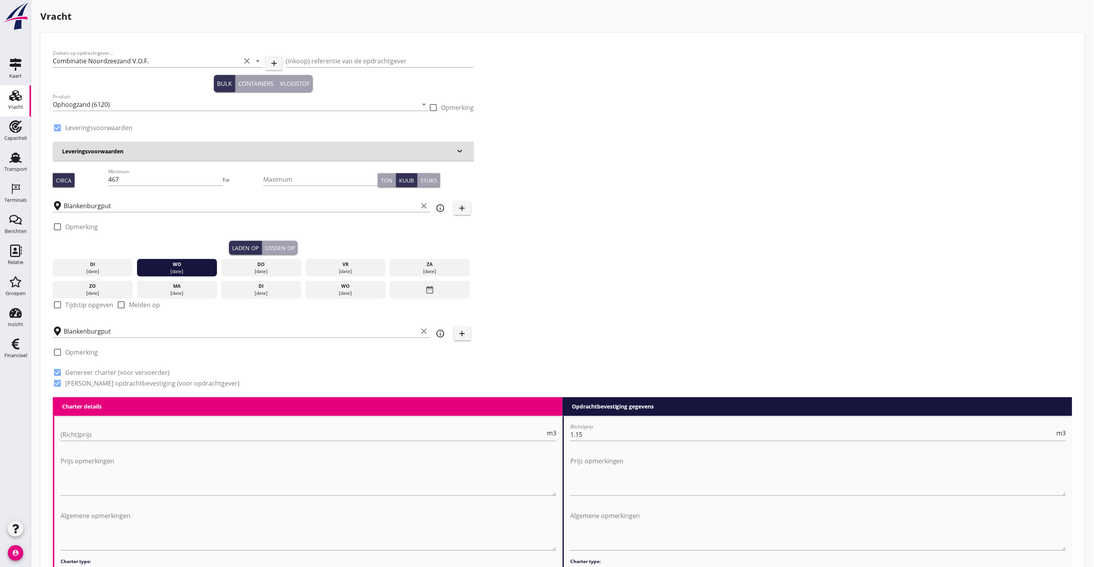
click at [276, 244] on div "Lossen op" at bounding box center [280, 248] width 30 height 8
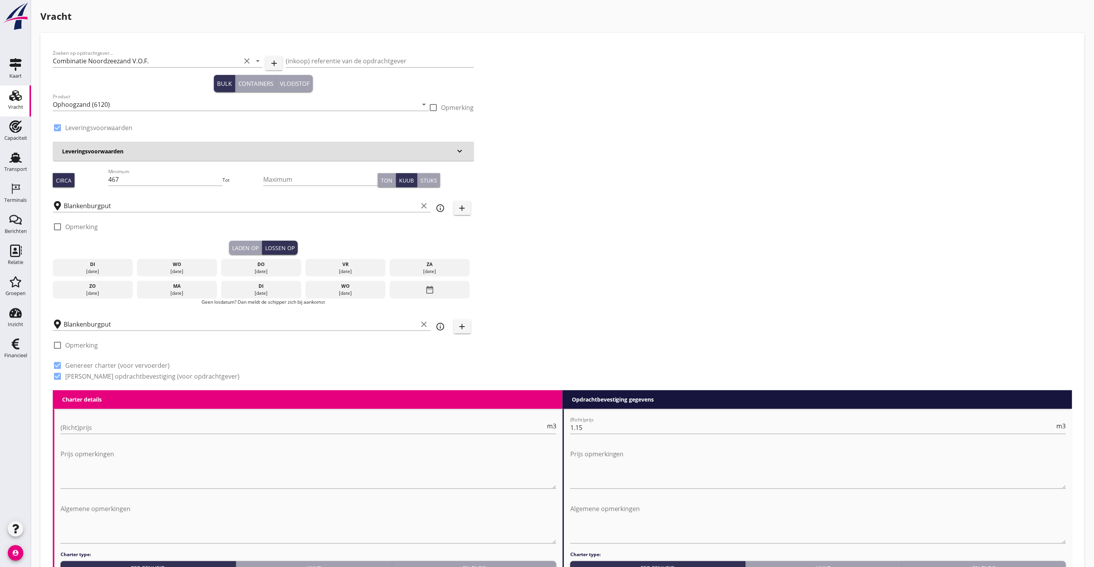
click at [169, 263] on div "wo" at bounding box center [177, 264] width 76 height 7
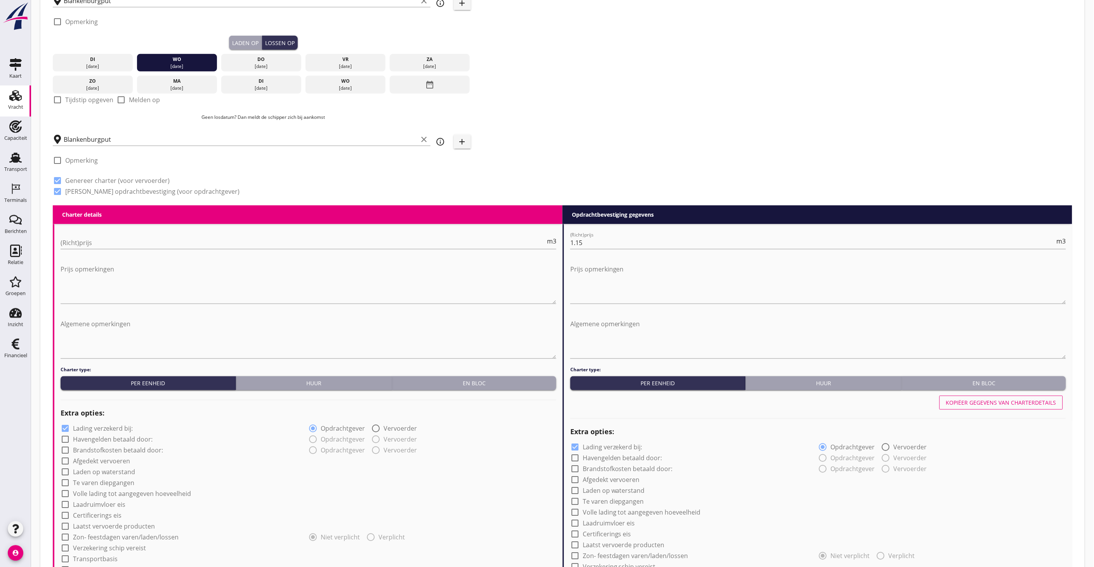
scroll to position [635, 0]
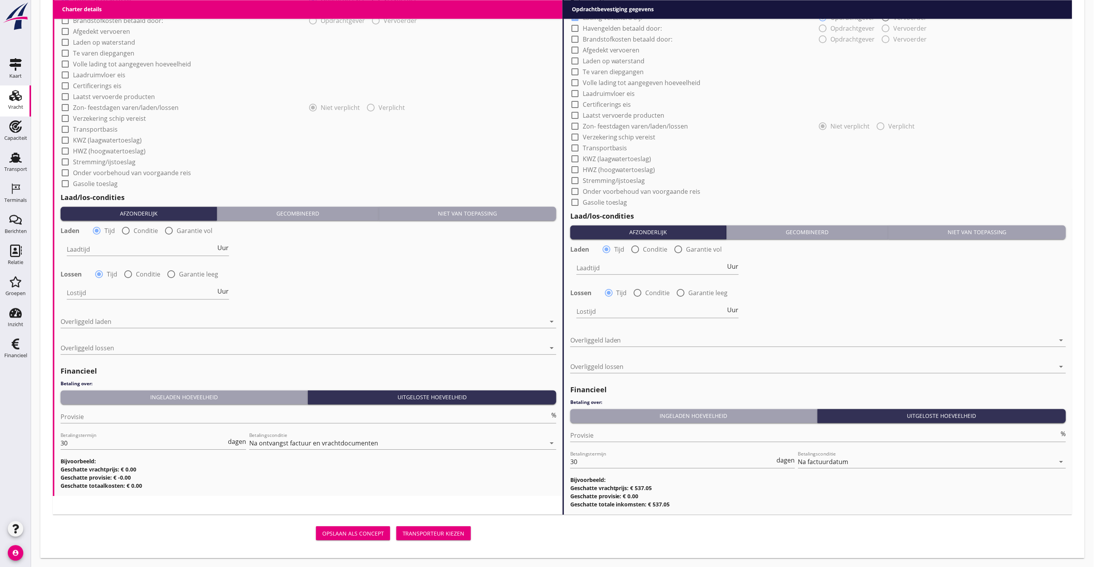
click at [503, 215] on div "Niet van toepassing" at bounding box center [467, 213] width 171 height 8
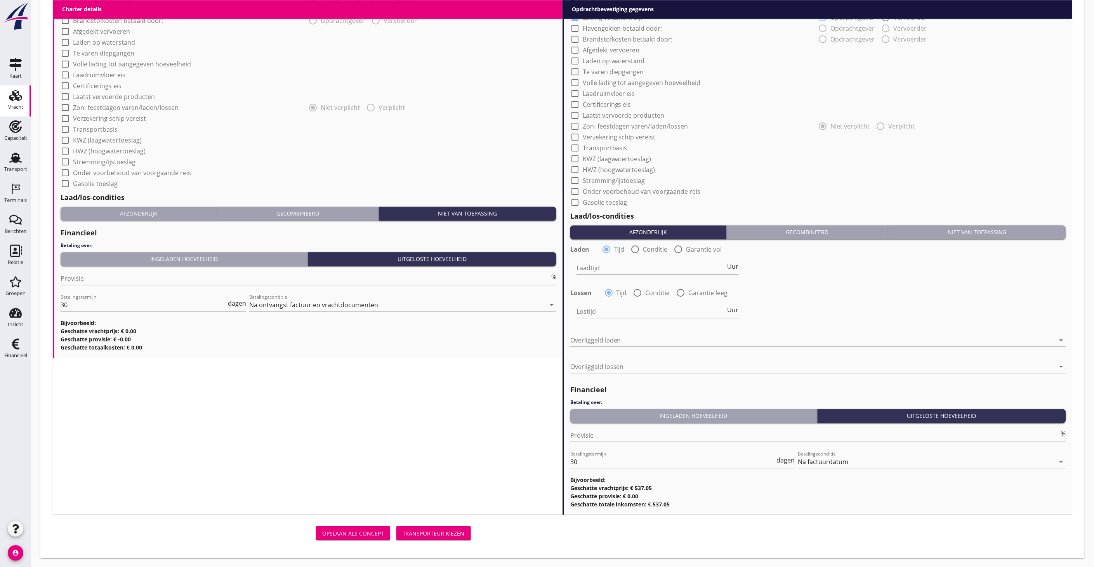
click at [1012, 237] on button "Niet van toepassing" at bounding box center [977, 232] width 177 height 14
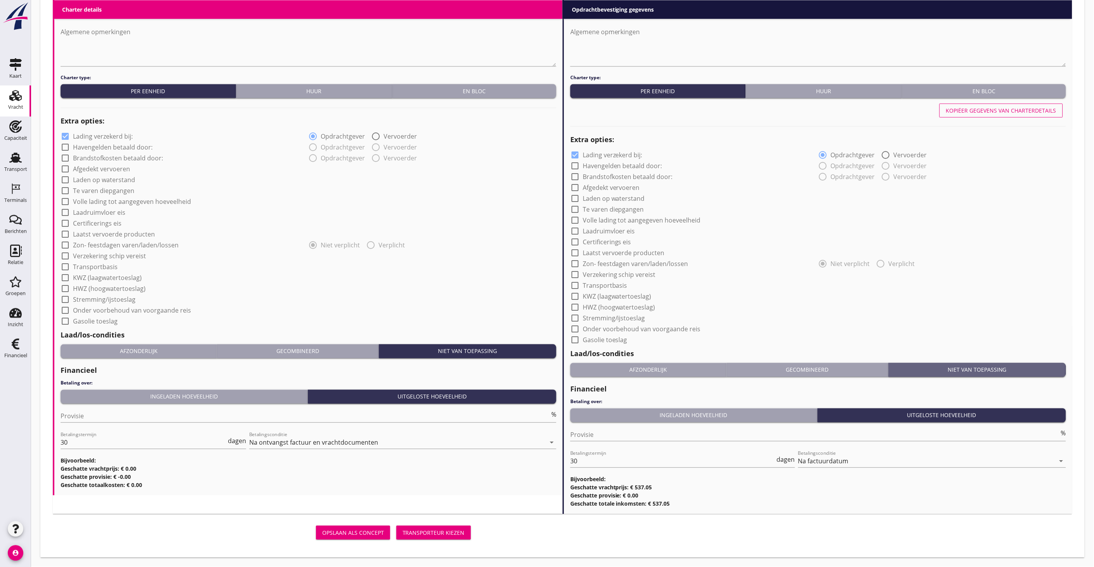
scroll to position [496, 0]
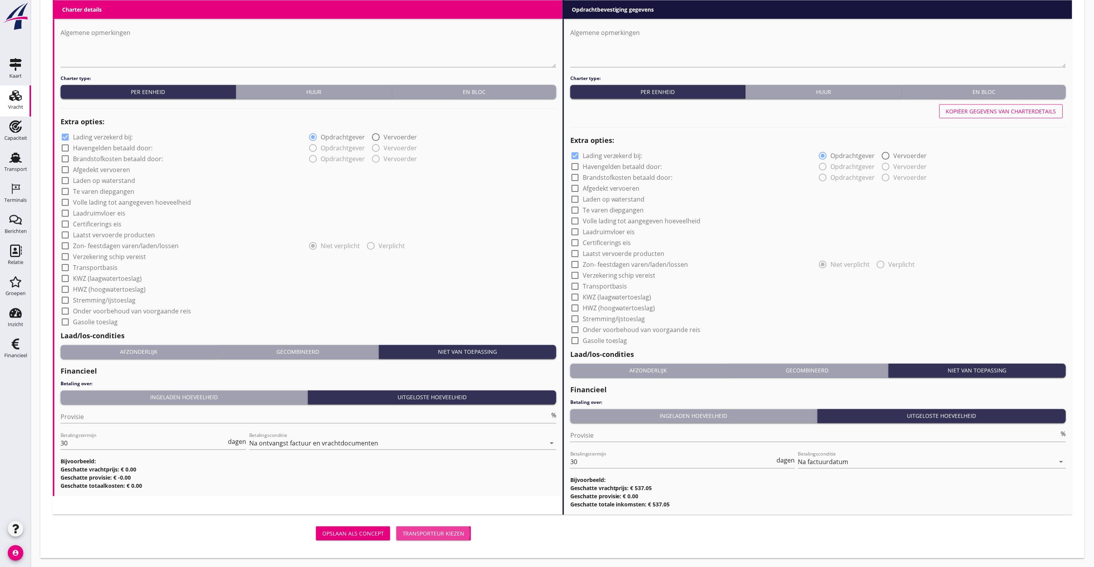
click at [463, 532] on div "Transporteur kiezen" at bounding box center [434, 534] width 62 height 8
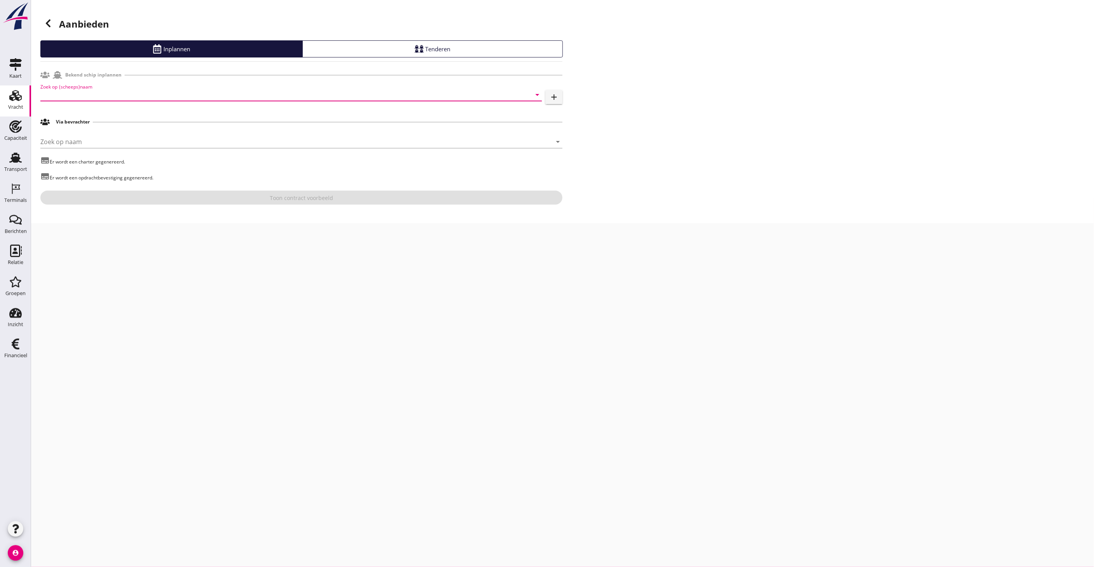
click at [80, 98] on input "Zoek op (scheeps)naam" at bounding box center [280, 95] width 480 height 12
drag, startPoint x: 86, startPoint y: 97, endPoint x: -3, endPoint y: 90, distance: 89.1
click at [0, 90] on html "Voer een zoekterm in om bevrachters te zoeken. Een nieuw schip maken Tenderen i…" at bounding box center [547, 283] width 1094 height 567
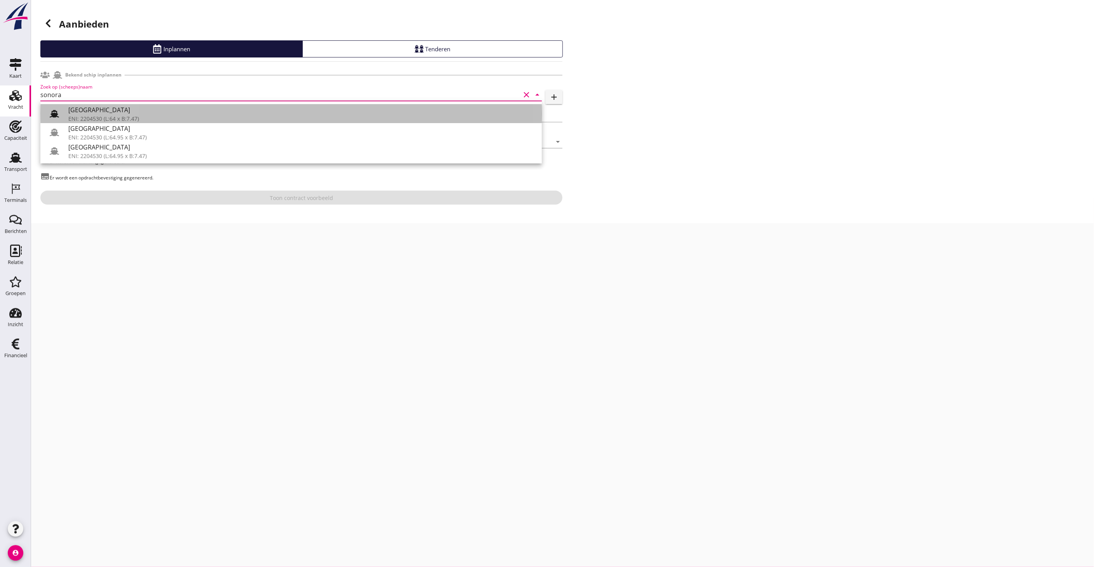
click at [50, 116] on icon at bounding box center [54, 113] width 9 height 9
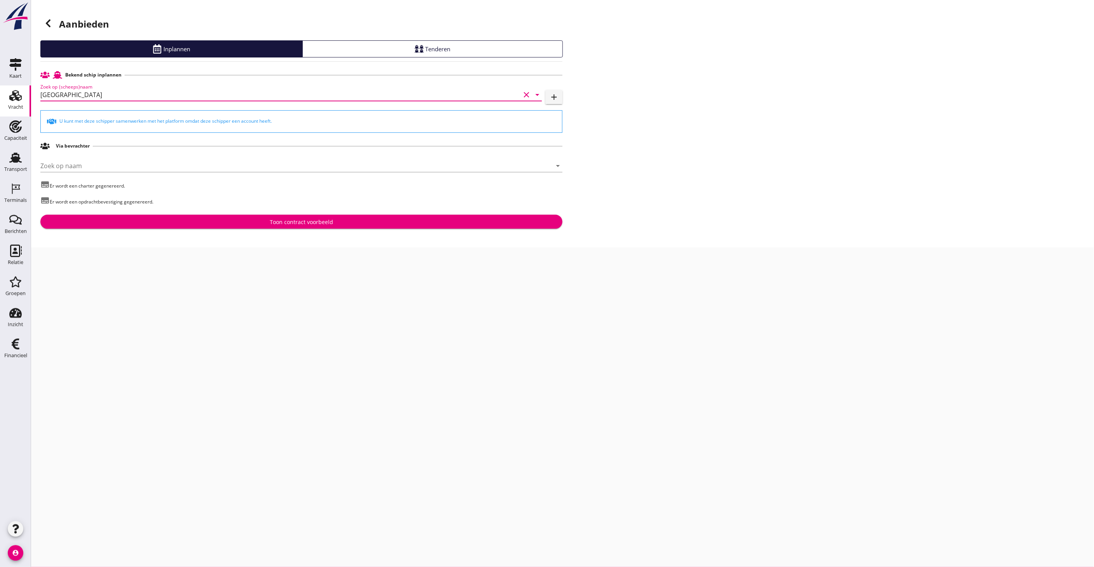
type input "[GEOGRAPHIC_DATA]"
click at [313, 222] on div "Toon contract voorbeeld" at bounding box center [301, 222] width 63 height 8
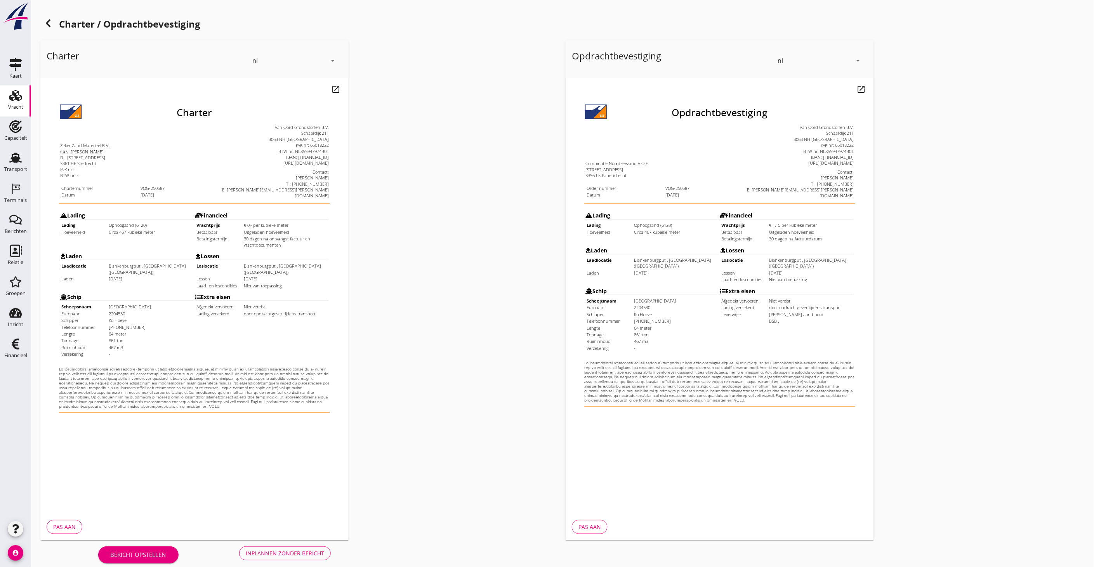
click at [270, 554] on div "Inplannen zonder bericht" at bounding box center [285, 553] width 78 height 8
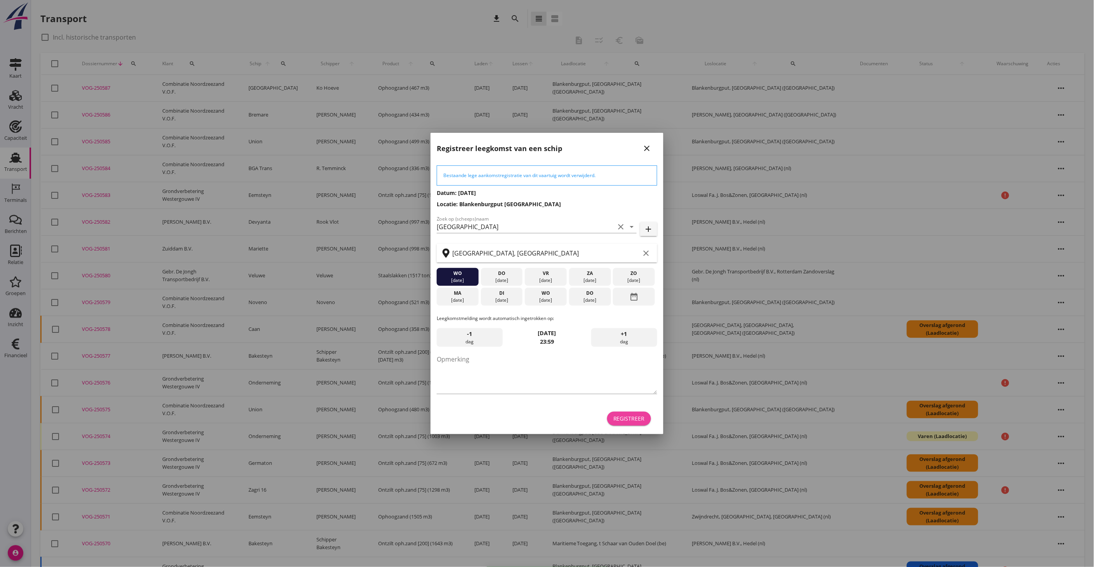
click at [623, 418] on div "Registreer" at bounding box center [628, 418] width 31 height 8
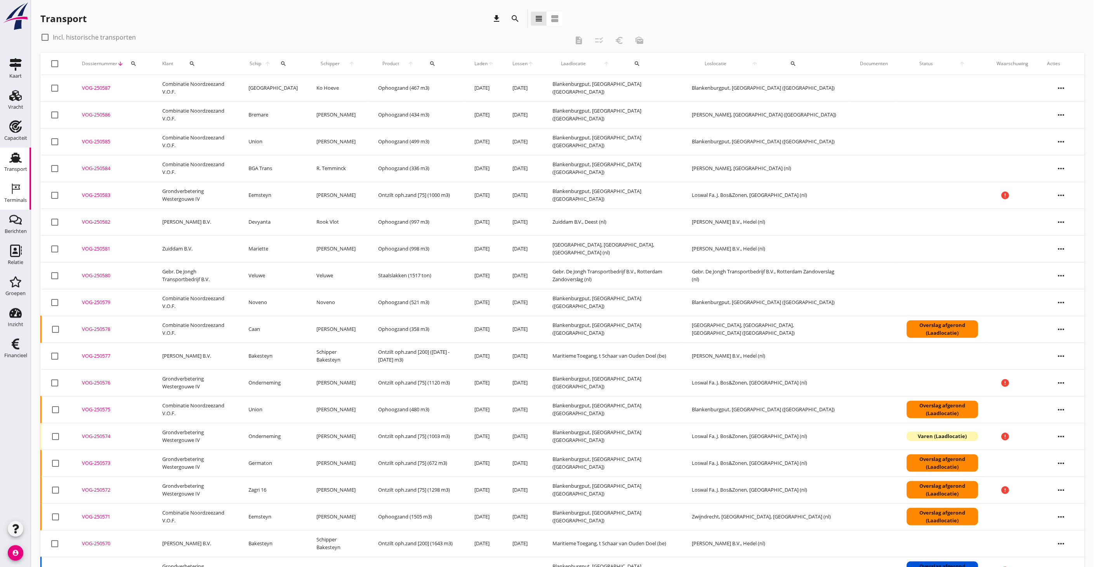
click at [24, 196] on div "Terminals" at bounding box center [15, 200] width 23 height 11
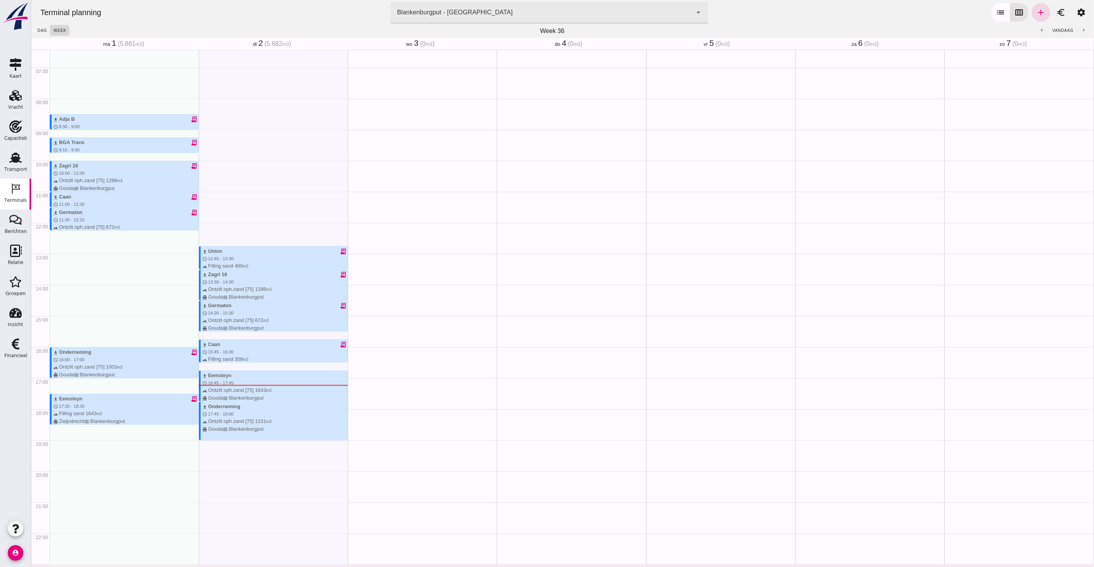
scroll to position [144, 0]
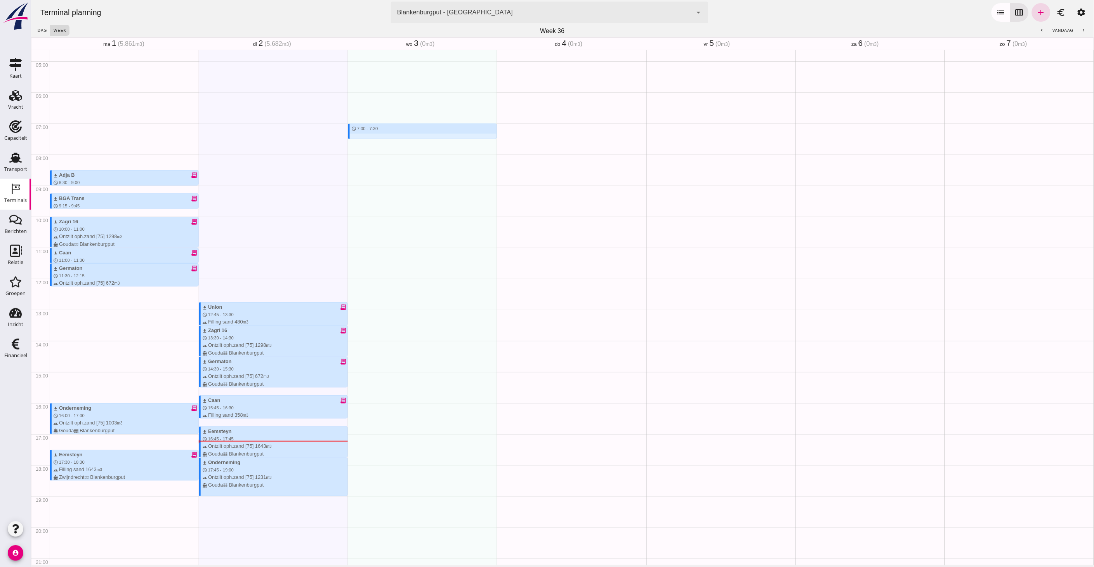
drag, startPoint x: 389, startPoint y: 124, endPoint x: 390, endPoint y: 143, distance: 18.7
click at [390, 143] on div "schedule 7:00 - 7:30" at bounding box center [421, 278] width 149 height 745
type input "Combinatie Noordzeezand V.O.F."
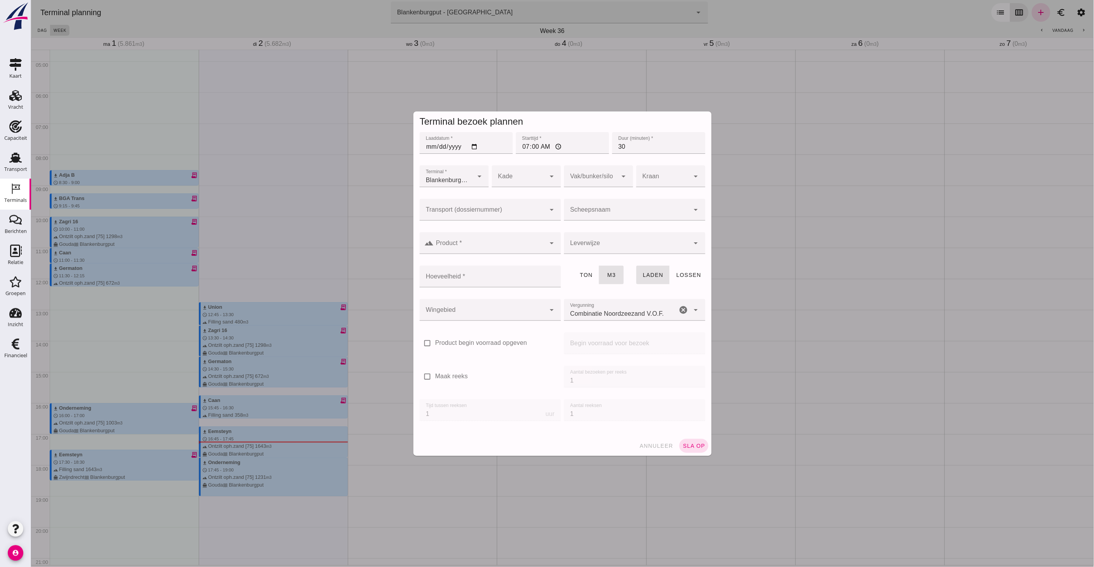
click input "Transport (dossiernummer)"
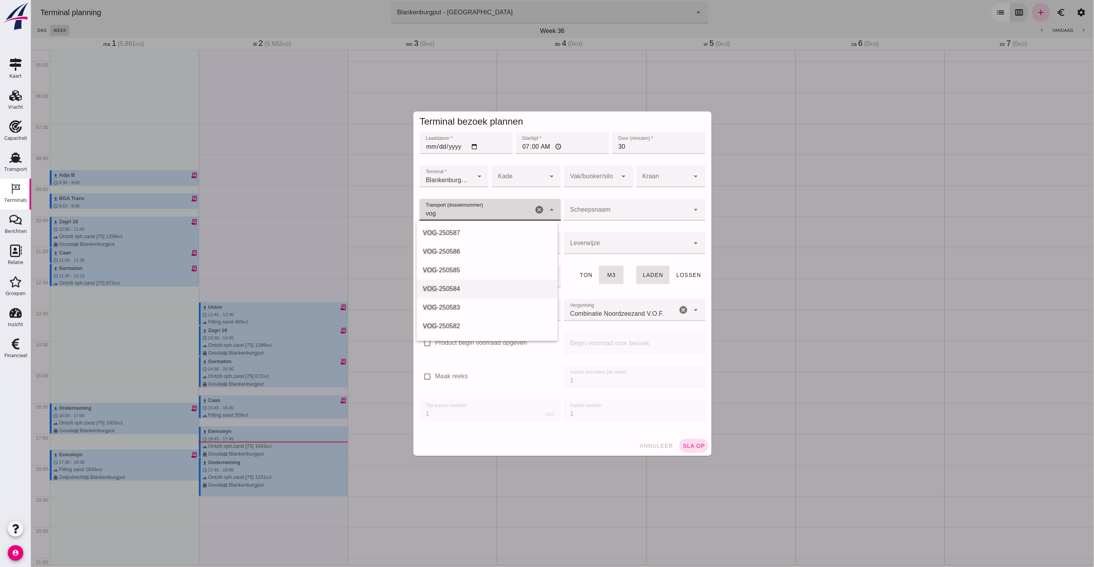
click at [464, 289] on div "VOG -250584" at bounding box center [486, 288] width 129 height 9
type input "VOG-250584"
type input "franco_on_board"
type input "336"
type input "VOG-250584"
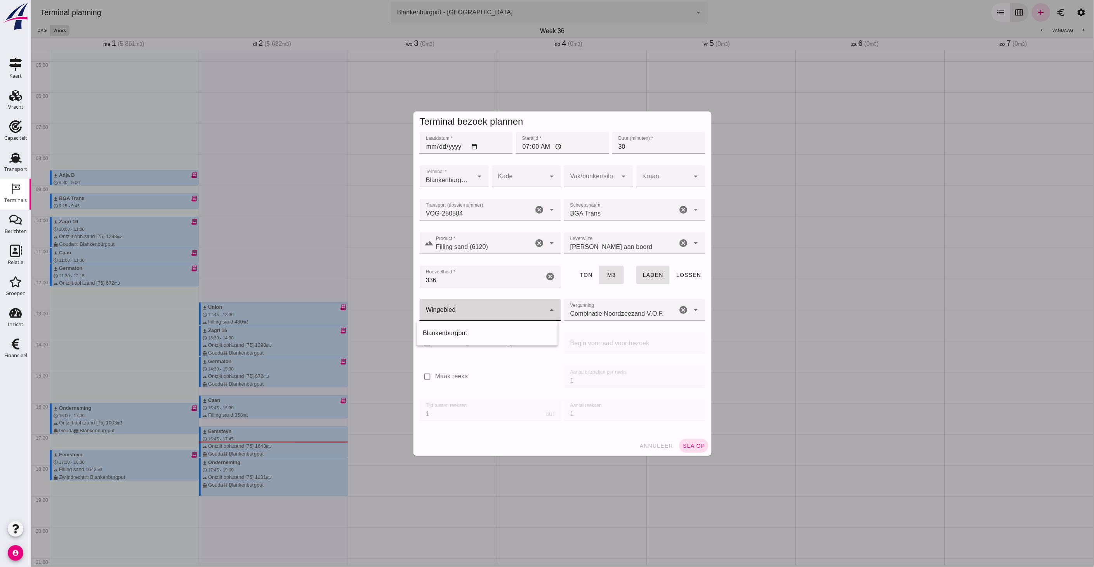
click div
click at [471, 335] on div "Blankenburgput" at bounding box center [486, 332] width 129 height 9
type input "333"
click div
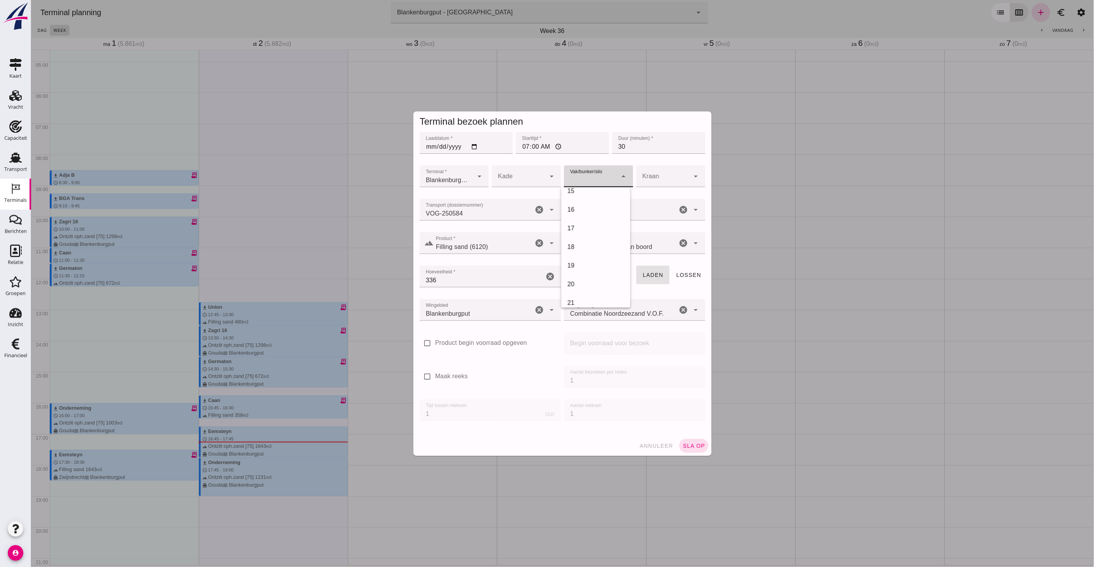
scroll to position [259, 0]
click at [587, 253] on div "18" at bounding box center [595, 257] width 57 height 9
type input "366"
click button "sla op"
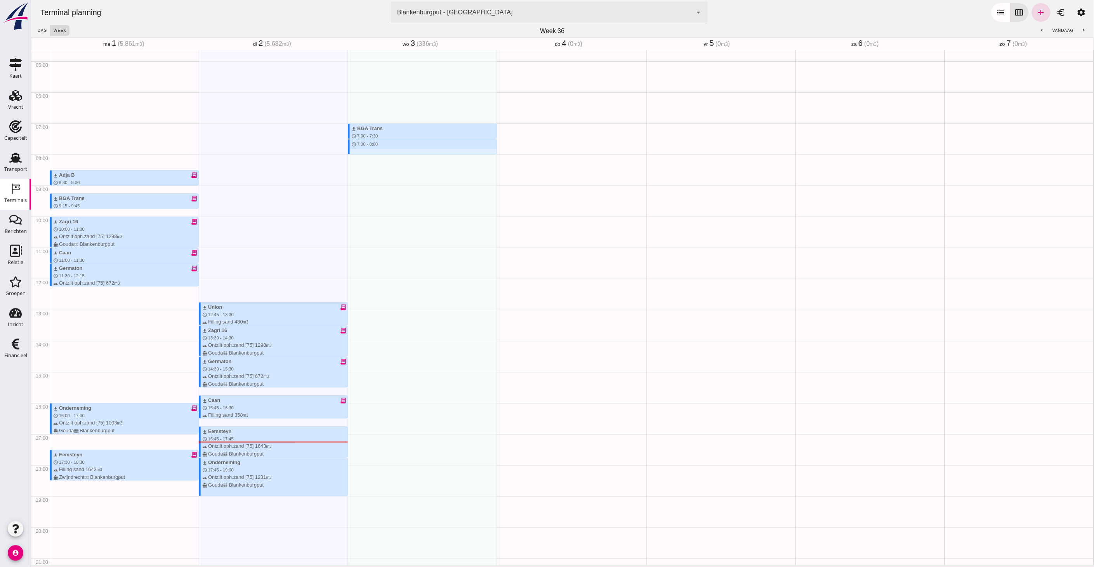
drag, startPoint x: 364, startPoint y: 141, endPoint x: 361, endPoint y: 155, distance: 14.6
click at [361, 155] on div "download BGA Trans schedule 7:00 - 7:30 terrain Filling sand 336 m3 directions_…" at bounding box center [421, 278] width 149 height 745
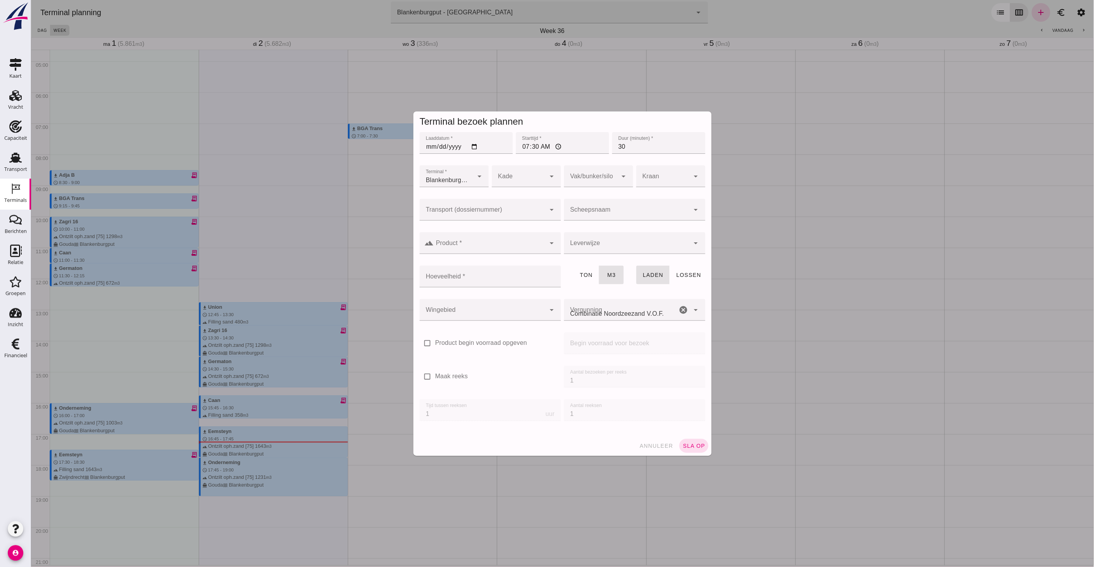
type input "Combinatie Noordzeezand V.O.F."
click input "Transport (dossiernummer)"
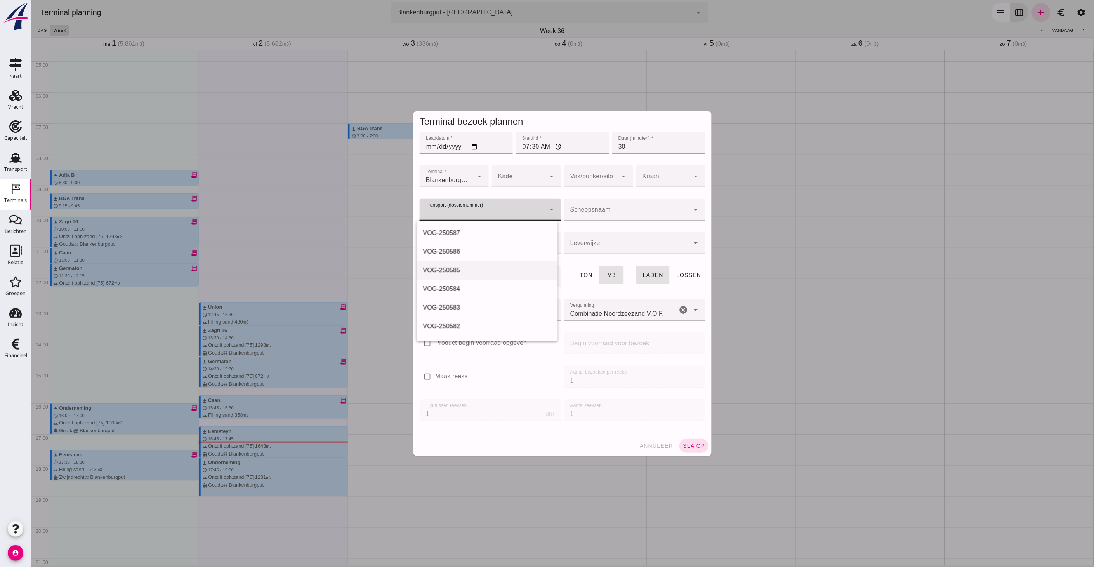
click at [472, 272] on div "VOG-250585" at bounding box center [486, 270] width 129 height 9
type input "VOG-250585"
type input "franco_on_board"
type input "480"
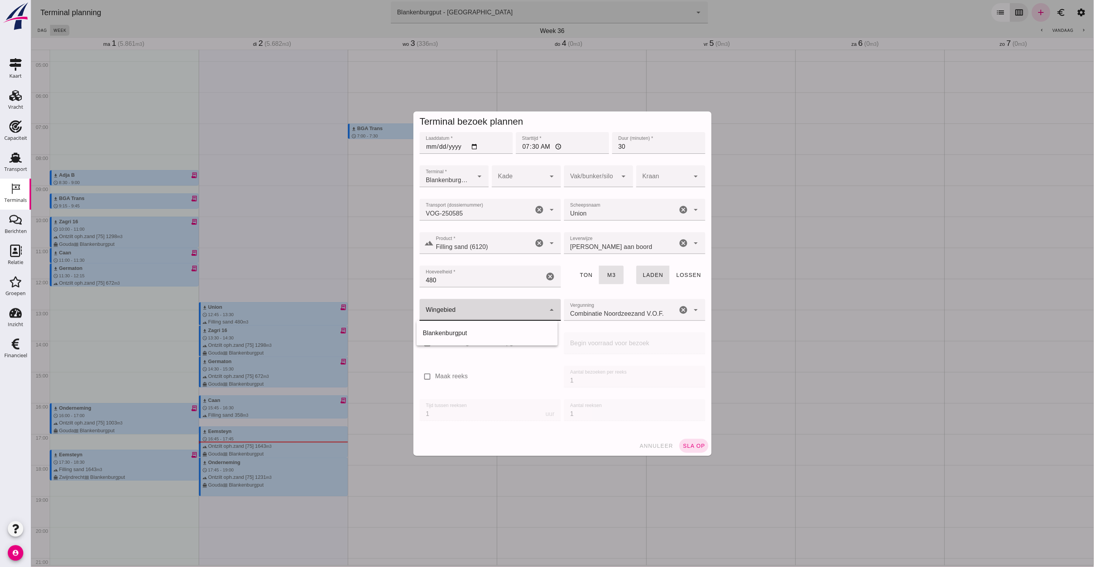
click div
click at [469, 334] on div "Blankenburgput" at bounding box center [486, 332] width 129 height 9
type input "333"
click div
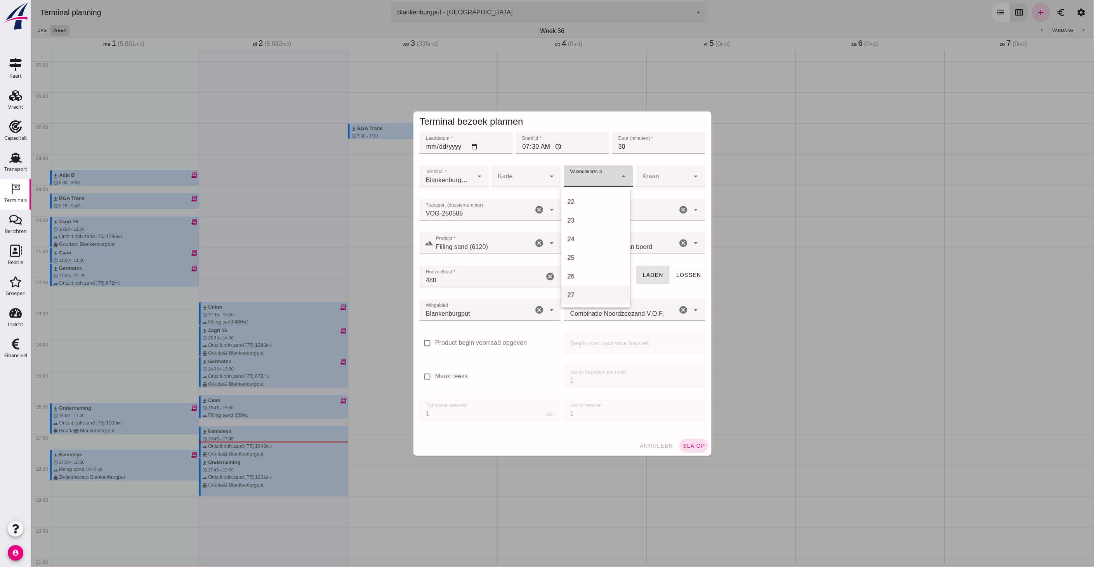
scroll to position [272, 0]
click at [579, 240] on div "18" at bounding box center [595, 244] width 57 height 9
type input "366"
click button "sla op"
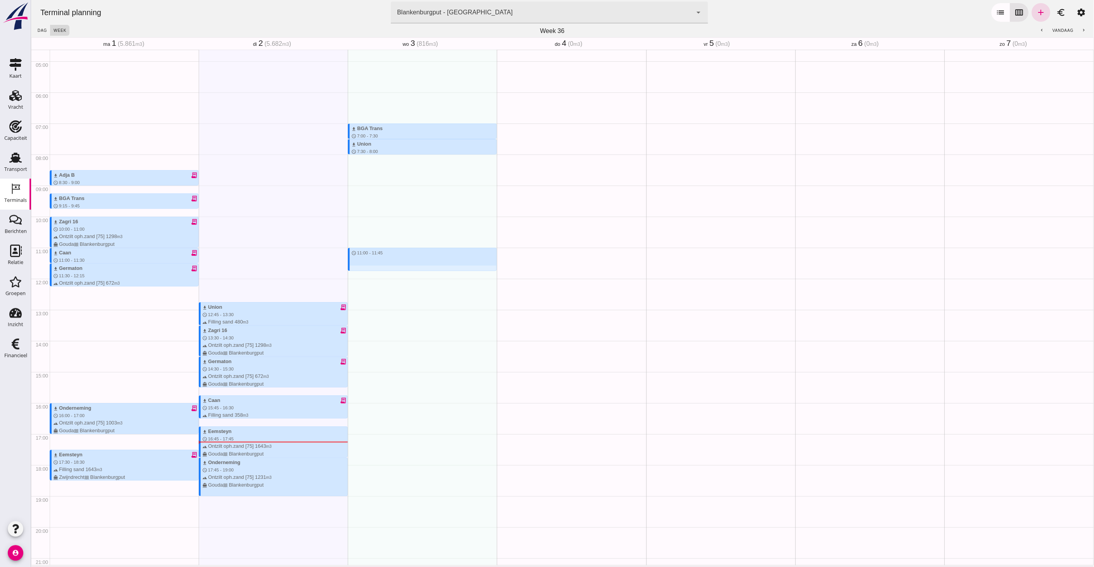
drag, startPoint x: 387, startPoint y: 249, endPoint x: 393, endPoint y: 269, distance: 21.4
click at [393, 269] on div "download BGA Trans schedule 7:00 - 7:30 terrain Filling sand 336 m3 directions_…" at bounding box center [421, 278] width 149 height 745
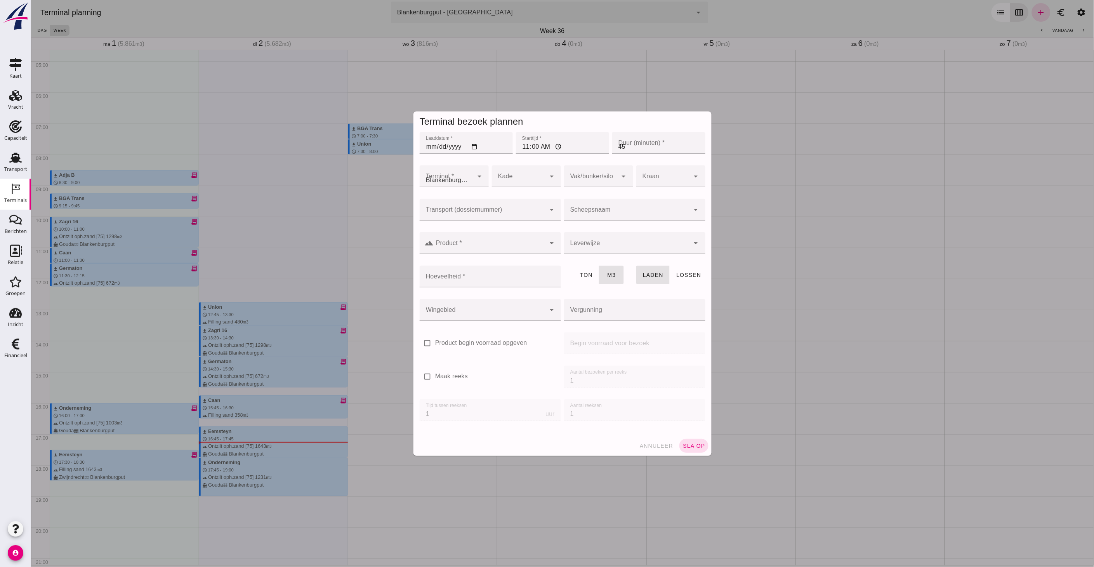
type input "Combinatie Noordzeezand V.O.F."
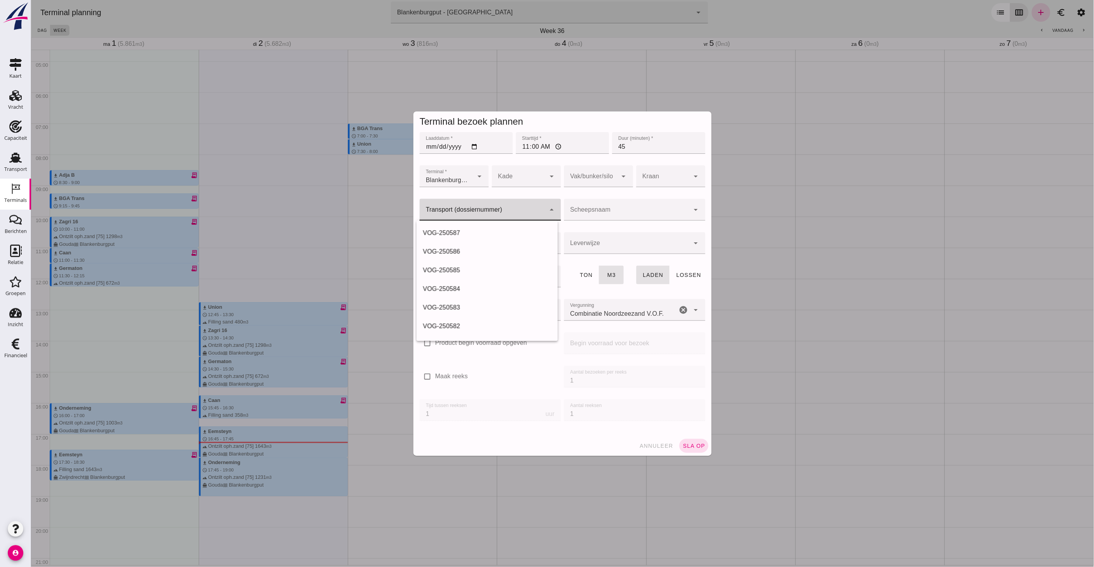
click input "Transport (dossiernummer)"
click at [471, 253] on div "VOG-250586" at bounding box center [486, 251] width 129 height 9
type input "VOG-250586"
type input "franco_on_board"
click input "Hoeveelheid *"
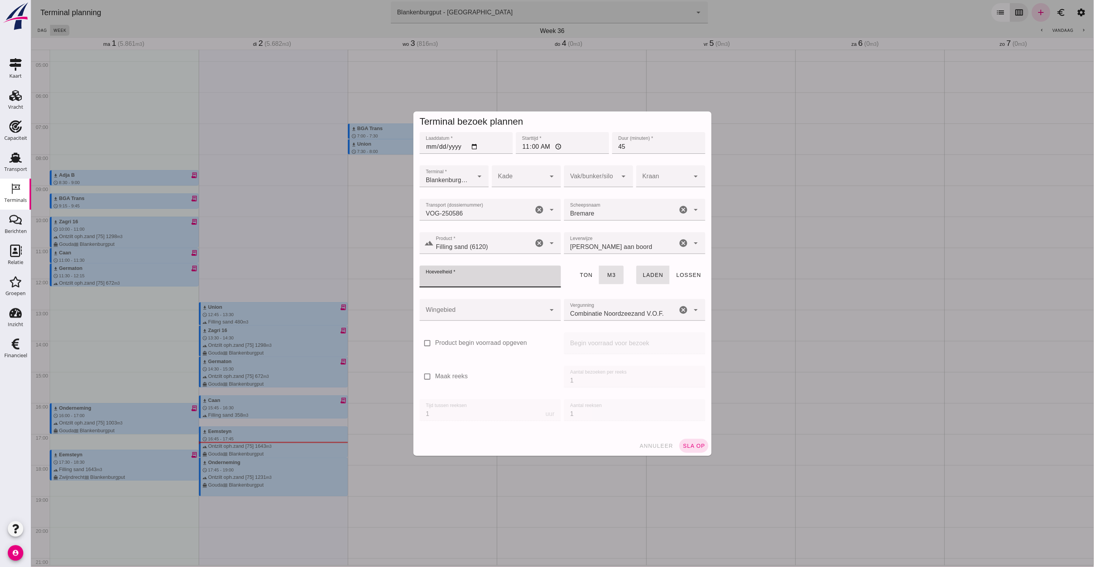
click div
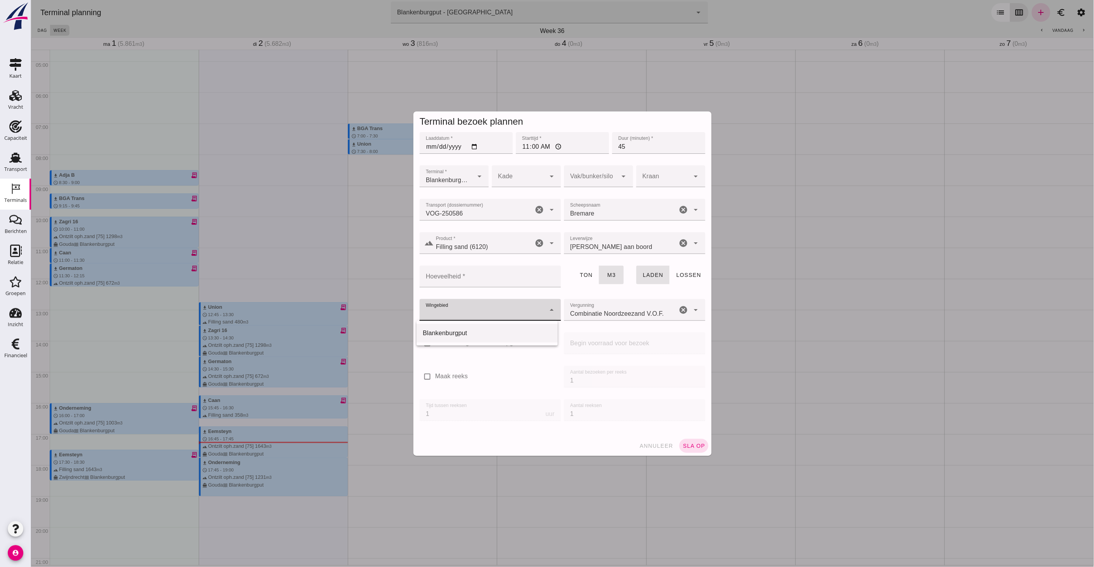
click at [504, 332] on div "Blankenburgput" at bounding box center [486, 332] width 129 height 9
type input "333"
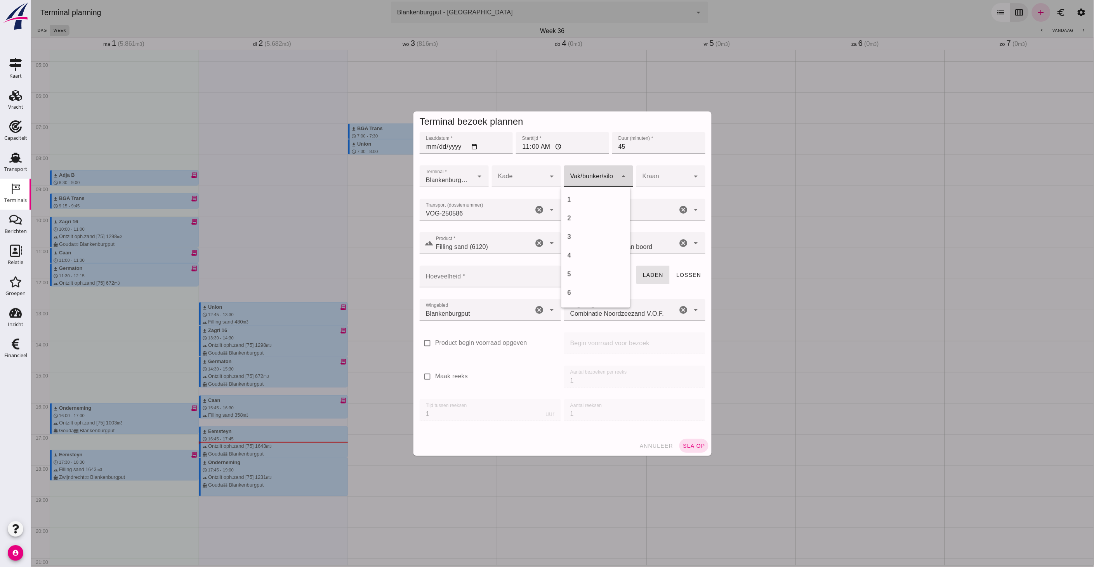
click div
click at [580, 259] on div "18" at bounding box center [595, 257] width 57 height 9
type input "366"
click button "sla op"
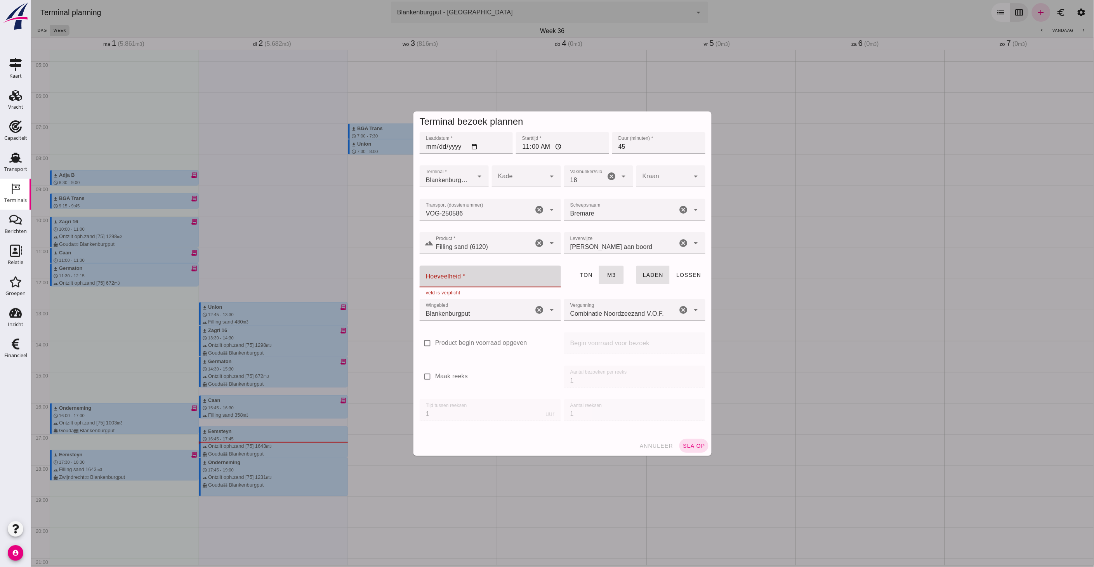
click input "Hoeveelheid *"
click at [12, 248] on icon "Relatie" at bounding box center [15, 251] width 12 height 12
click input "Hoeveelheid *"
type input "434"
click span "sla op"
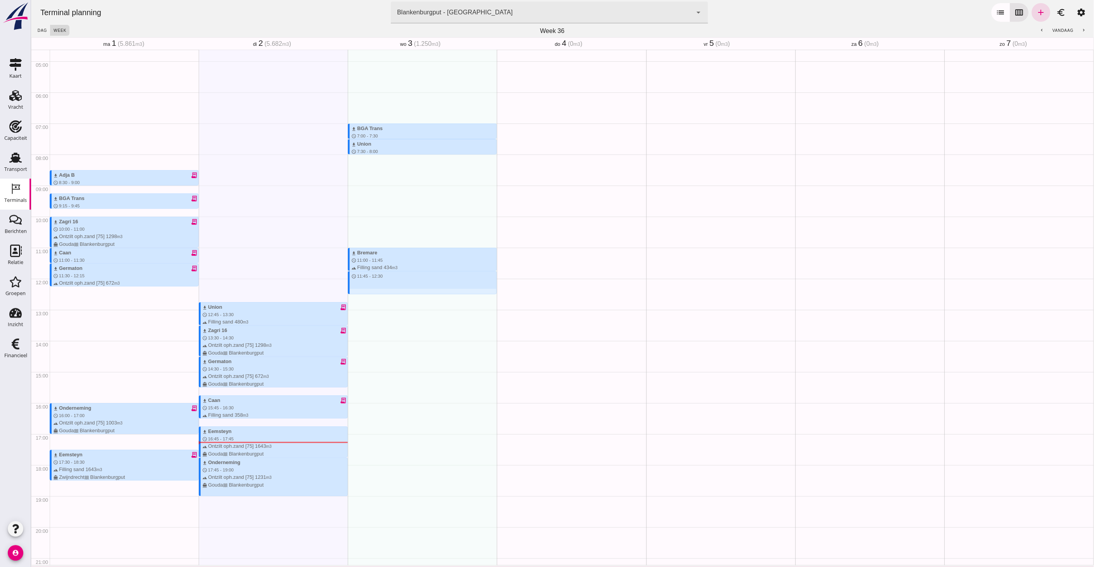
drag, startPoint x: 363, startPoint y: 273, endPoint x: 367, endPoint y: 292, distance: 20.3
click at [367, 292] on div "download BGA Trans schedule 7:00 - 7:30 terrain Filling sand 336 m3 directions_…" at bounding box center [421, 278] width 149 height 745
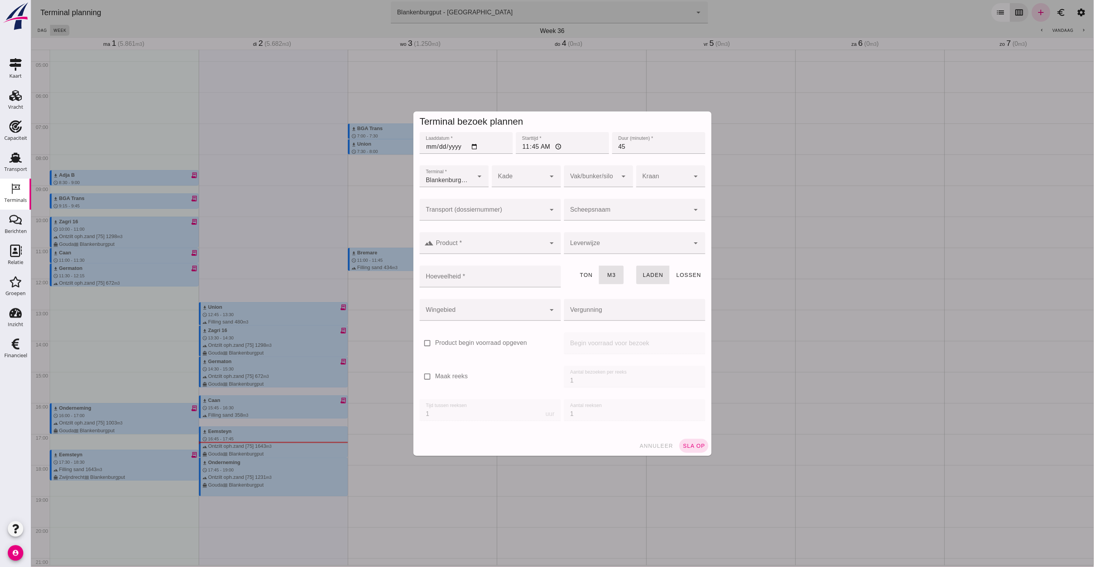
type input "Combinatie Noordzeezand V.O.F."
click input "Product *"
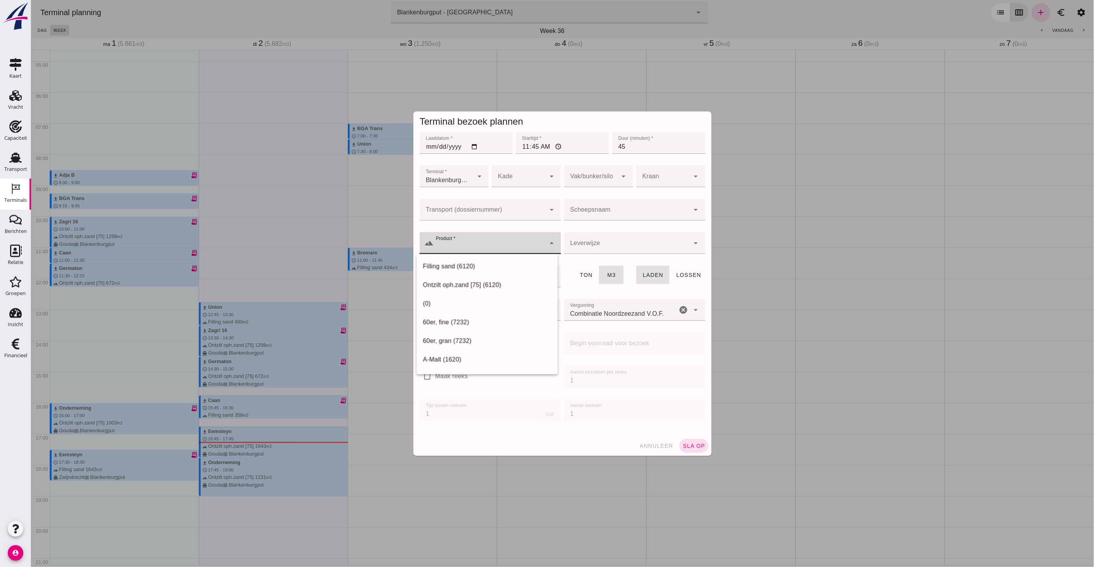
click input "Transport (dossiernummer)"
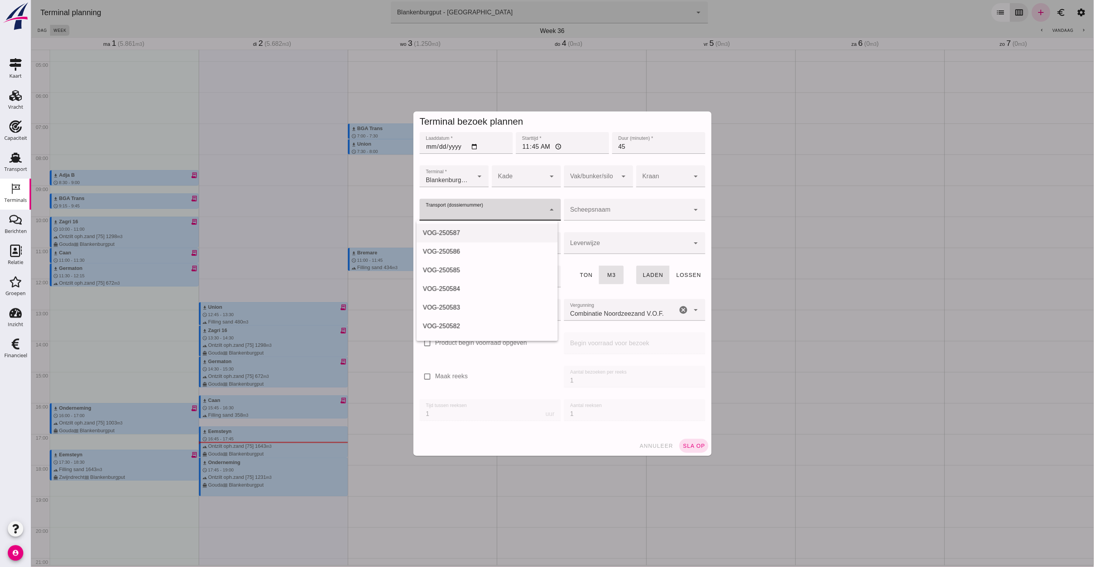
click at [457, 234] on div "VOG-250587" at bounding box center [486, 232] width 129 height 9
type input "VOG-250587"
type input "franco_on_board"
type input "467"
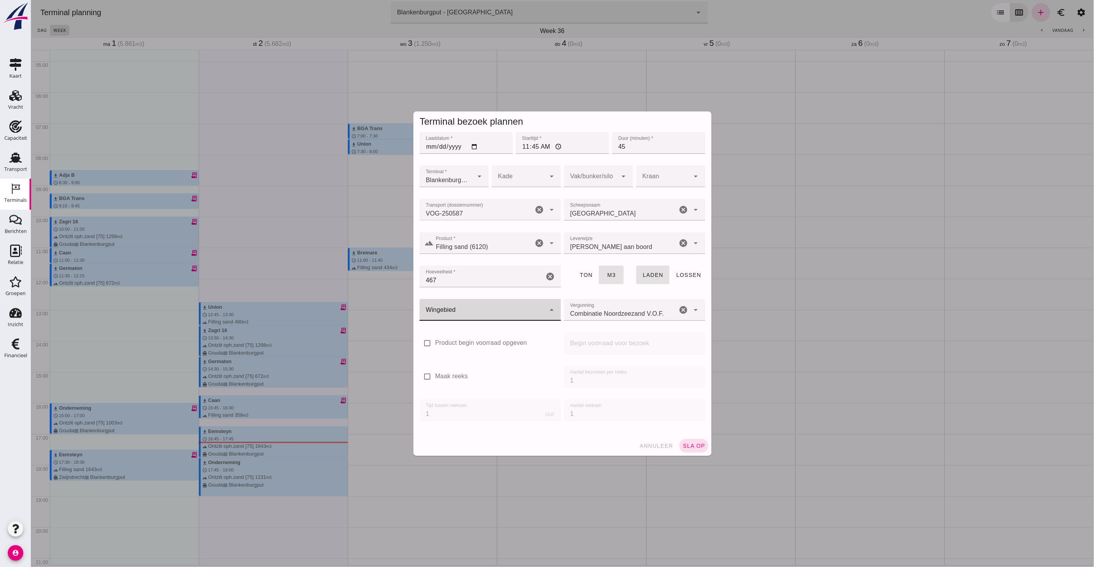
click div
click at [482, 334] on div "check_box_outline_blank Product begin voorraad opgeven" at bounding box center [489, 341] width 141 height 19
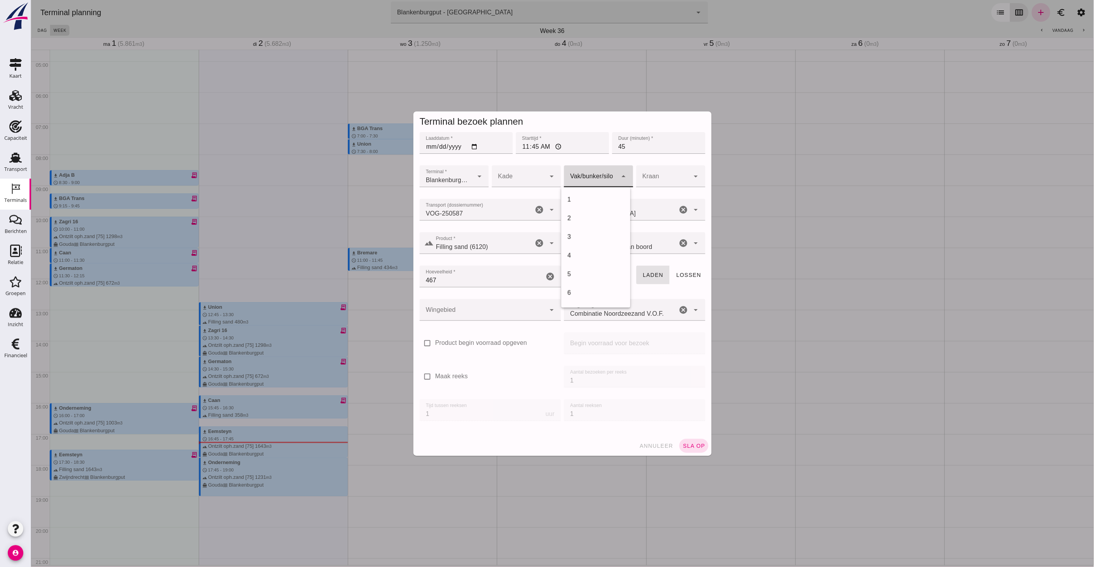
click div
click div "18"
type input "366"
click button "sla op"
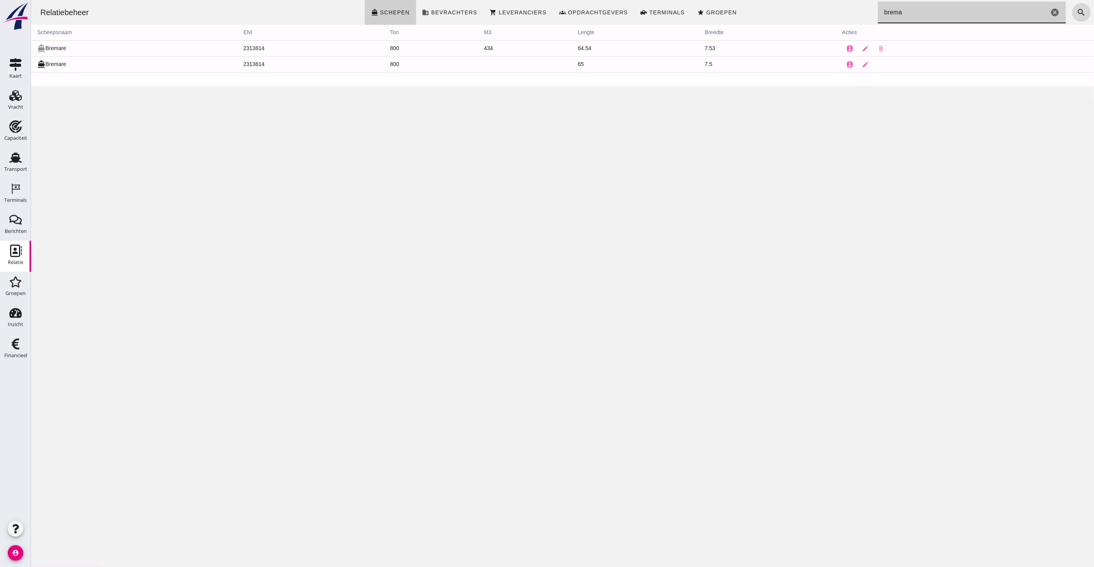
type input "brema"
